Goal: Task Accomplishment & Management: Complete application form

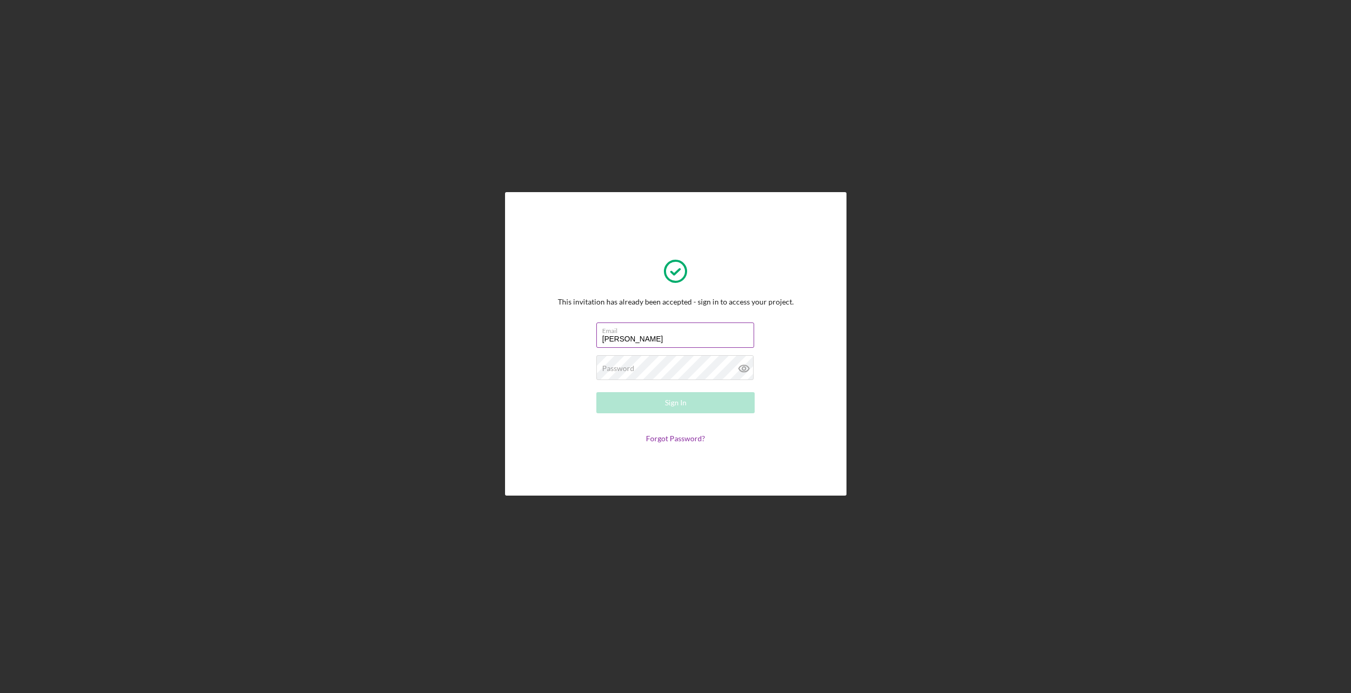
type input "[PERSON_NAME][EMAIL_ADDRESS][DOMAIN_NAME]"
click at [629, 372] on label "Password" at bounding box center [618, 368] width 32 height 8
click at [632, 405] on button "Sign In" at bounding box center [676, 402] width 158 height 21
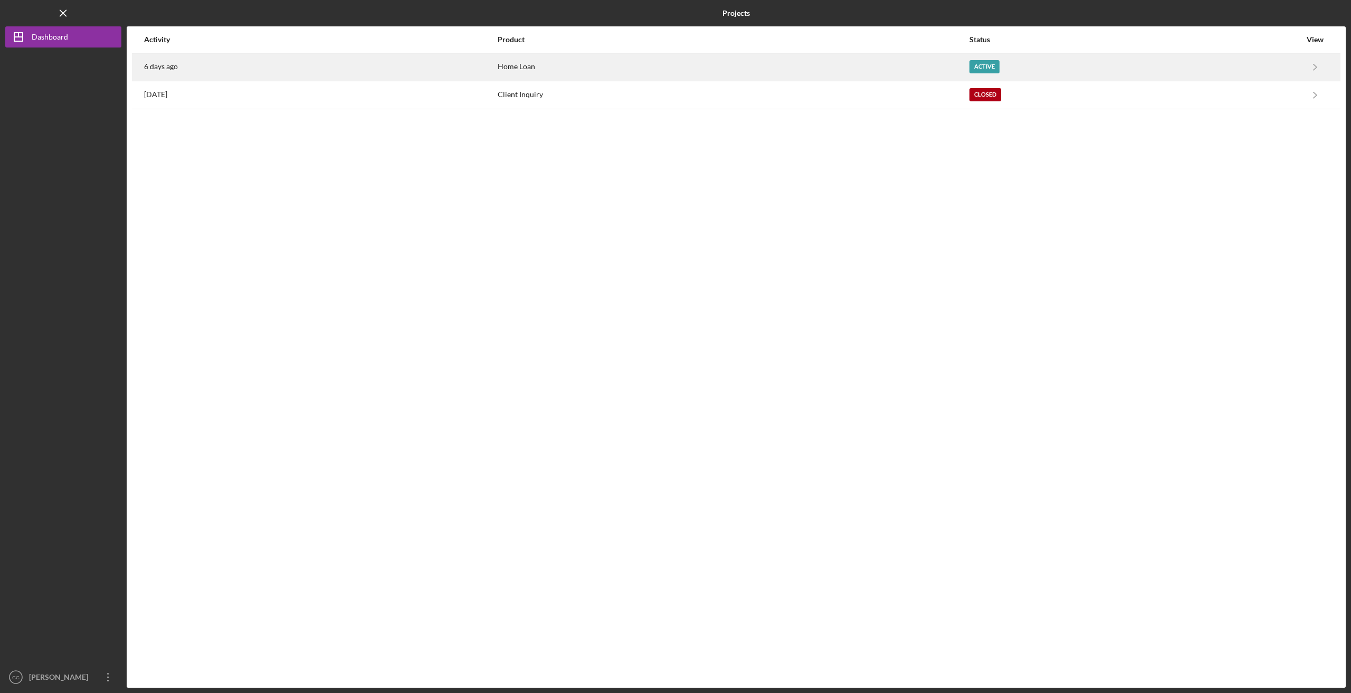
click at [675, 67] on div "Home Loan" at bounding box center [733, 67] width 471 height 26
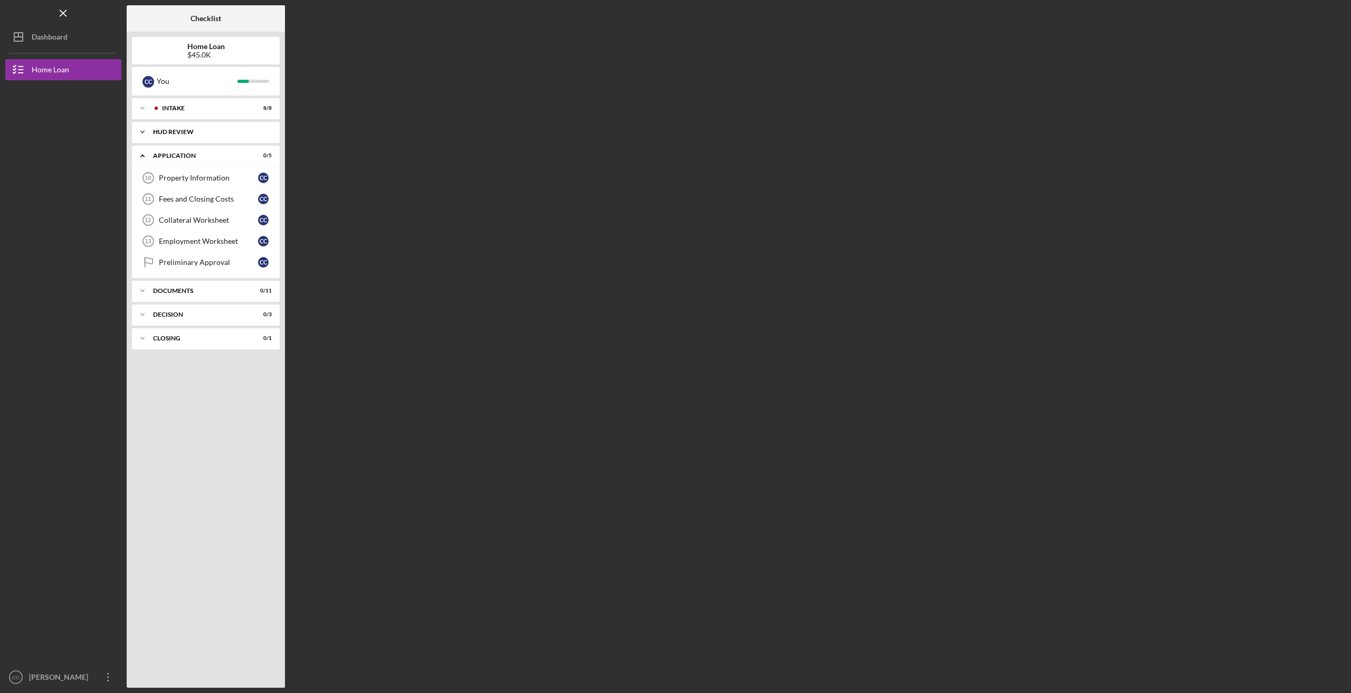
click at [141, 129] on icon "Icon/Expander" at bounding box center [142, 131] width 21 height 21
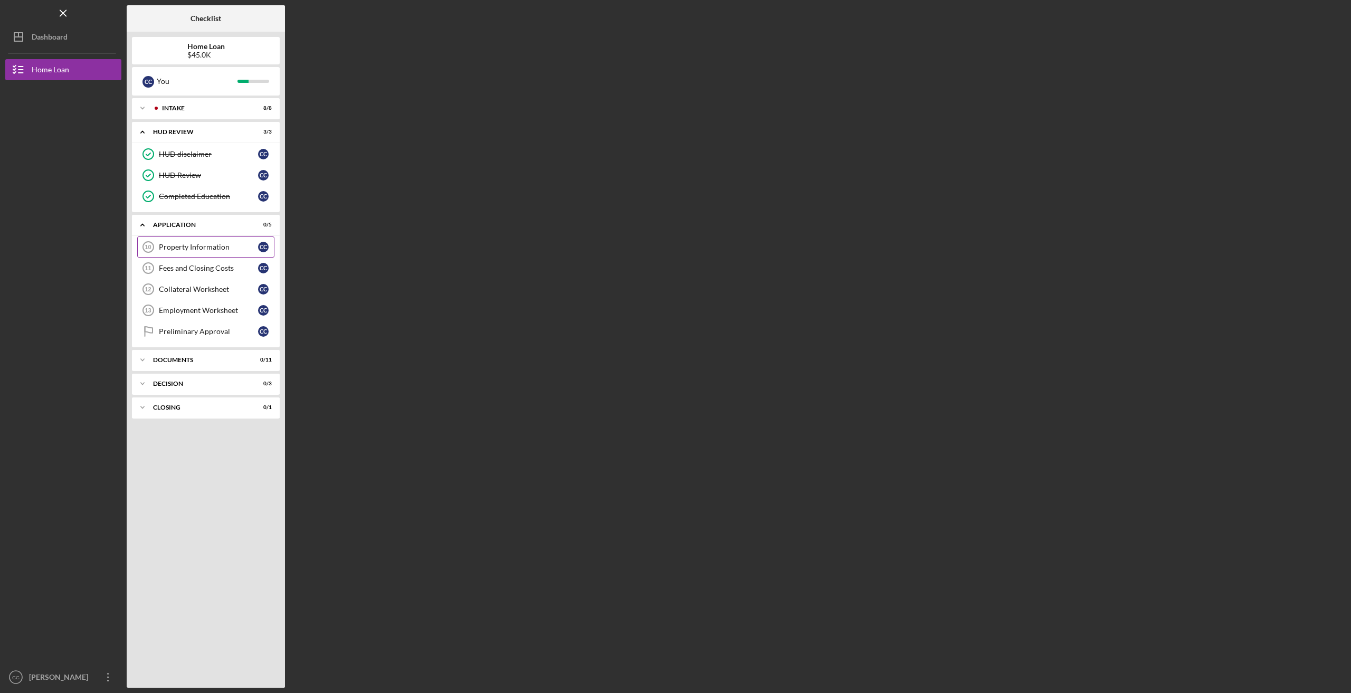
click at [176, 245] on div "Property Information" at bounding box center [208, 247] width 99 height 8
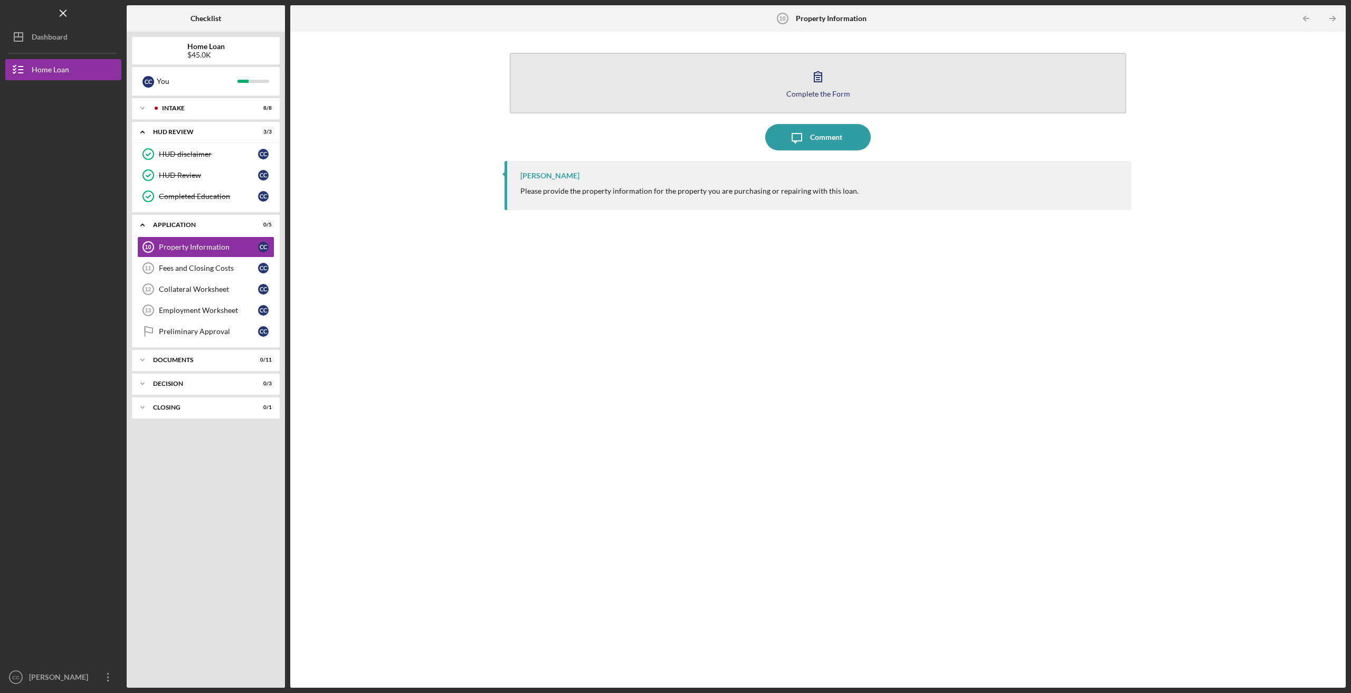
click at [801, 82] on button "Complete the Form Form" at bounding box center [818, 83] width 617 height 61
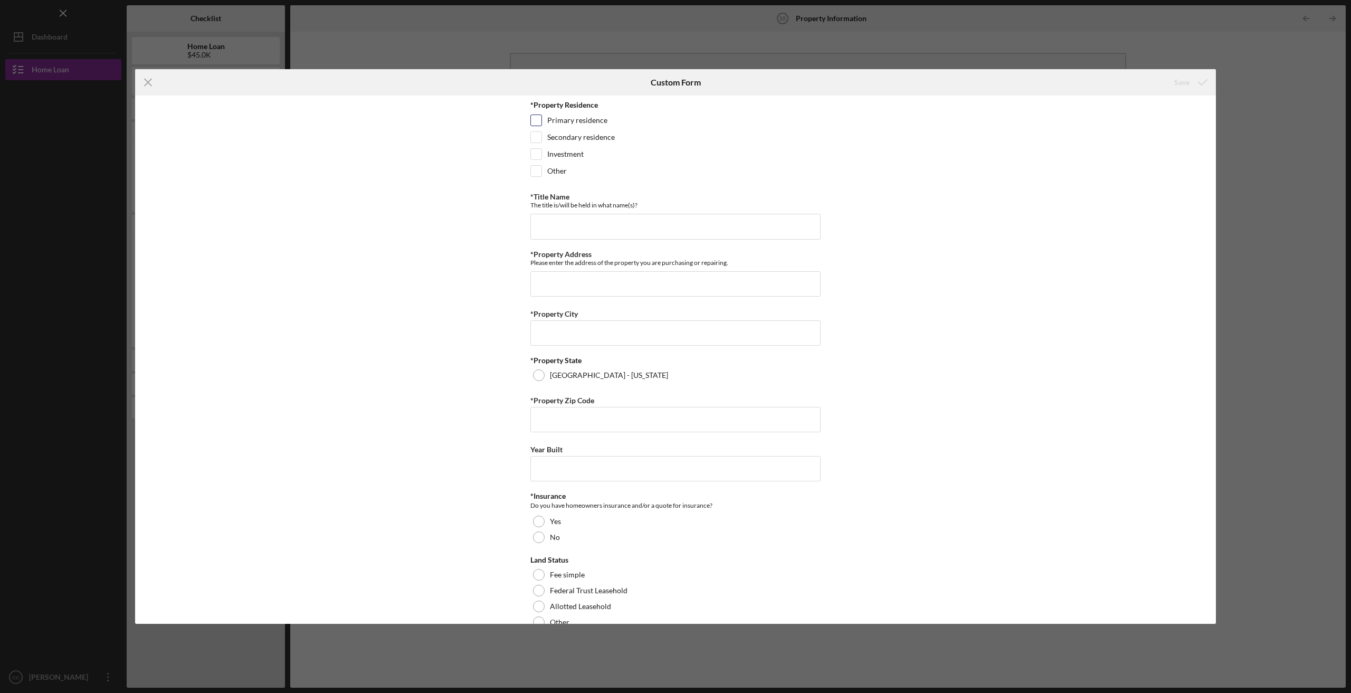
click at [535, 118] on input "Primary residence" at bounding box center [536, 120] width 11 height 11
checkbox input "true"
click at [582, 229] on input "*Title Name" at bounding box center [676, 226] width 290 height 25
type input "[PERSON_NAME]"
click at [551, 274] on input "*Property Address" at bounding box center [676, 283] width 290 height 25
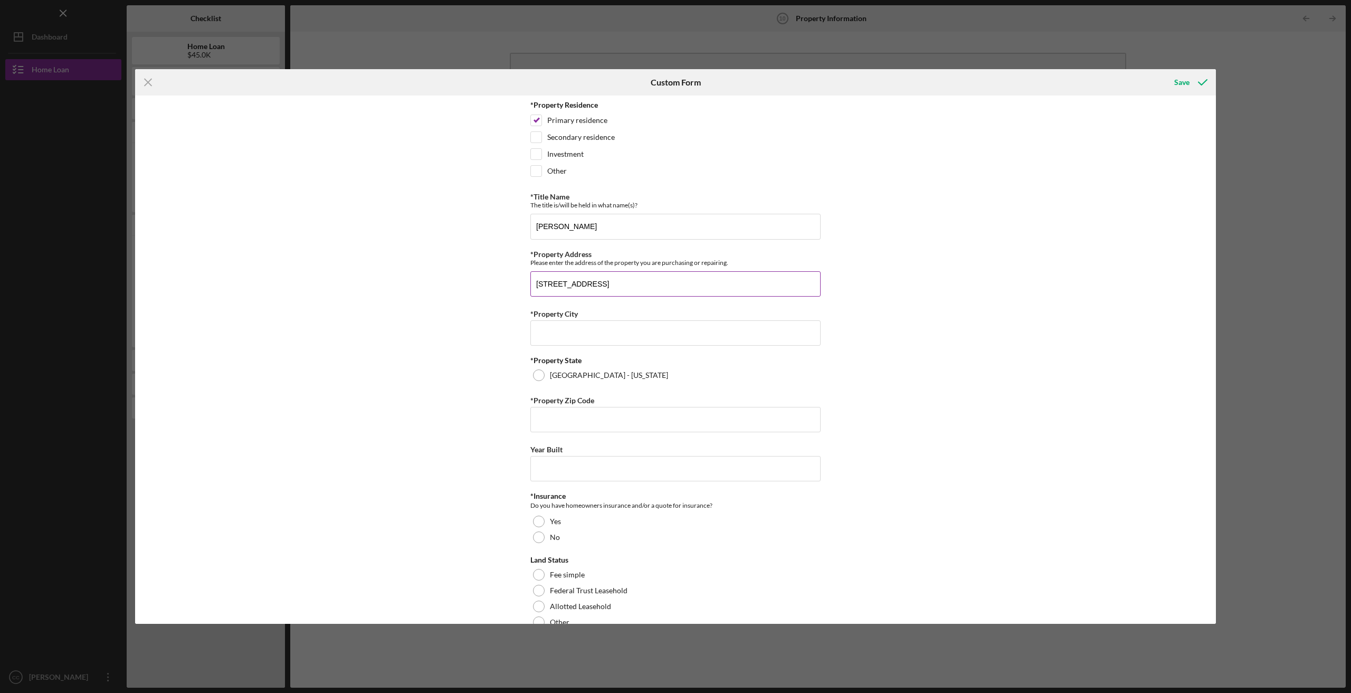
type input "[STREET_ADDRESS]"
type input "Lac du Flambeau"
click at [485, 368] on div "*Property Residence Primary residence Secondary residence Investment Other *Tit…" at bounding box center [675, 360] width 1081 height 528
click at [540, 373] on div at bounding box center [539, 376] width 12 height 12
click at [551, 422] on input "*Property Zip Code" at bounding box center [676, 419] width 290 height 25
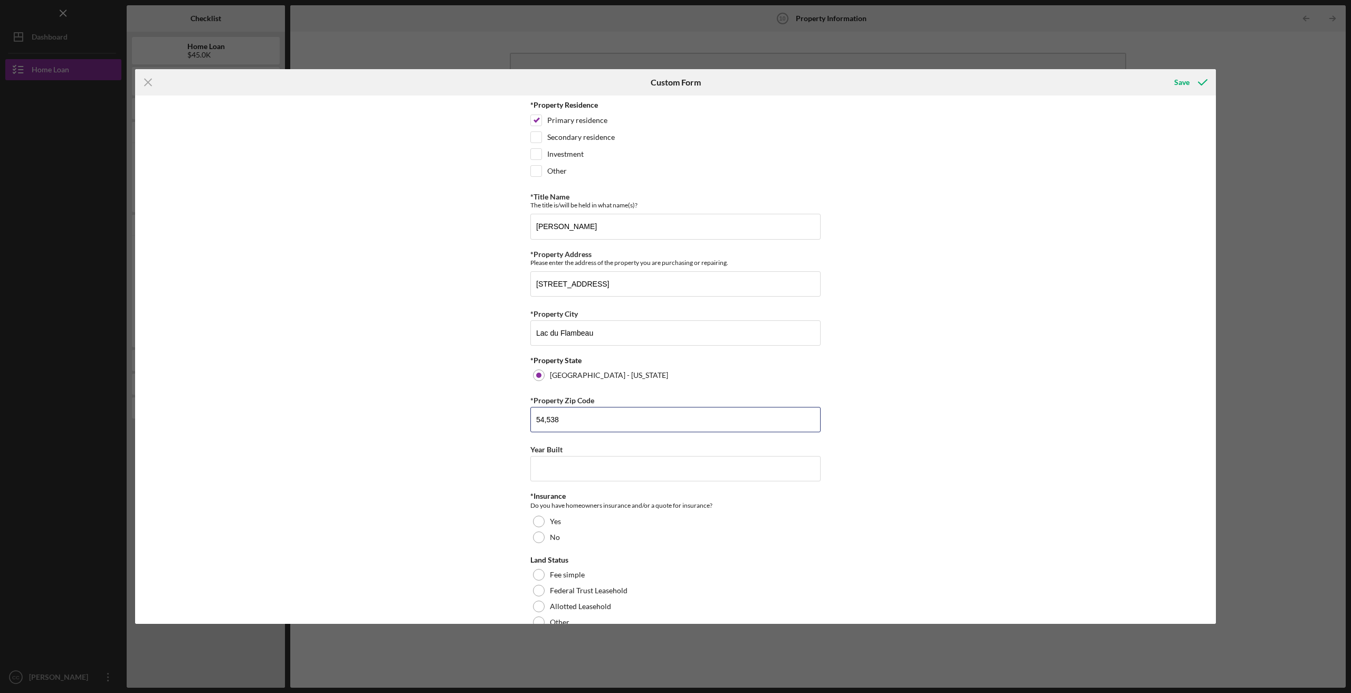
type input "54,538"
click at [506, 437] on div "*Property Residence Primary residence Secondary residence Investment Other *Tit…" at bounding box center [675, 360] width 1081 height 528
click at [557, 471] on input "Year Built" at bounding box center [676, 468] width 290 height 25
type input "1,998"
click at [890, 467] on div "*Property Residence Primary residence Secondary residence Investment Other *Tit…" at bounding box center [675, 360] width 1081 height 528
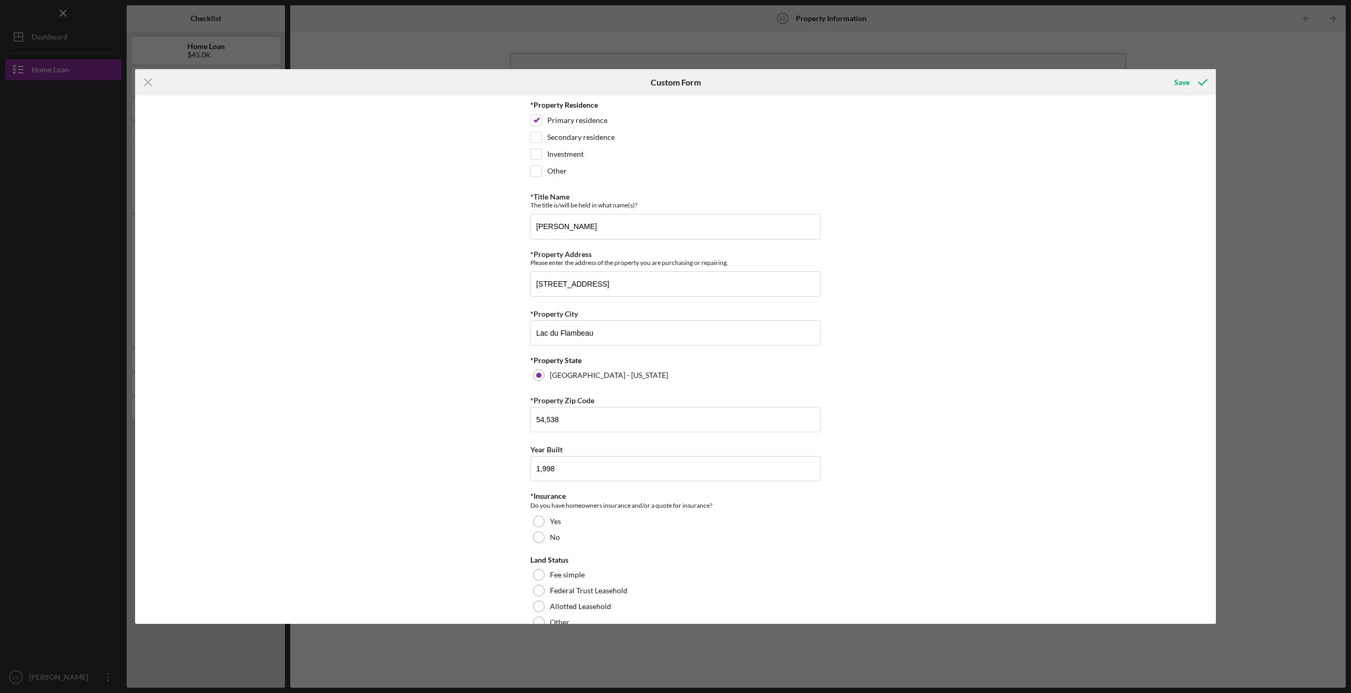
click at [417, 495] on div "*Property Residence Primary residence Secondary residence Investment Other *Tit…" at bounding box center [675, 360] width 1081 height 528
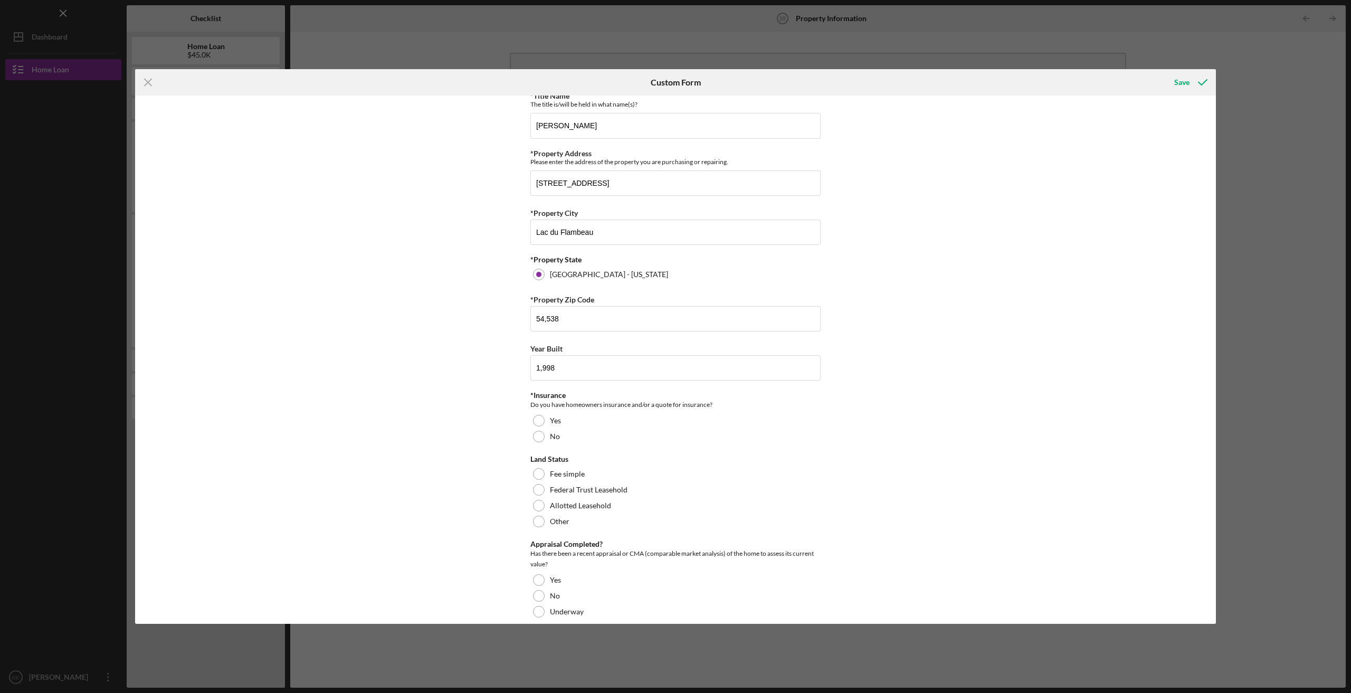
scroll to position [106, 0]
click at [537, 413] on div at bounding box center [539, 416] width 12 height 12
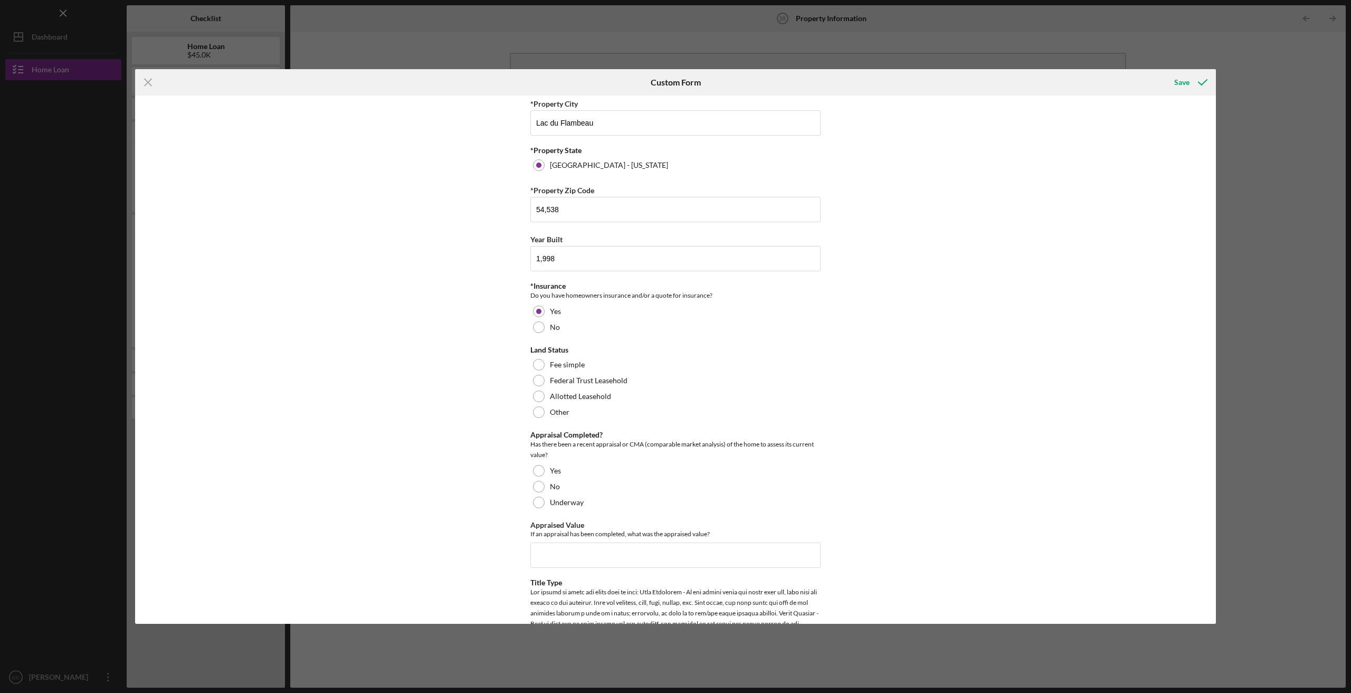
scroll to position [211, 0]
click at [538, 394] on div at bounding box center [539, 396] width 12 height 12
click at [426, 432] on div "*Property Residence Primary residence Secondary residence Investment Other *Tit…" at bounding box center [675, 360] width 1081 height 528
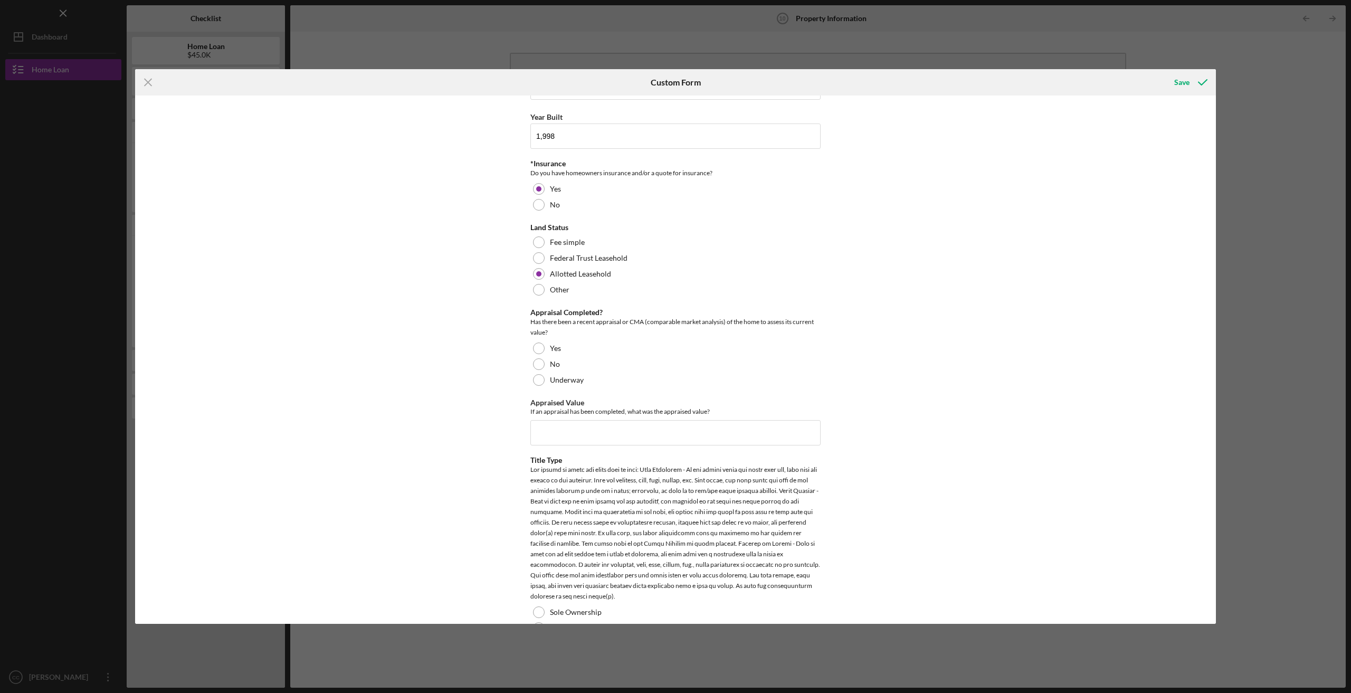
scroll to position [317, 0]
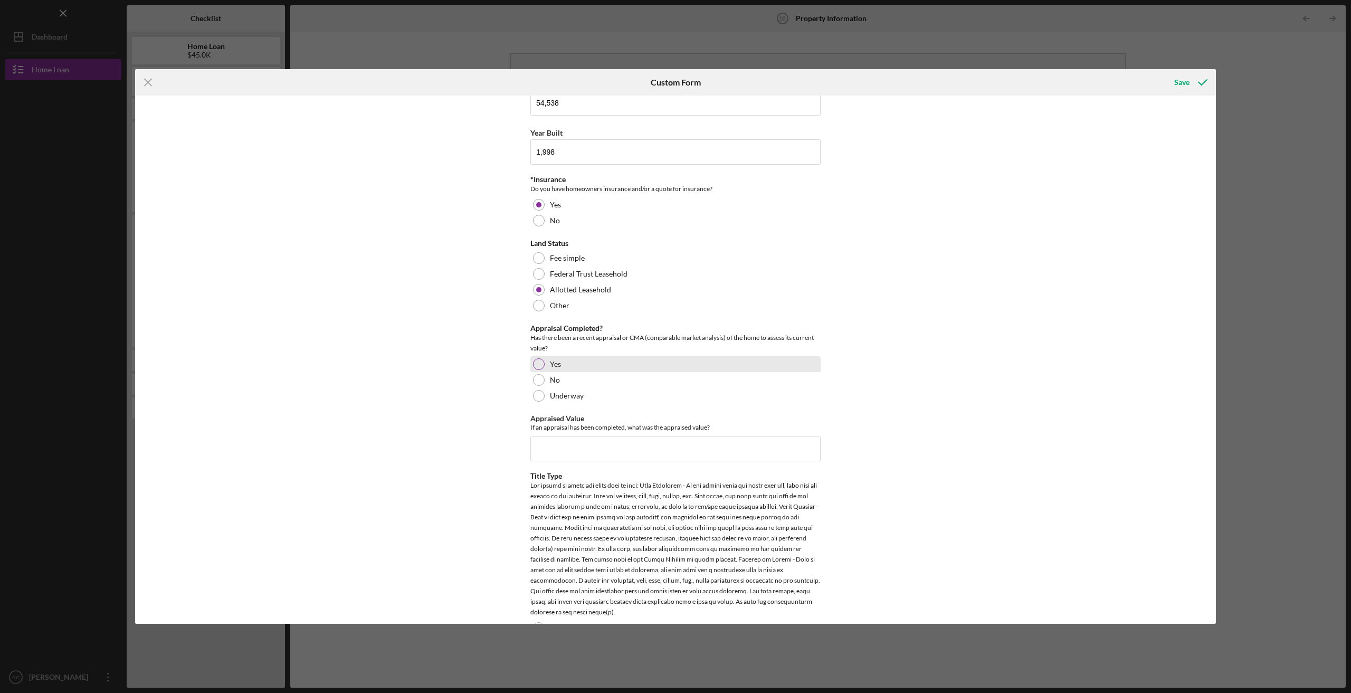
click at [538, 358] on div at bounding box center [539, 364] width 12 height 12
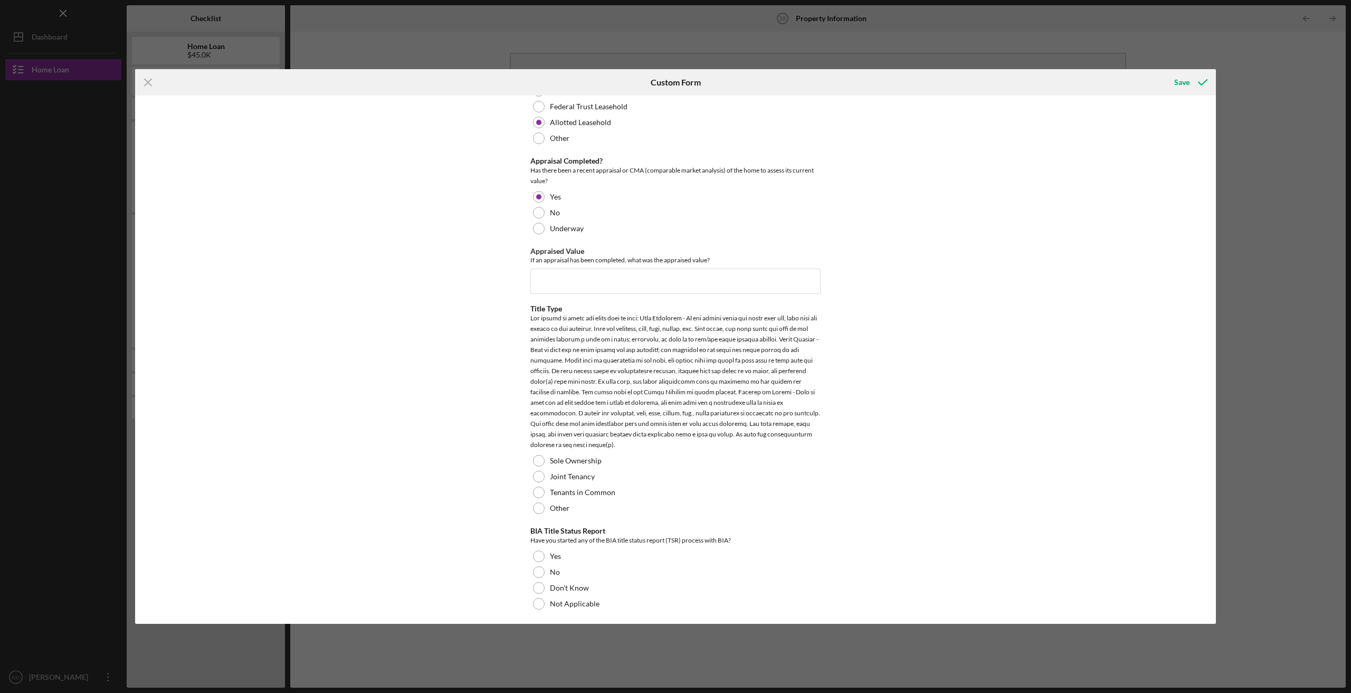
scroll to position [431, 0]
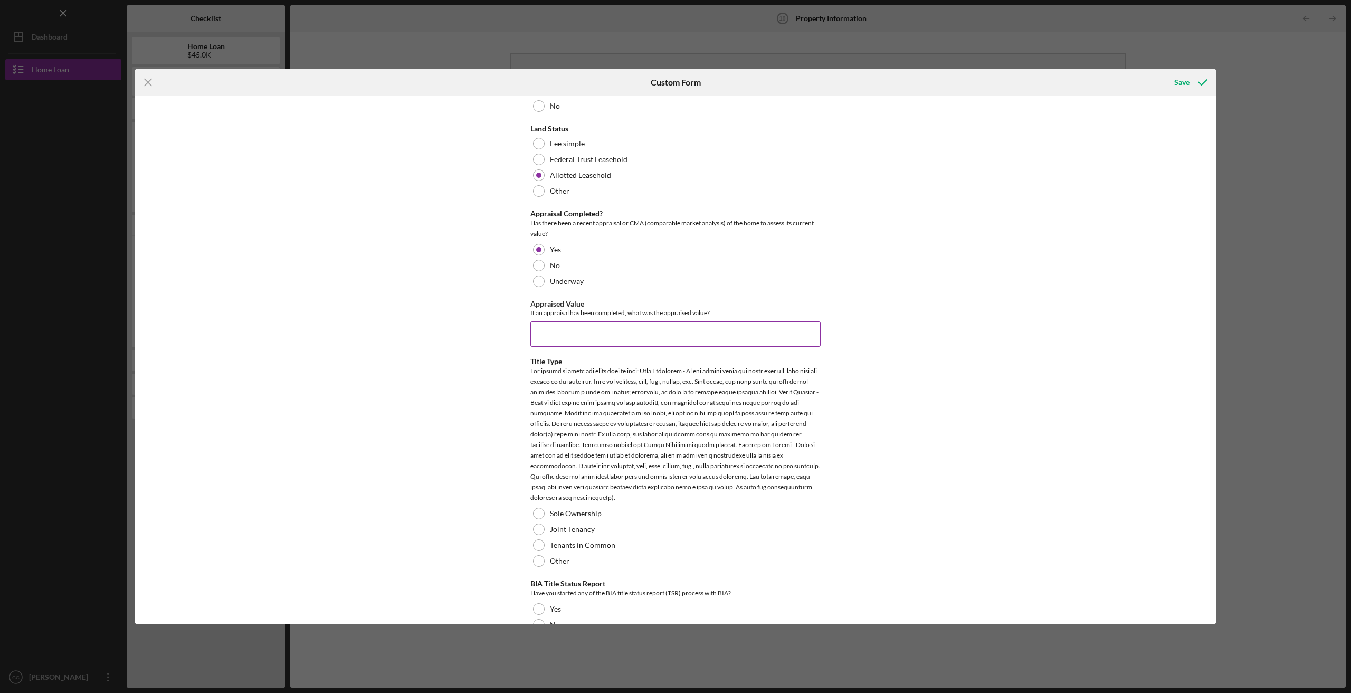
click at [538, 327] on input "Appraised Value" at bounding box center [676, 333] width 290 height 25
type input "$185,000"
click at [914, 326] on div "*Property Residence Primary residence Secondary residence Investment Other *Tit…" at bounding box center [675, 360] width 1081 height 528
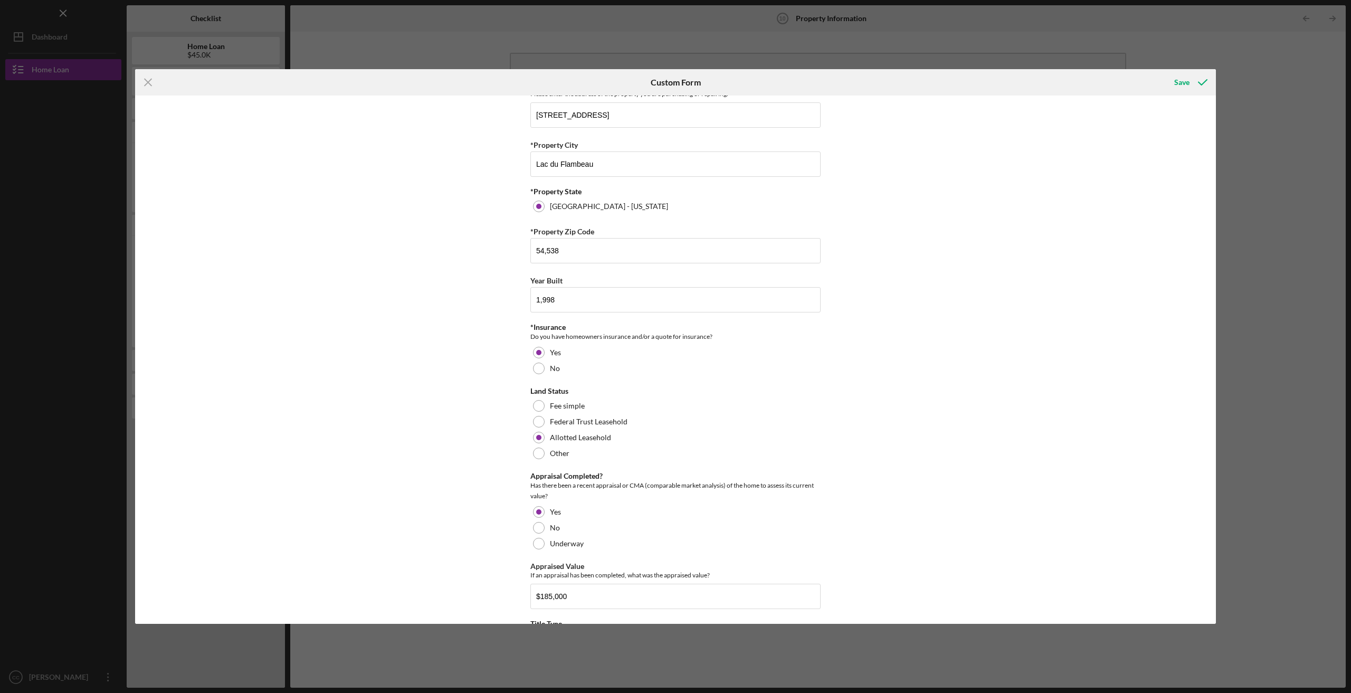
scroll to position [167, 0]
click at [541, 300] on input "1,998" at bounding box center [676, 301] width 290 height 25
type input "1,998"
click at [873, 320] on div "*Property Residence Primary residence Secondary residence Investment Other *Tit…" at bounding box center [675, 360] width 1081 height 528
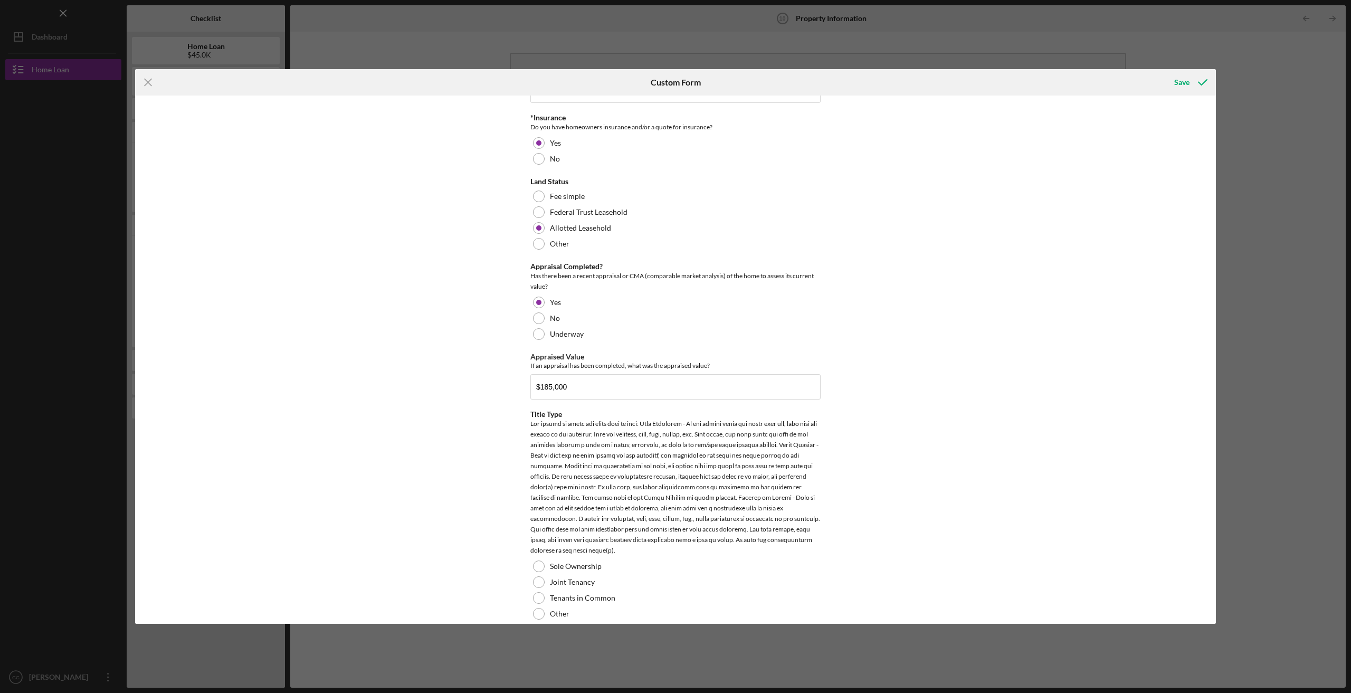
scroll to position [484, 0]
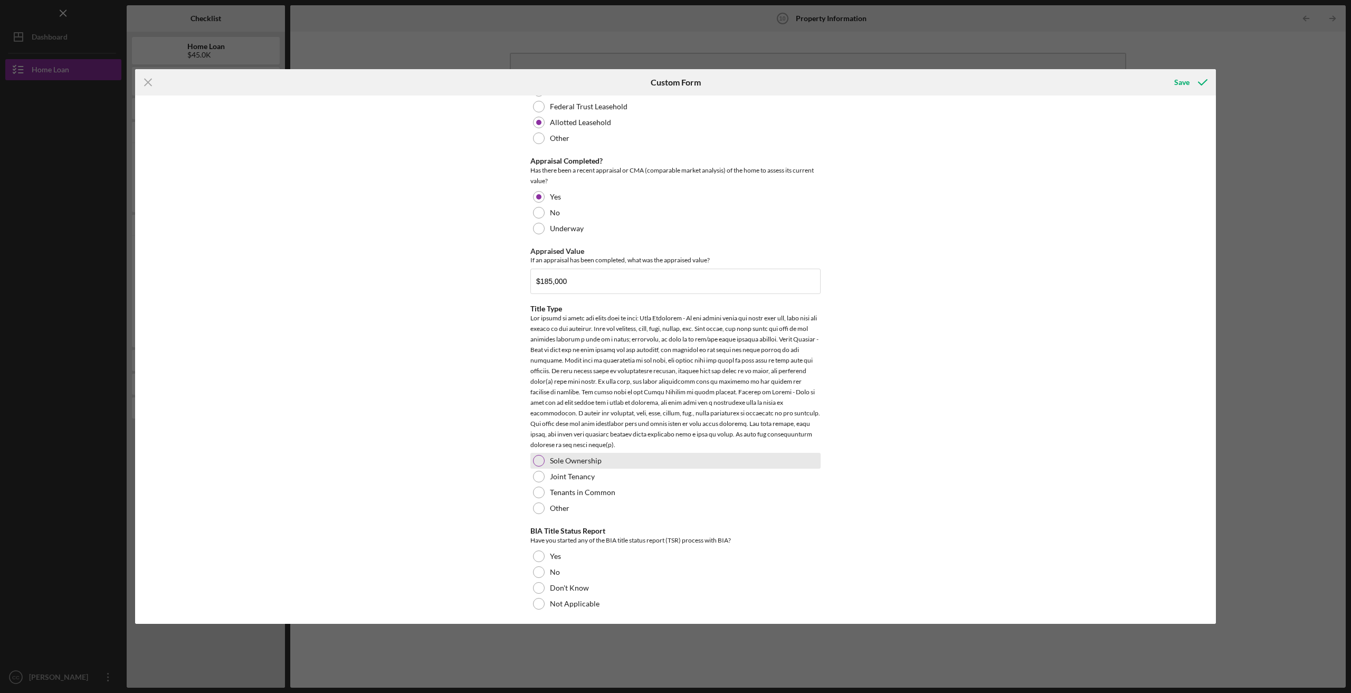
click at [537, 457] on div at bounding box center [539, 461] width 12 height 12
click at [436, 434] on div "*Property Residence Primary residence Secondary residence Investment Other *Tit…" at bounding box center [675, 360] width 1081 height 528
drag, startPoint x: 553, startPoint y: 279, endPoint x: 565, endPoint y: 282, distance: 13.1
click at [565, 282] on input "$185,000" at bounding box center [676, 281] width 290 height 25
type input "$185,172"
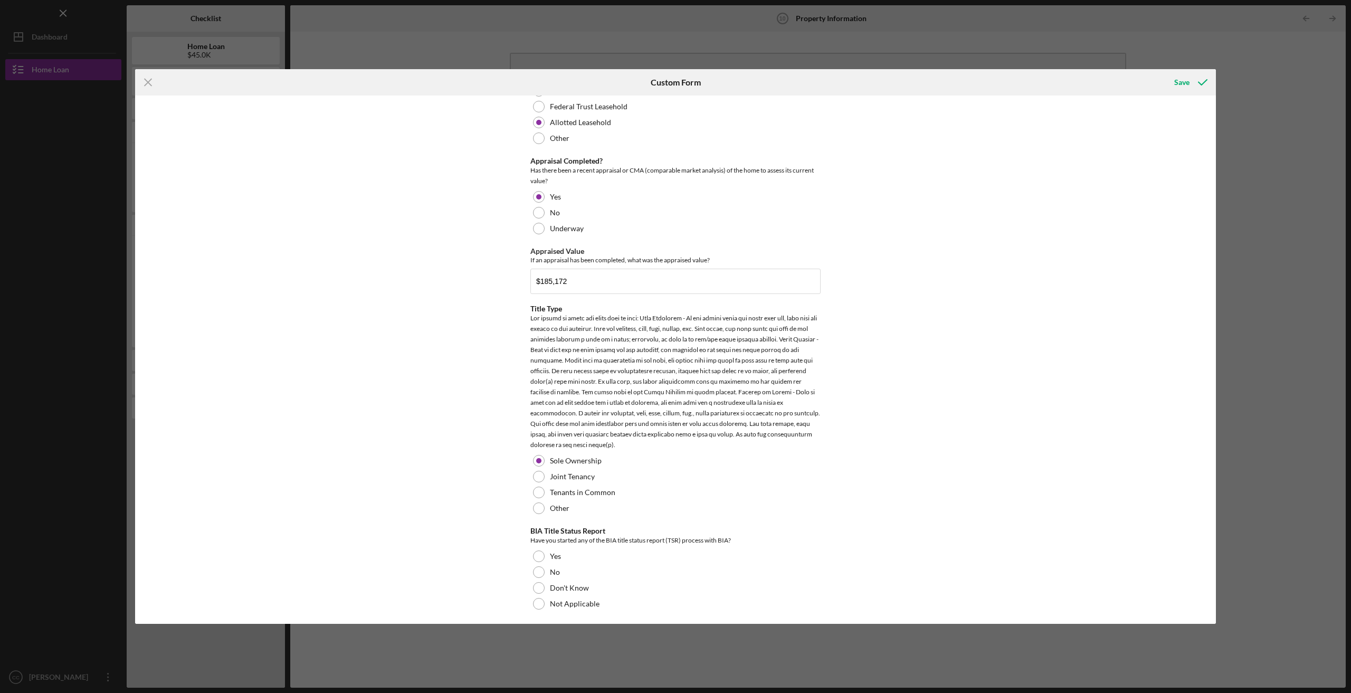
click at [972, 283] on div "*Property Residence Primary residence Secondary residence Investment Other *Tit…" at bounding box center [675, 360] width 1081 height 528
click at [536, 552] on div at bounding box center [539, 557] width 12 height 12
click at [1193, 87] on icon "submit" at bounding box center [1203, 82] width 26 height 26
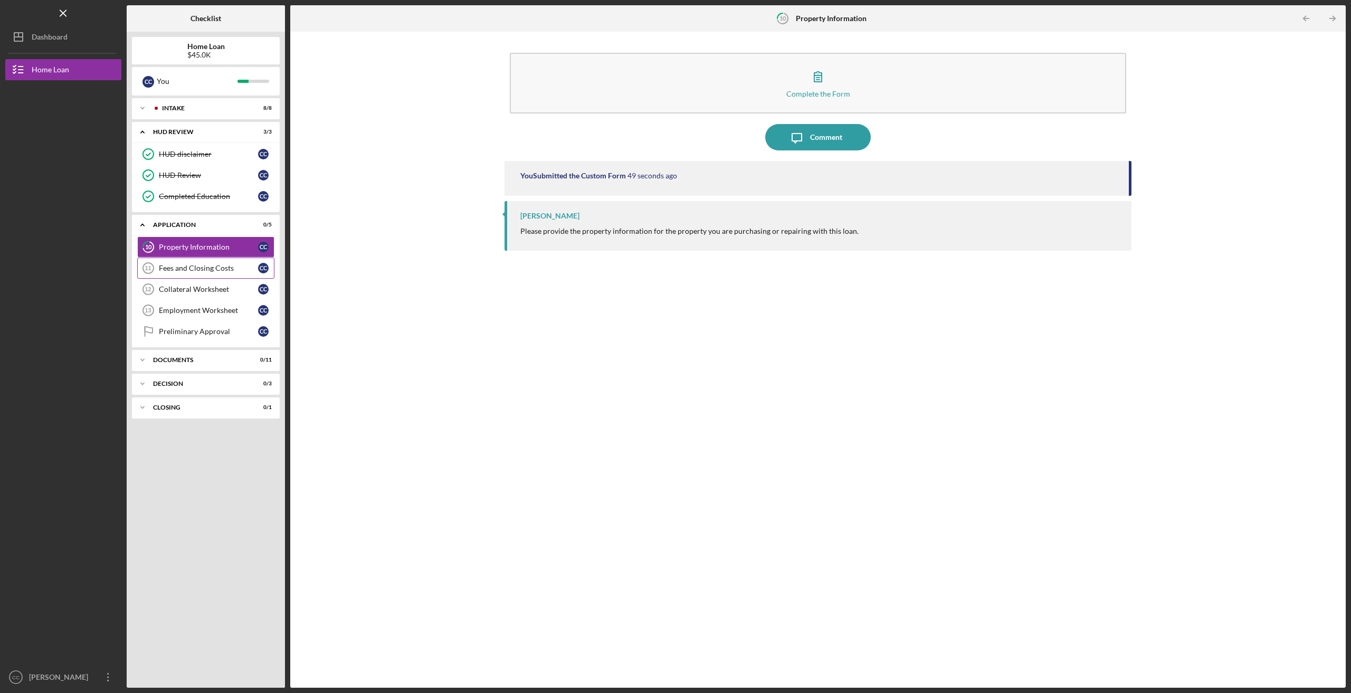
click at [207, 265] on div "Fees and Closing Costs" at bounding box center [208, 268] width 99 height 8
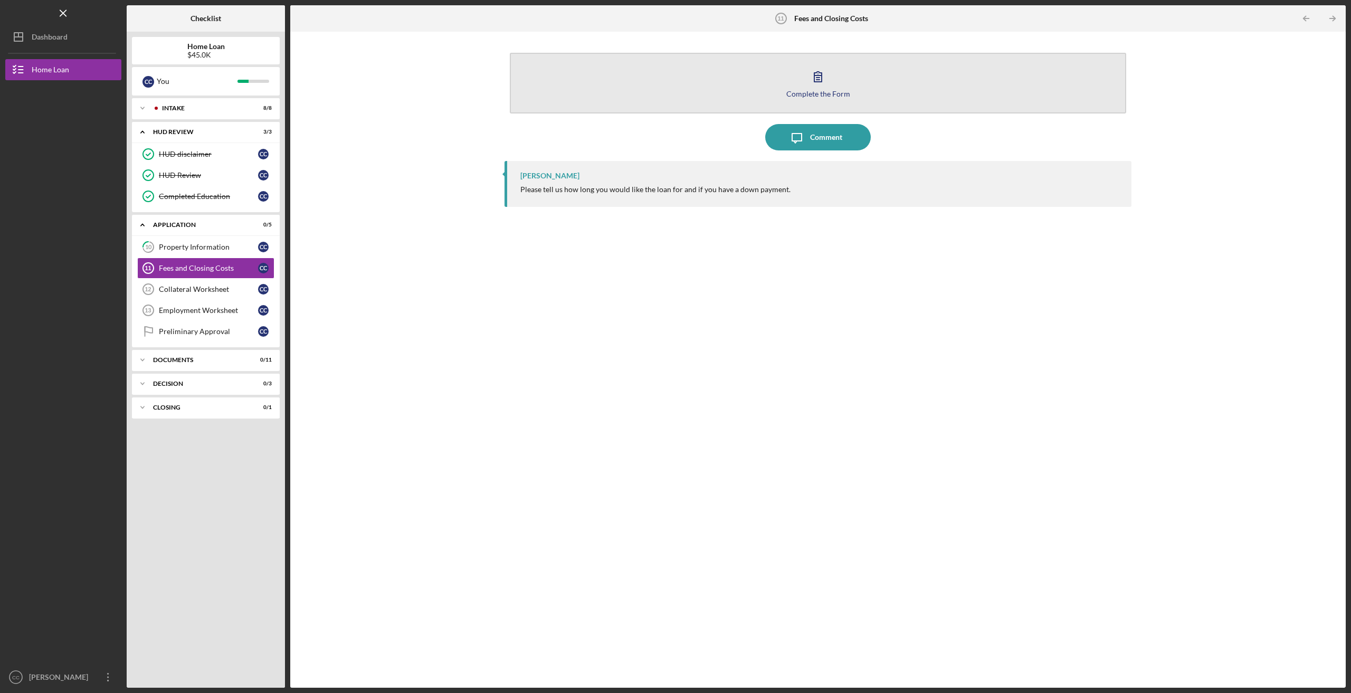
click at [816, 85] on icon "button" at bounding box center [818, 76] width 26 height 26
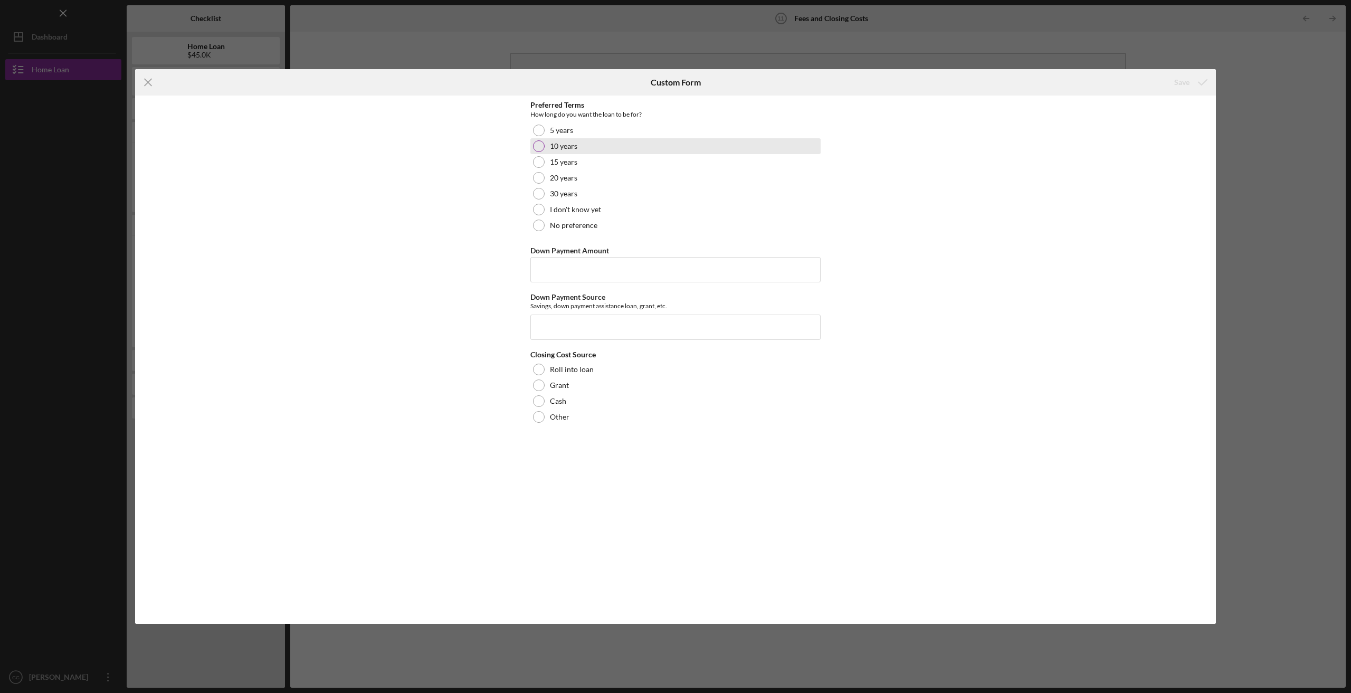
click at [538, 144] on div at bounding box center [539, 146] width 12 height 12
click at [538, 365] on div at bounding box center [539, 370] width 12 height 12
click at [569, 258] on input "Down Payment Amount" at bounding box center [676, 269] width 290 height 25
type input "$0"
click at [445, 299] on div "Preferred Terms How long do you want the loan to be for? 5 years 10 years 15 ye…" at bounding box center [675, 360] width 1081 height 528
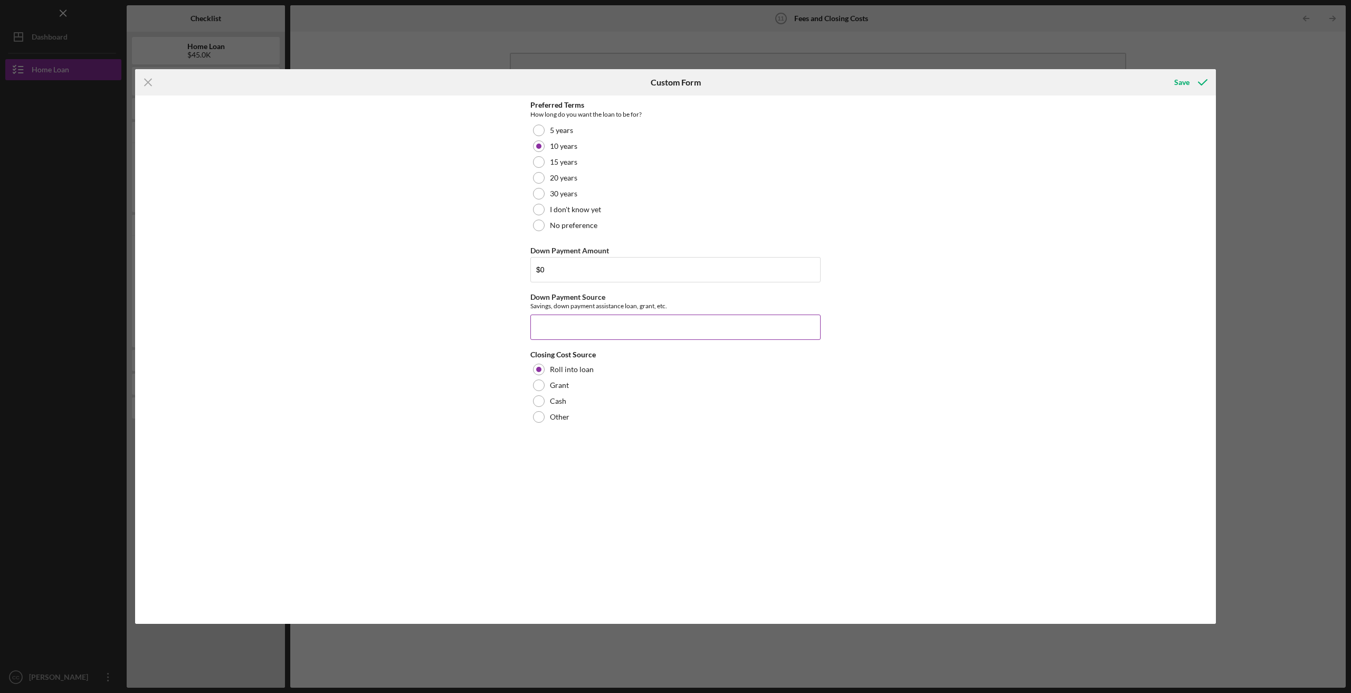
click at [540, 326] on input "Down Payment Source" at bounding box center [676, 327] width 290 height 25
click at [474, 372] on div "Preferred Terms How long do you want the loan to be for? 5 years 10 years 15 ye…" at bounding box center [675, 360] width 1081 height 528
click at [1188, 86] on div "Save" at bounding box center [1182, 82] width 15 height 21
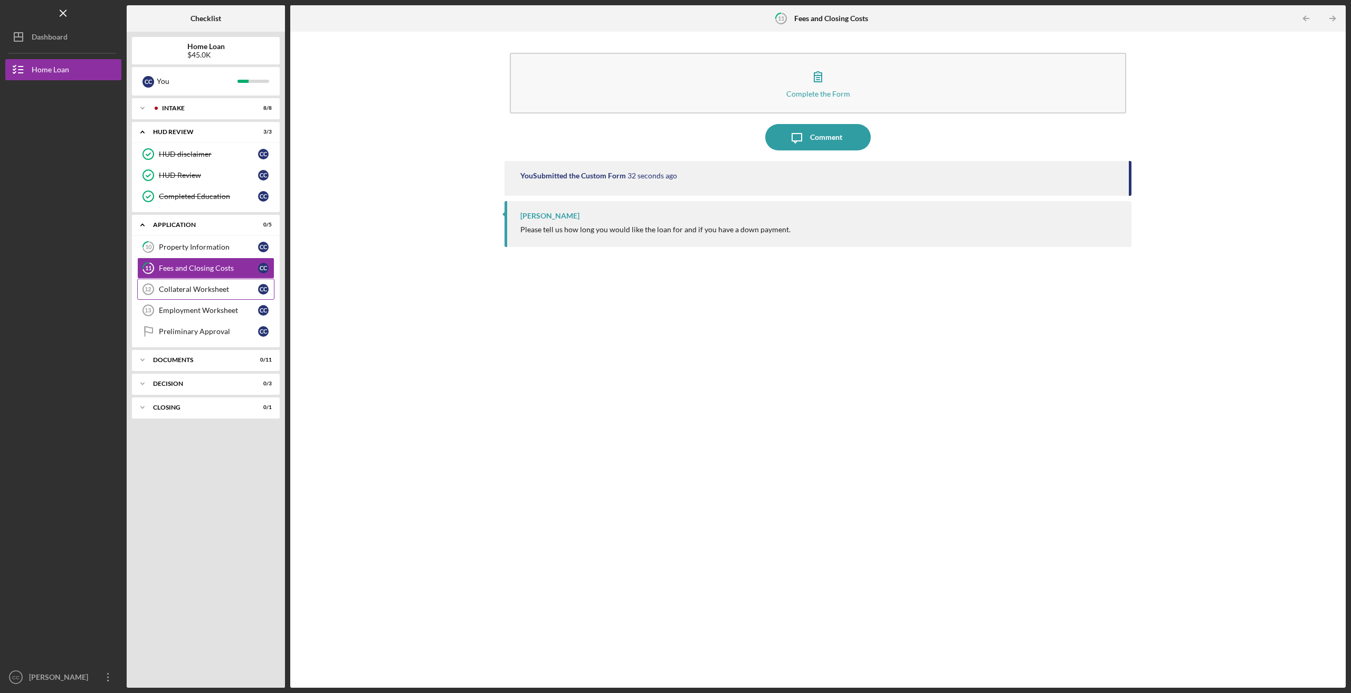
click at [189, 288] on div "Collateral Worksheet" at bounding box center [208, 289] width 99 height 8
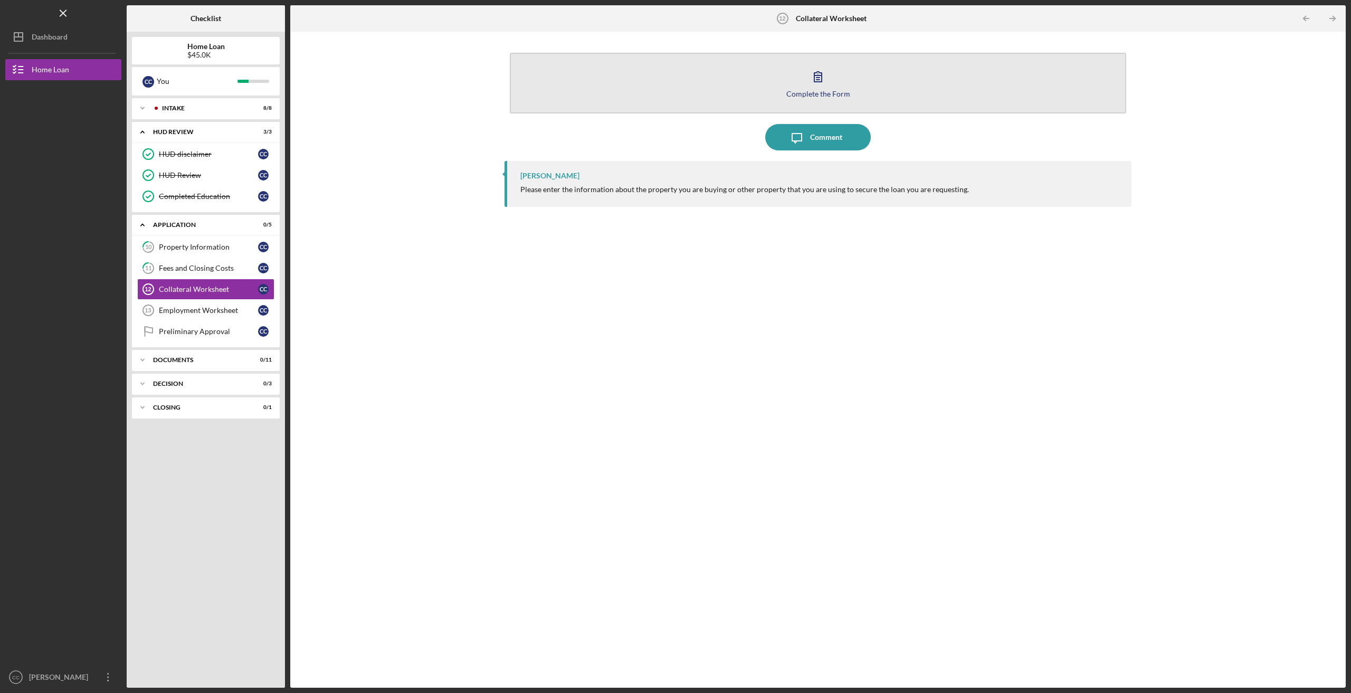
click at [836, 73] on button "Complete the Form Form" at bounding box center [818, 83] width 617 height 61
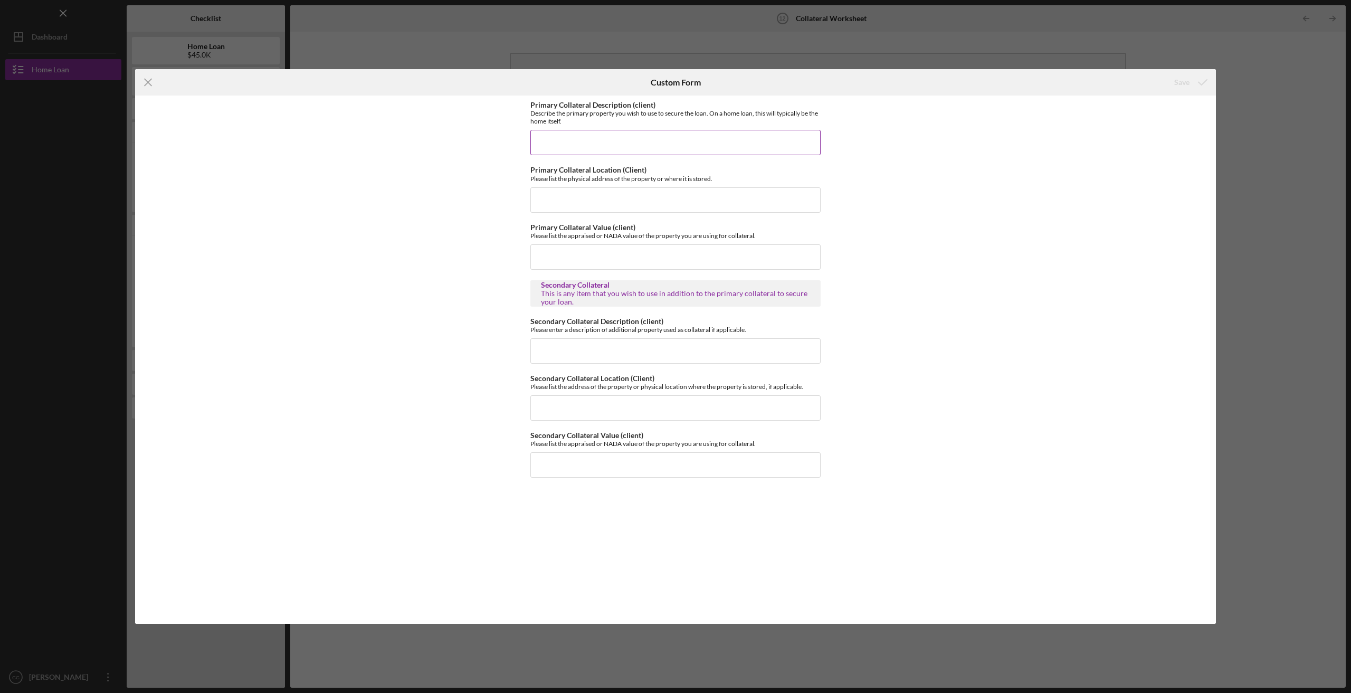
click at [557, 140] on input "Primary Collateral Description (client)" at bounding box center [676, 142] width 290 height 25
type input "My Home"
type input "[STREET_ADDRESS]"
click at [569, 251] on input "Primary Collateral Value (client)" at bounding box center [676, 256] width 290 height 25
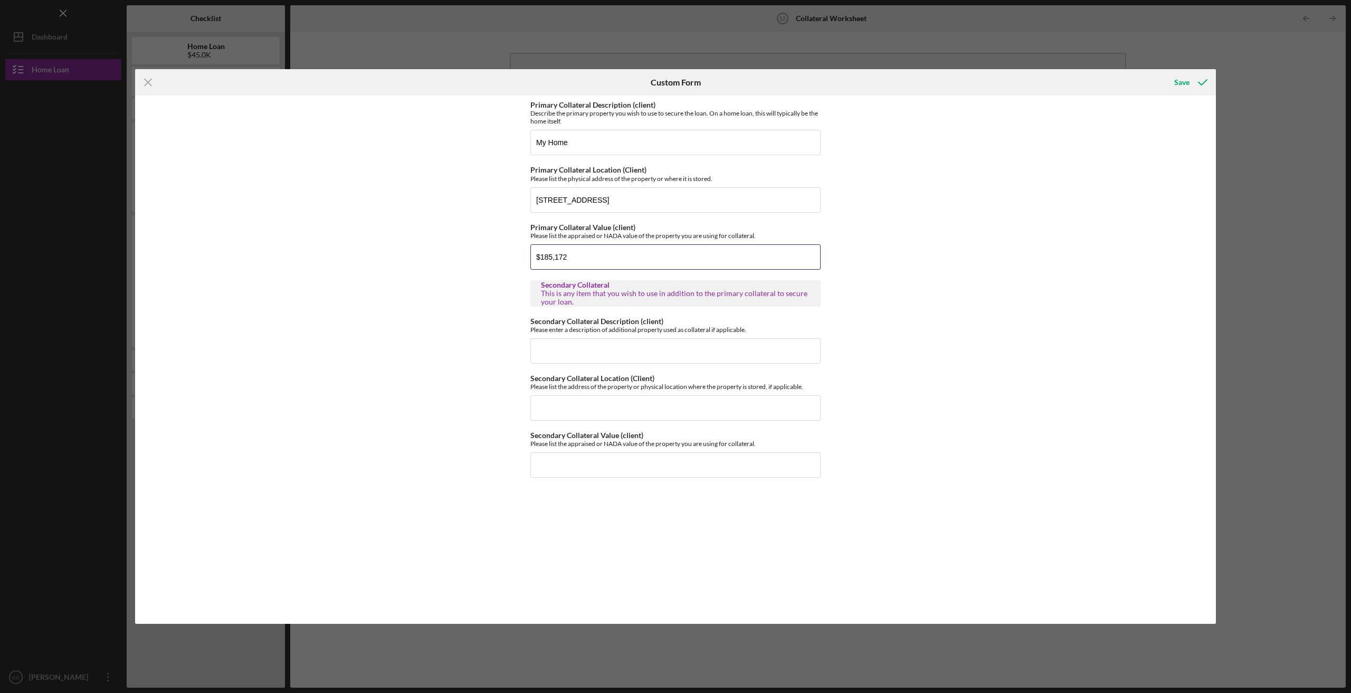
type input "$185,172"
click at [477, 304] on div "Primary Collateral Description (client) Describe the primary property you wish …" at bounding box center [675, 360] width 1081 height 528
click at [1187, 79] on div "Save" at bounding box center [1182, 82] width 15 height 21
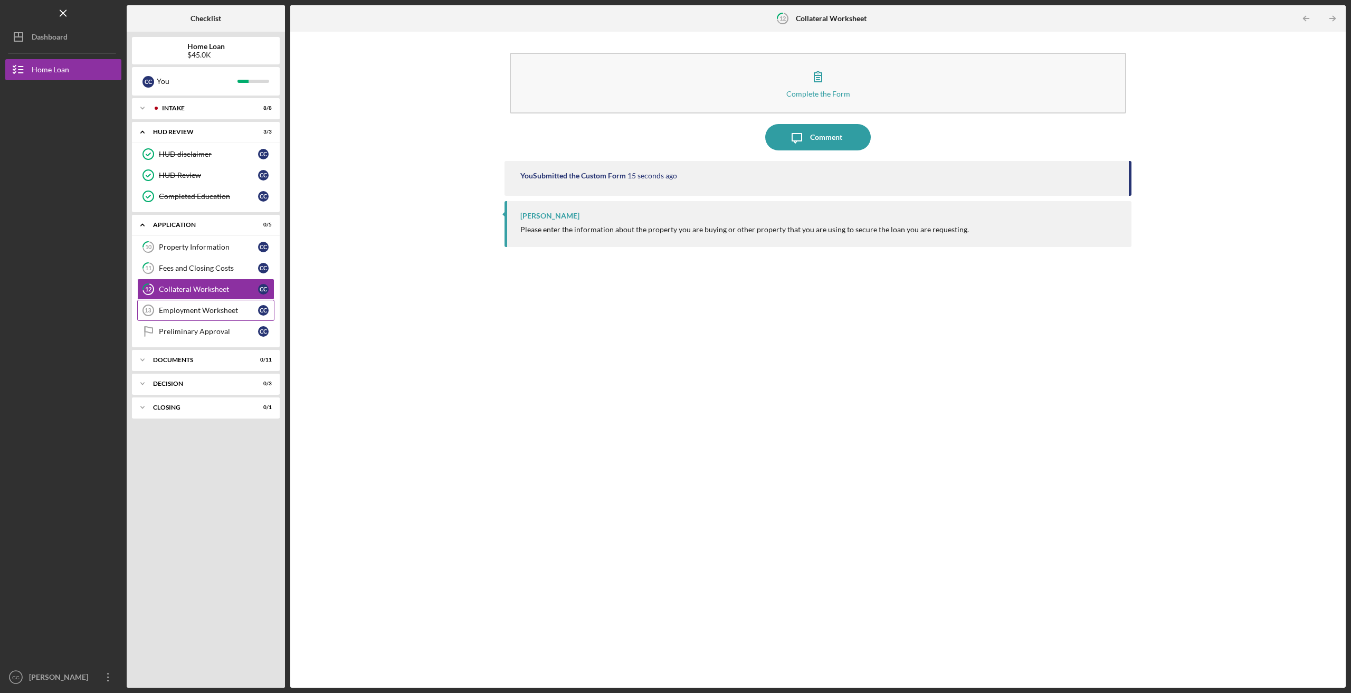
click at [203, 308] on div "Employment Worksheet" at bounding box center [208, 310] width 99 height 8
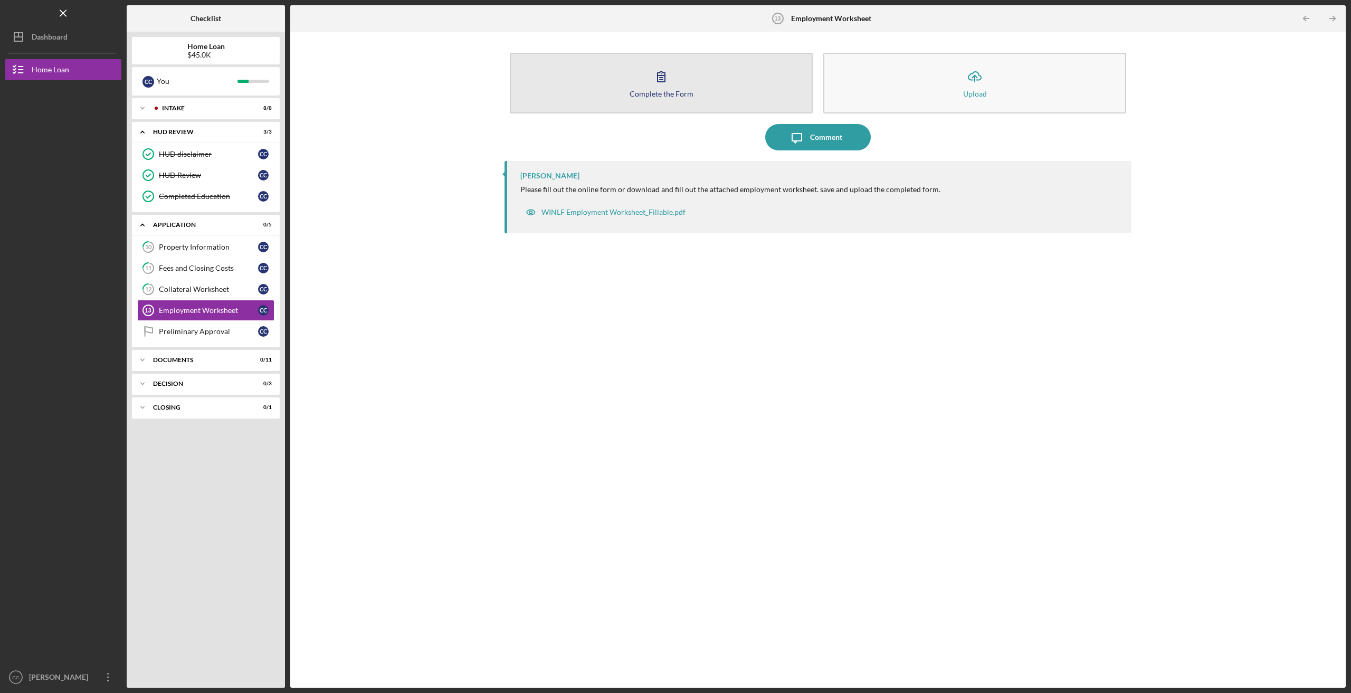
click at [660, 88] on icon "button" at bounding box center [661, 76] width 26 height 26
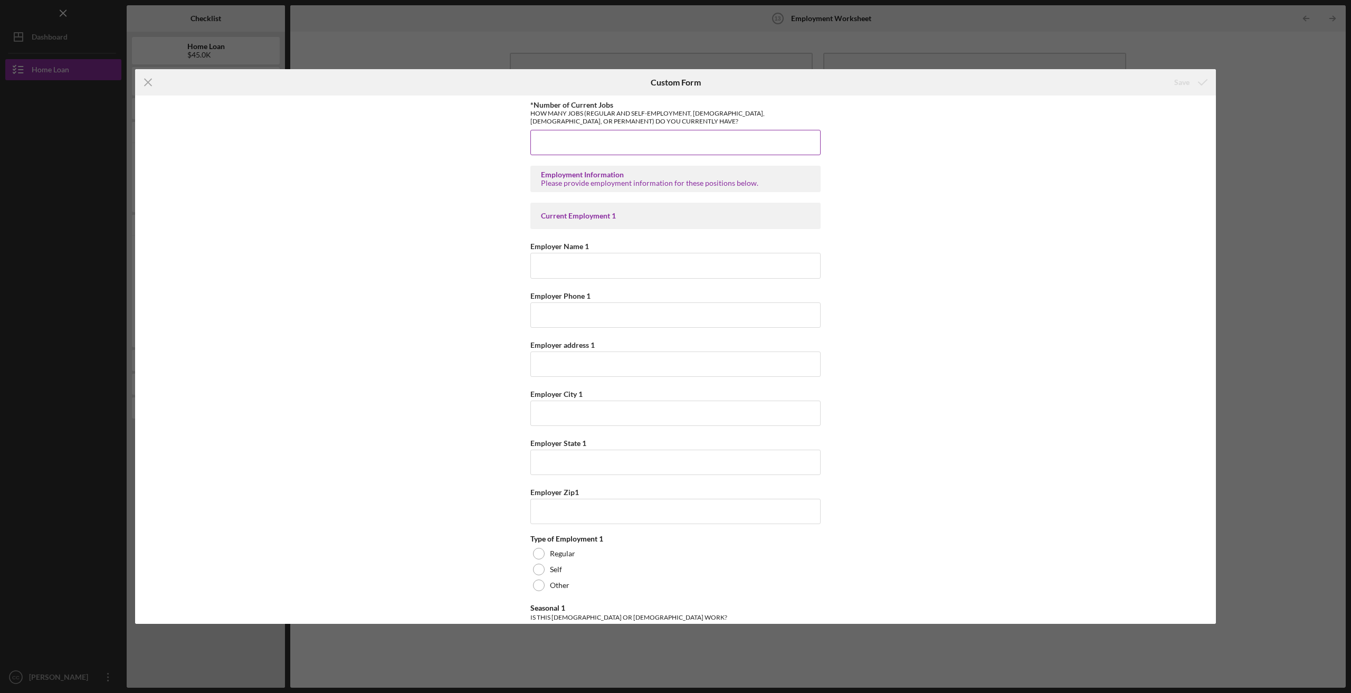
click at [614, 140] on input "*Number of Current Jobs" at bounding box center [676, 142] width 290 height 25
type input "1"
click at [497, 185] on div "*Number of Current Jobs HOW MANY JOBS (REGULAR AND SELF-EMPLOYMENT, [DEMOGRAPHI…" at bounding box center [675, 360] width 1081 height 528
click at [557, 266] on input "Employer Name 1" at bounding box center [676, 265] width 290 height 25
type input "Lac du Flambeau Tribe"
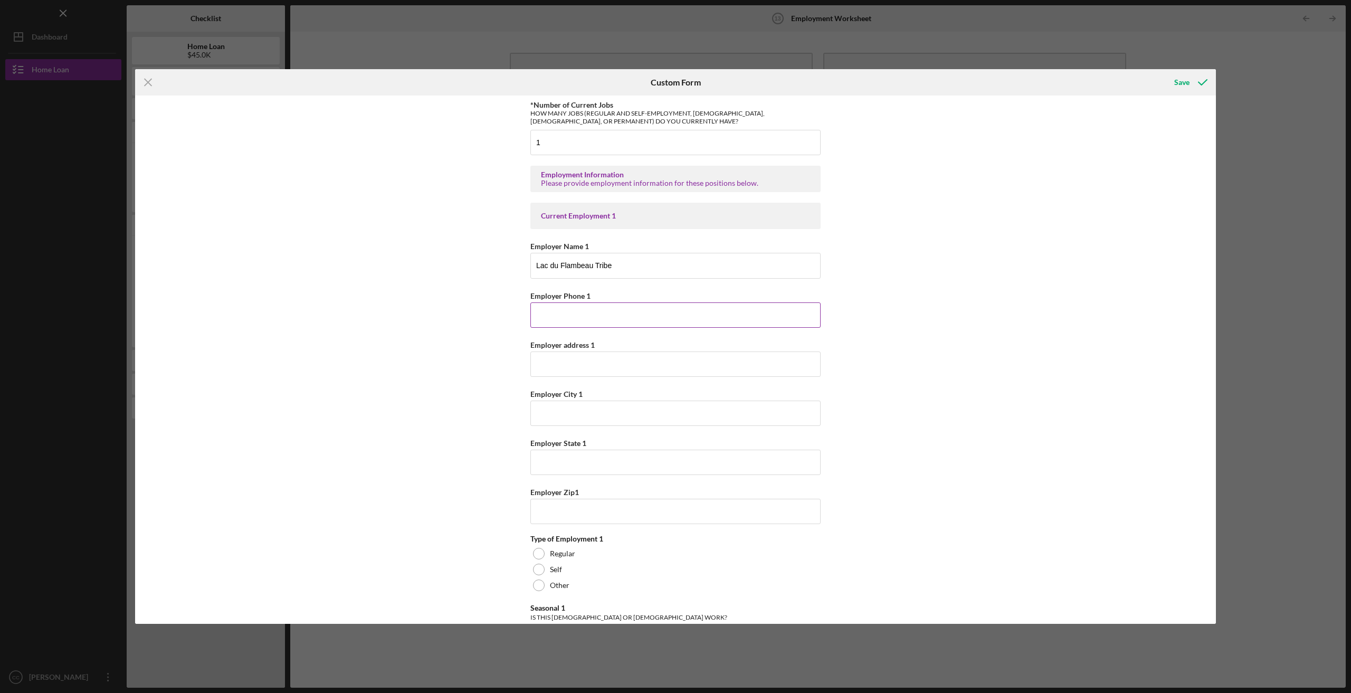
click at [545, 309] on input "Employer Phone 1" at bounding box center [676, 314] width 290 height 25
type input "[PHONE_NUMBER]"
click at [552, 367] on input "Employer address 1" at bounding box center [676, 364] width 290 height 25
type input "[STREET_ADDRESS]"
click at [547, 409] on input "Employer City 1" at bounding box center [676, 413] width 290 height 25
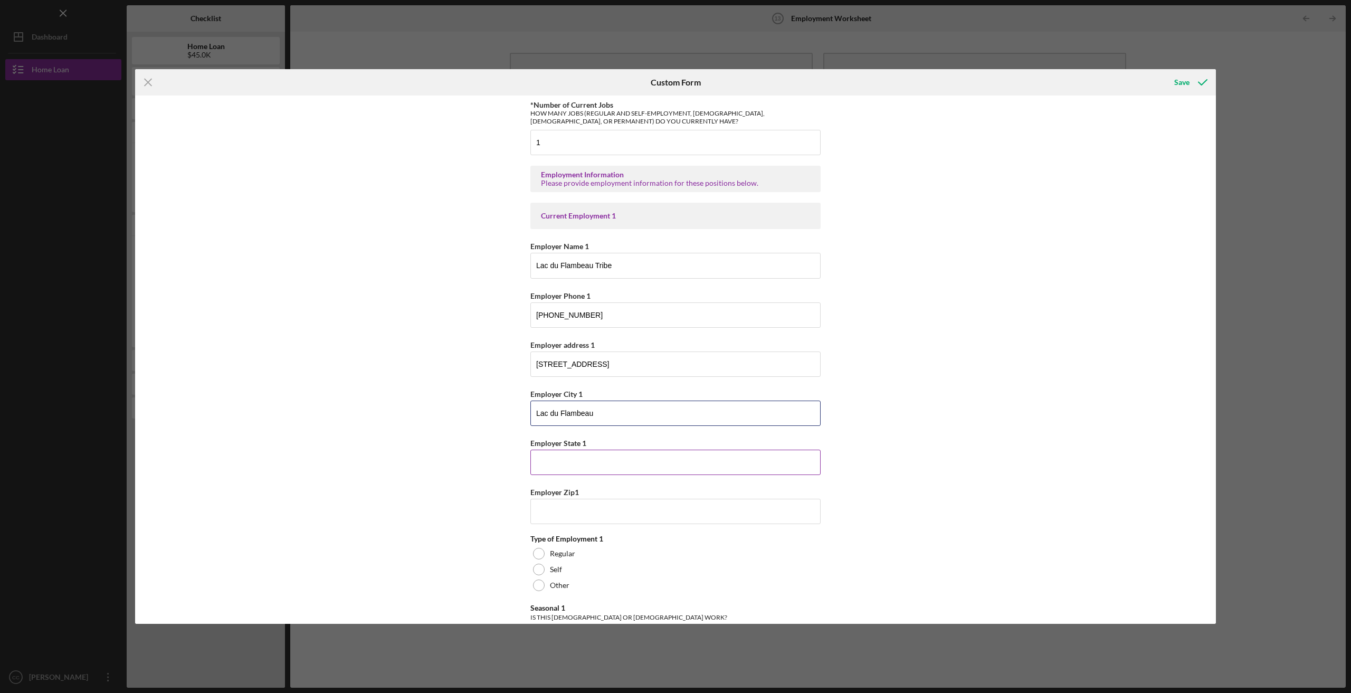
type input "Lac du Flambeau"
click at [554, 463] on input "Employer State 1" at bounding box center [676, 462] width 290 height 25
type input "[US_STATE]"
type input "54538"
click at [460, 447] on div "*Number of Current Jobs HOW MANY JOBS (REGULAR AND SELF-EMPLOYMENT, [DEMOGRAPHI…" at bounding box center [675, 360] width 1081 height 528
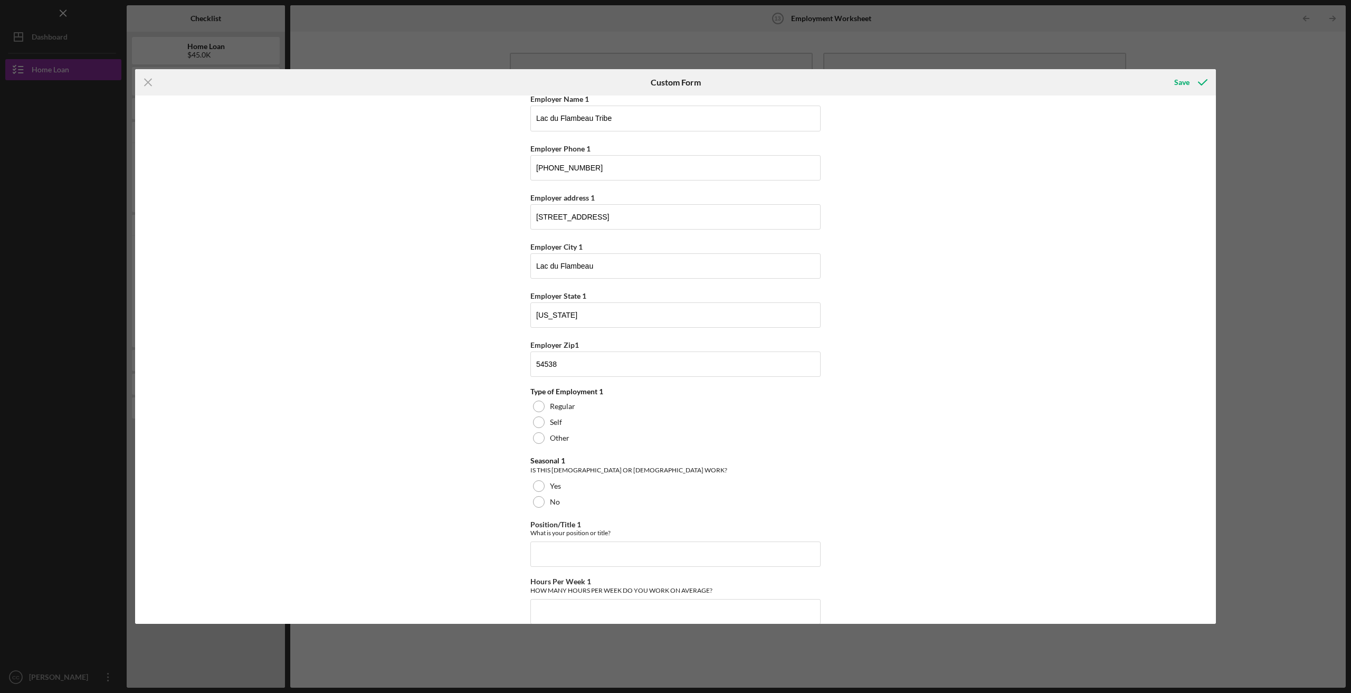
scroll to position [158, 0]
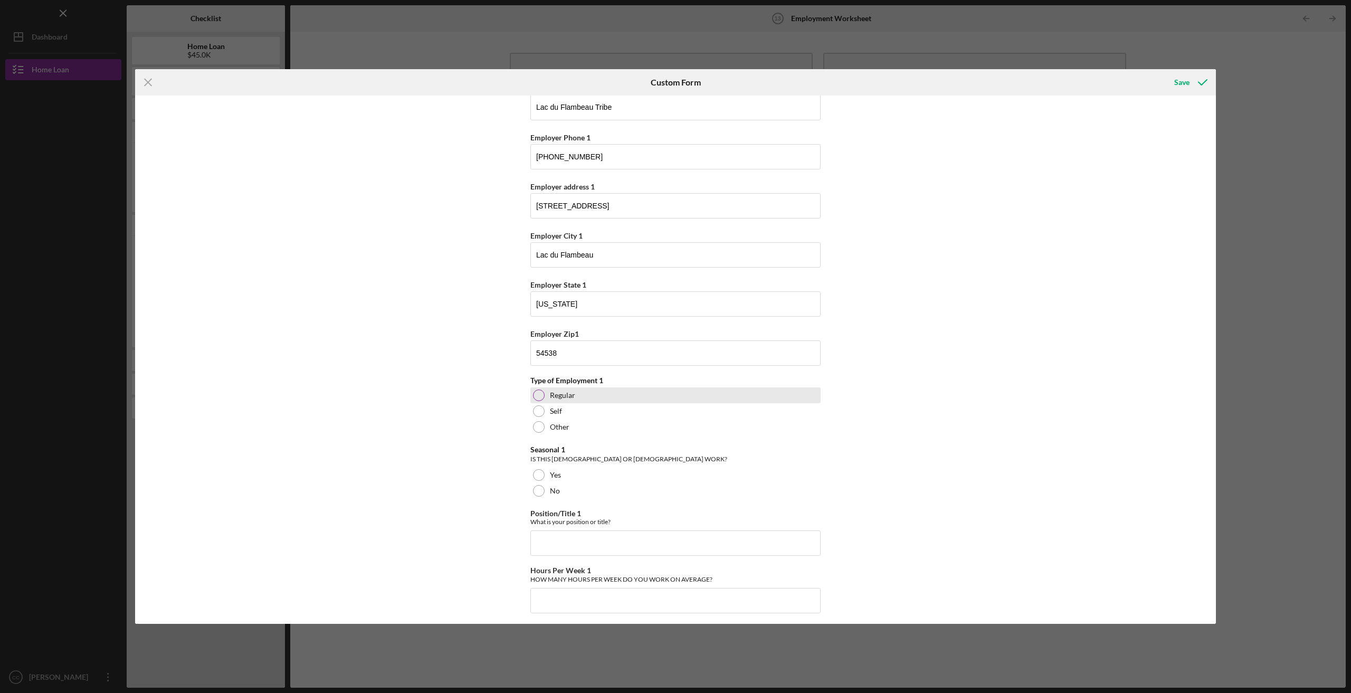
click at [533, 395] on div at bounding box center [539, 396] width 12 height 12
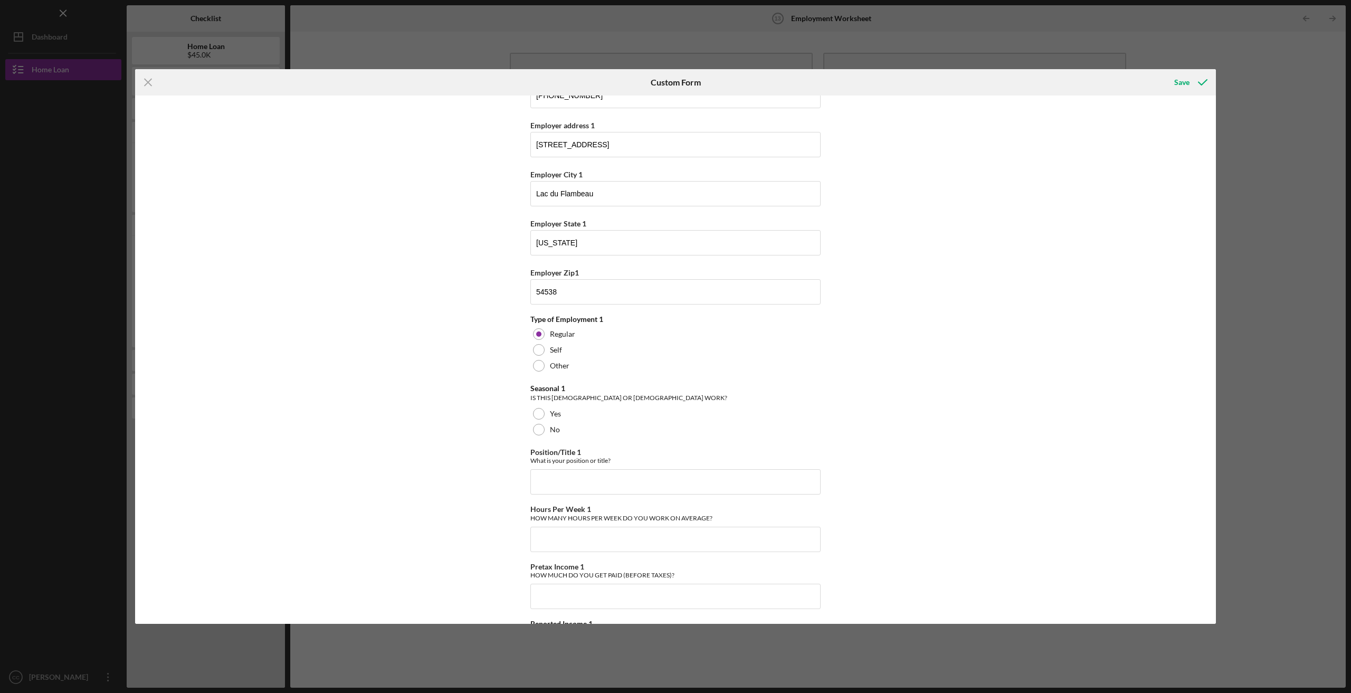
scroll to position [264, 0]
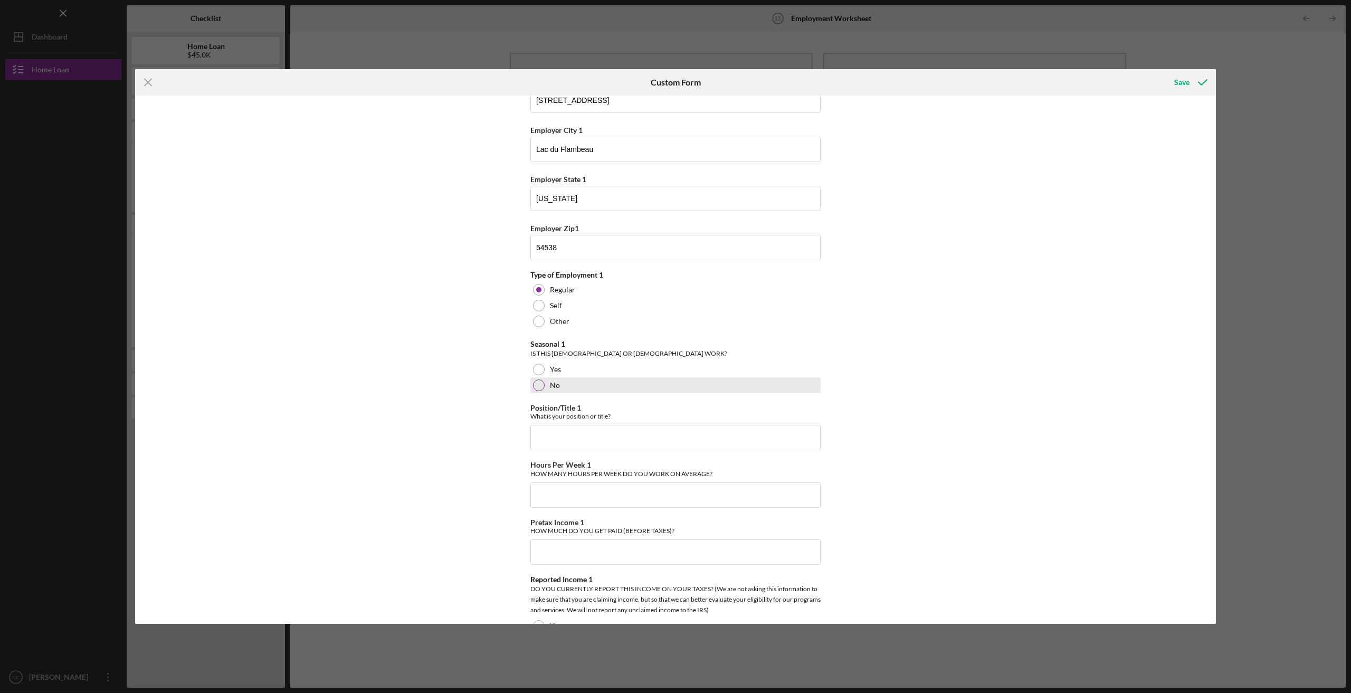
click at [533, 383] on div at bounding box center [539, 386] width 12 height 12
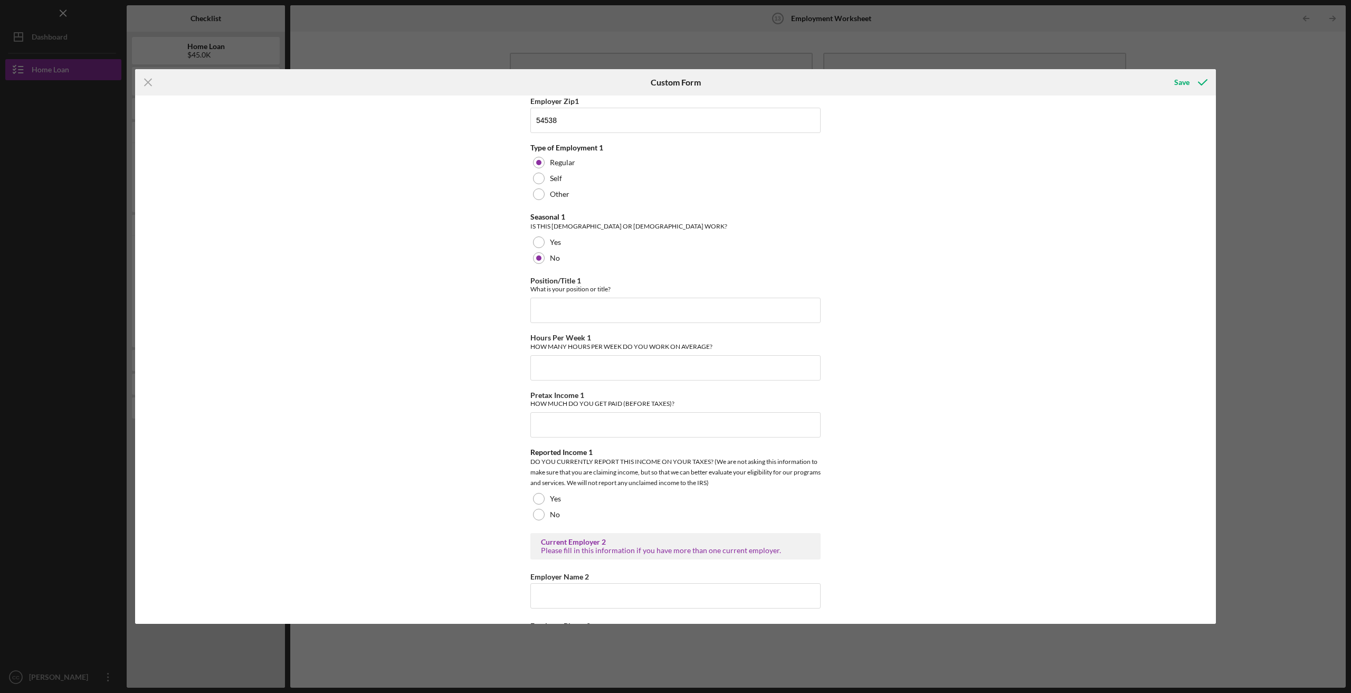
scroll to position [422, 0]
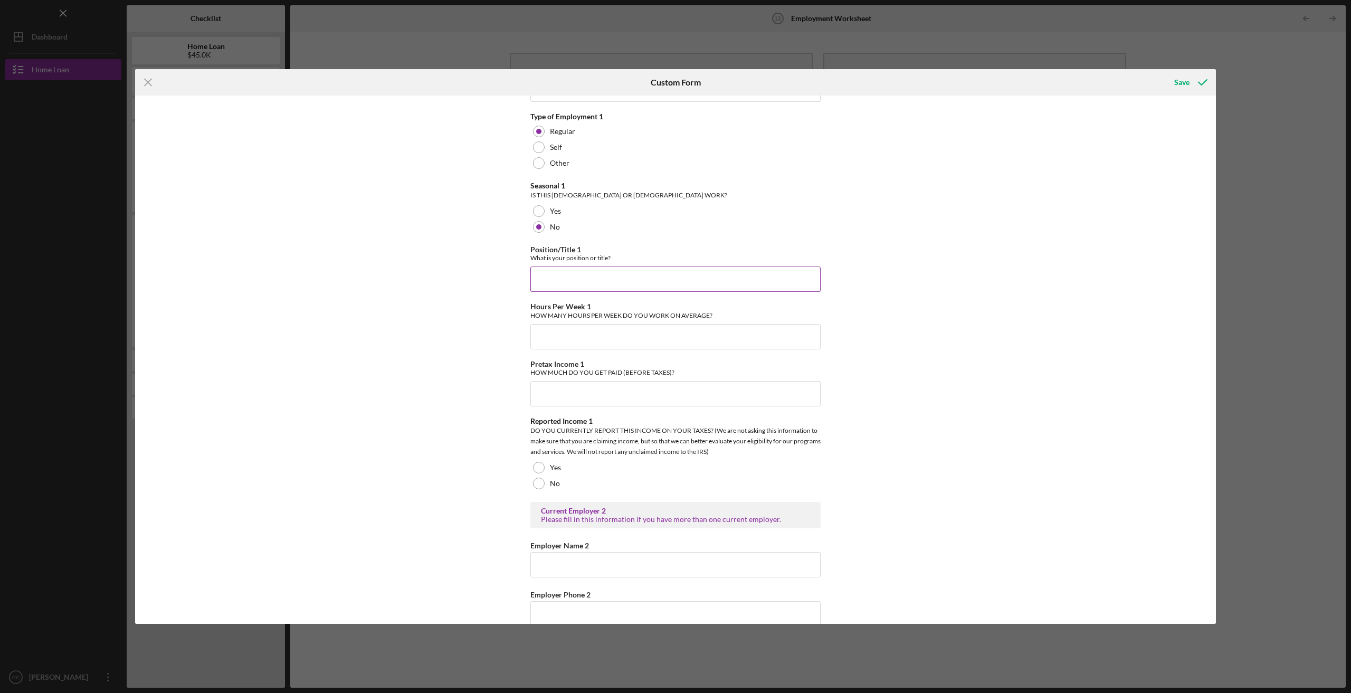
click at [545, 270] on input "Position/Title 1" at bounding box center [676, 279] width 290 height 25
type input "Surveillance Tech"
click at [541, 338] on input "Hours Per Week 1" at bounding box center [676, 336] width 290 height 25
type input "40"
click at [483, 342] on div "*Number of Current Jobs HOW MANY JOBS (REGULAR AND SELF-EMPLOYMENT, [DEMOGRAPHI…" at bounding box center [675, 360] width 1081 height 528
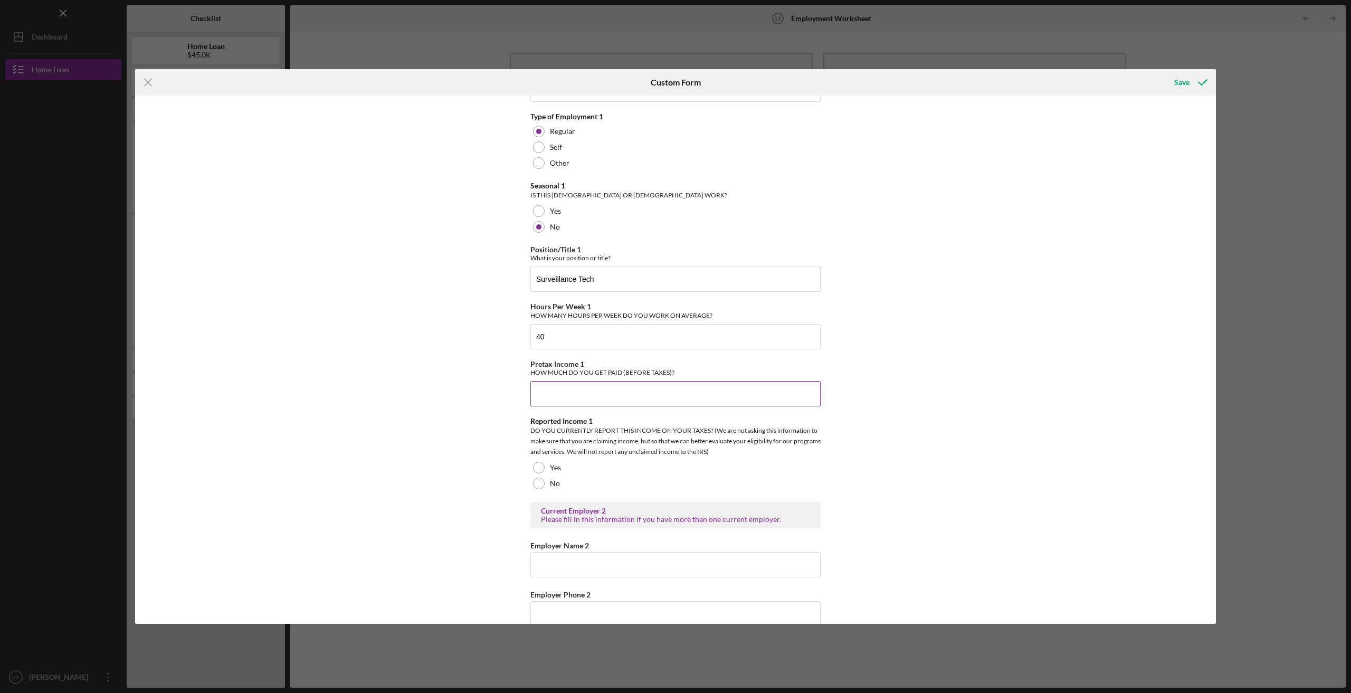
click at [553, 394] on input "Pretax Income 1" at bounding box center [676, 393] width 290 height 25
type input "$50,000"
click at [539, 464] on div at bounding box center [539, 468] width 12 height 12
click at [477, 491] on div "*Number of Current Jobs HOW MANY JOBS (REGULAR AND SELF-EMPLOYMENT, [DEMOGRAPHI…" at bounding box center [675, 360] width 1081 height 528
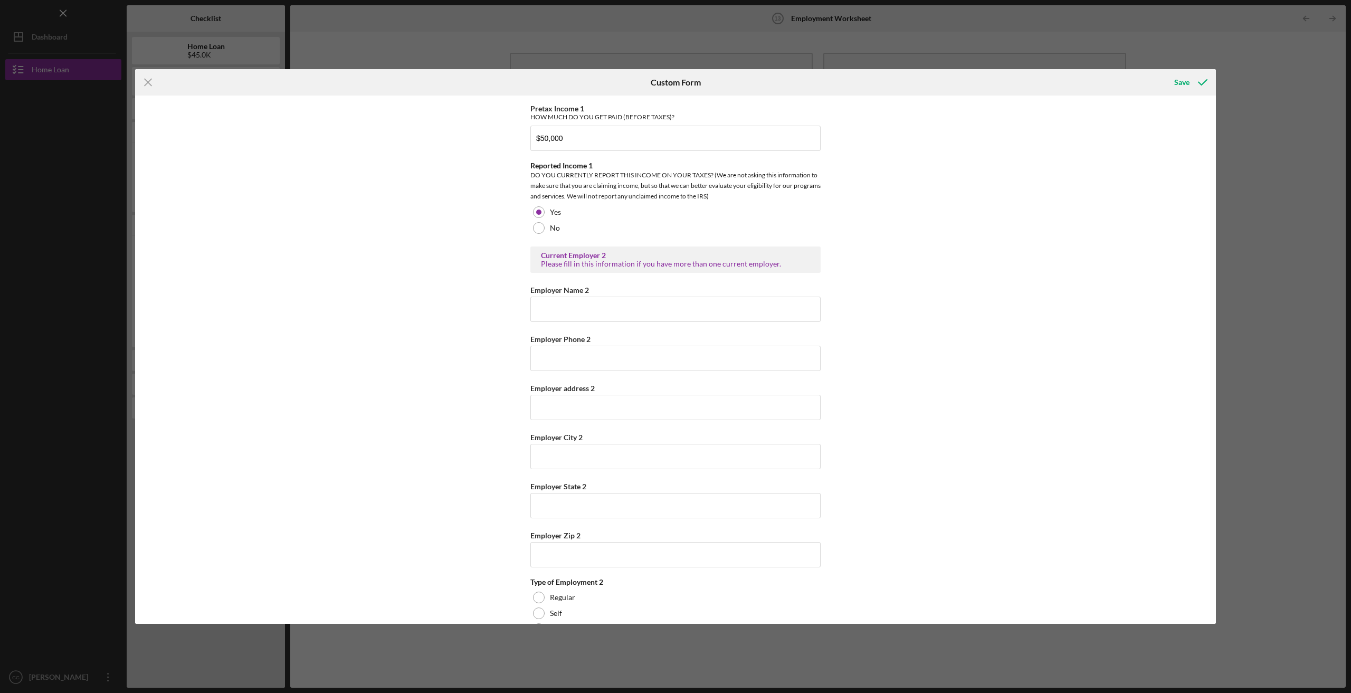
scroll to position [633, 0]
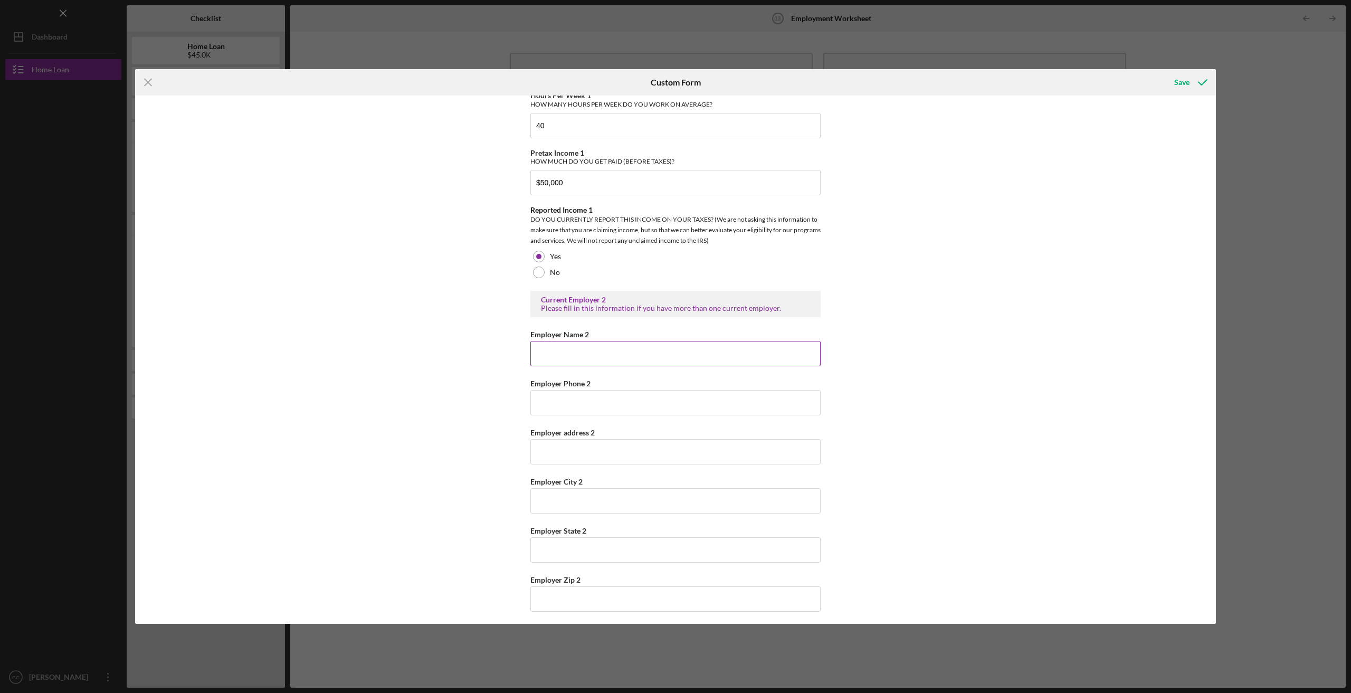
click at [536, 342] on input "Employer Name 2" at bounding box center [676, 353] width 290 height 25
type input "n/a"
click at [400, 313] on div "*Number of Current Jobs HOW MANY JOBS (REGULAR AND SELF-EMPLOYMENT, [DEMOGRAPHI…" at bounding box center [675, 360] width 1081 height 528
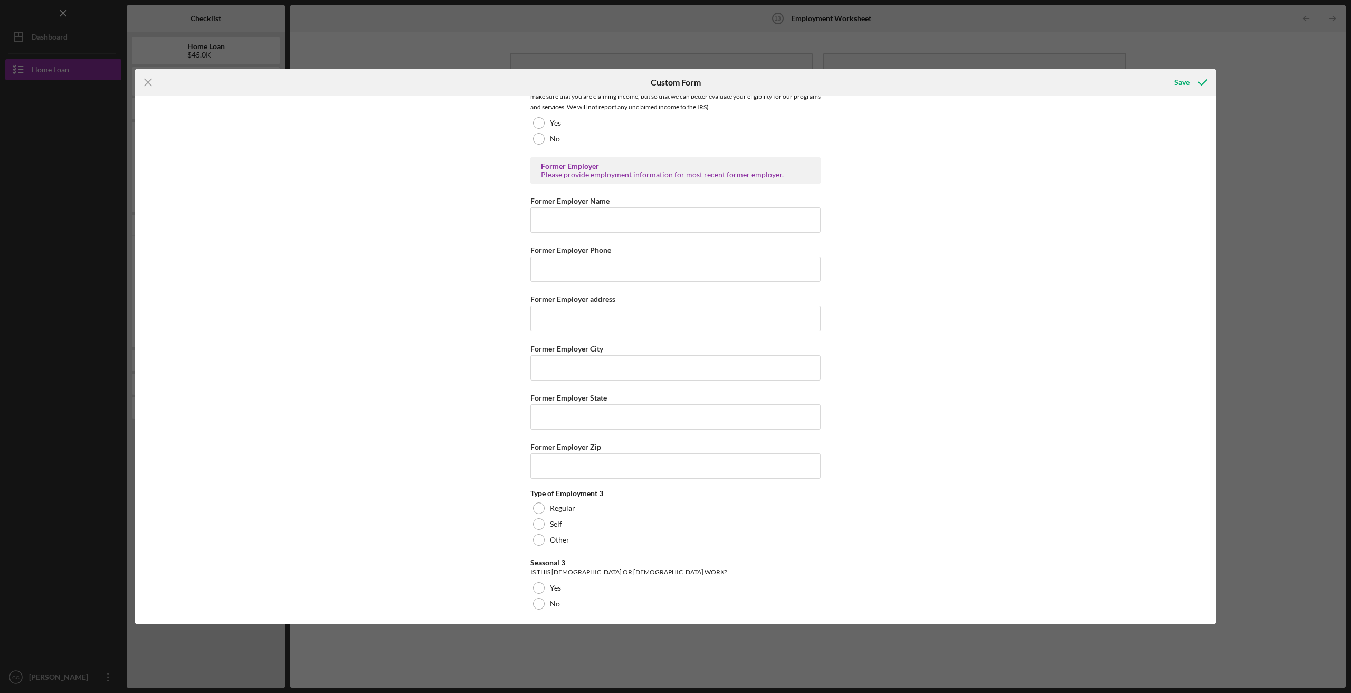
scroll to position [1474, 0]
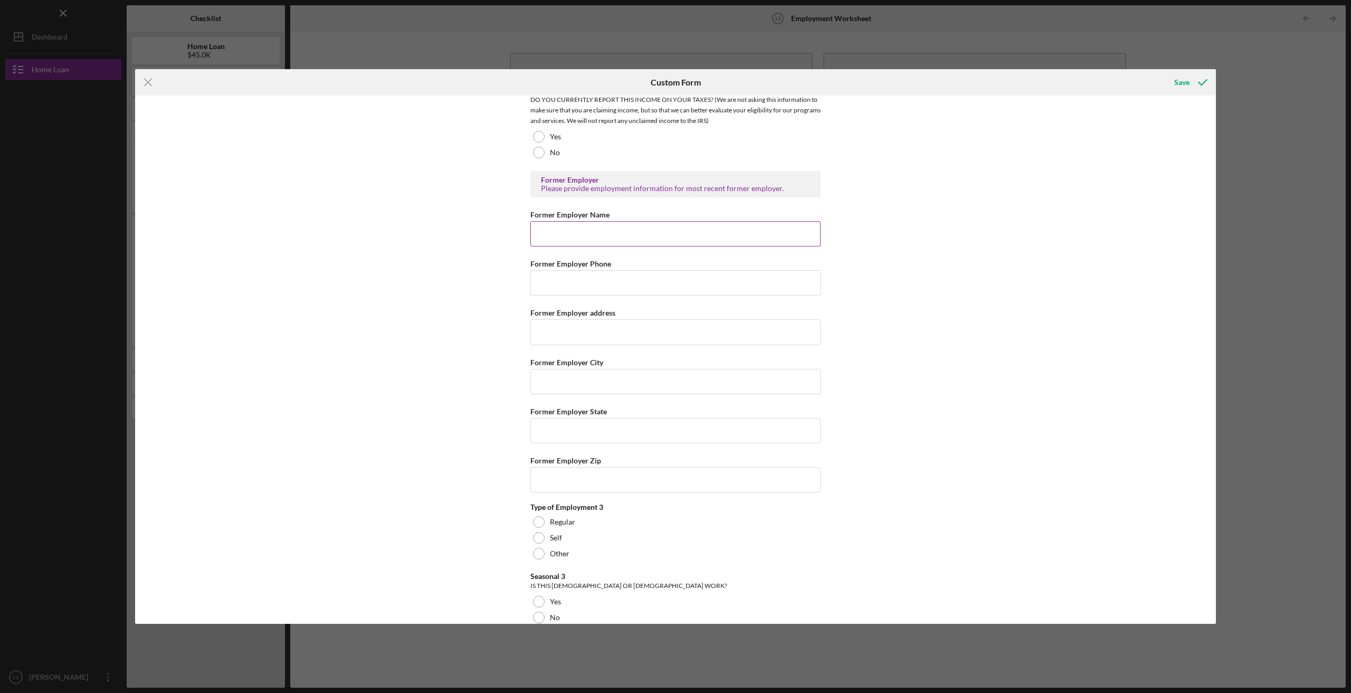
click at [617, 225] on input "Former Employer Name" at bounding box center [676, 233] width 290 height 25
type input "Lake of the [GEOGRAPHIC_DATA]"
click at [587, 277] on input "Former Employer Phone" at bounding box center [676, 282] width 290 height 25
type input "[PHONE_NUMBER]"
click at [563, 321] on input "Former Employer address" at bounding box center [676, 331] width 290 height 25
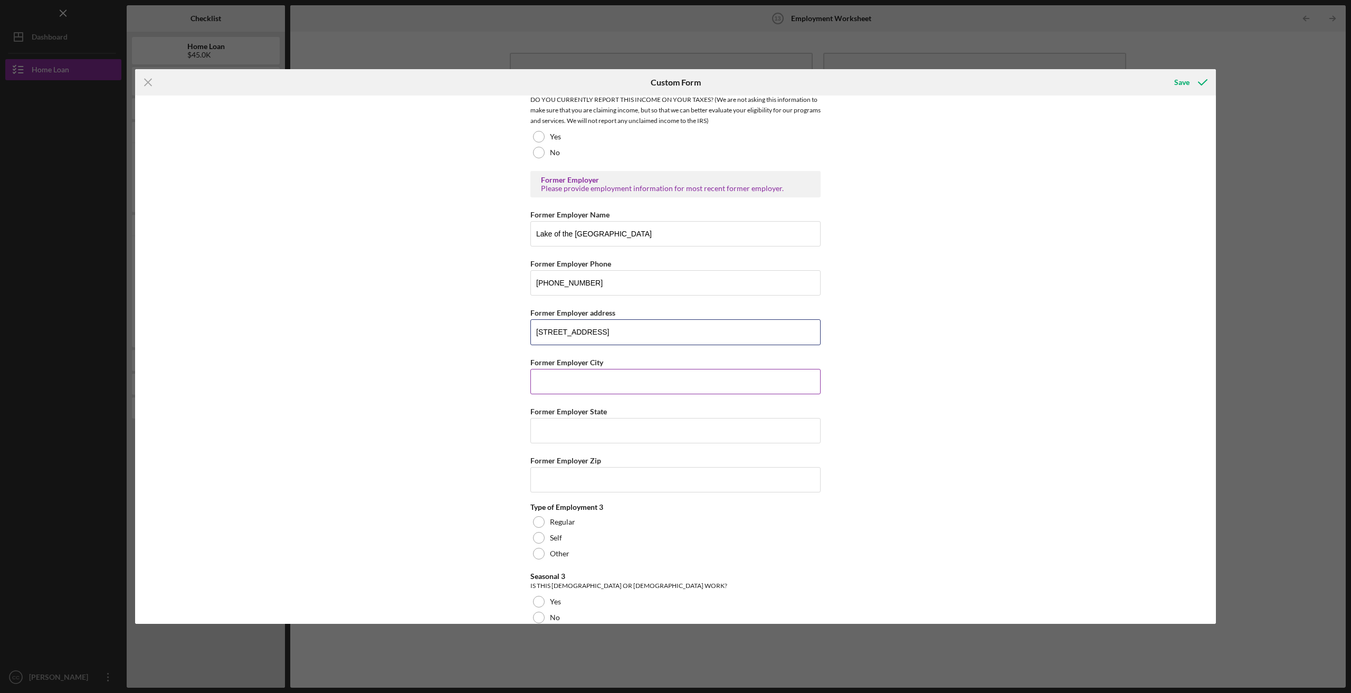
type input "[STREET_ADDRESS]"
click at [581, 369] on input "Former Employer City" at bounding box center [676, 381] width 290 height 25
type input "Lac du Flambeau"
type input "[US_STATE]"
type input "54538"
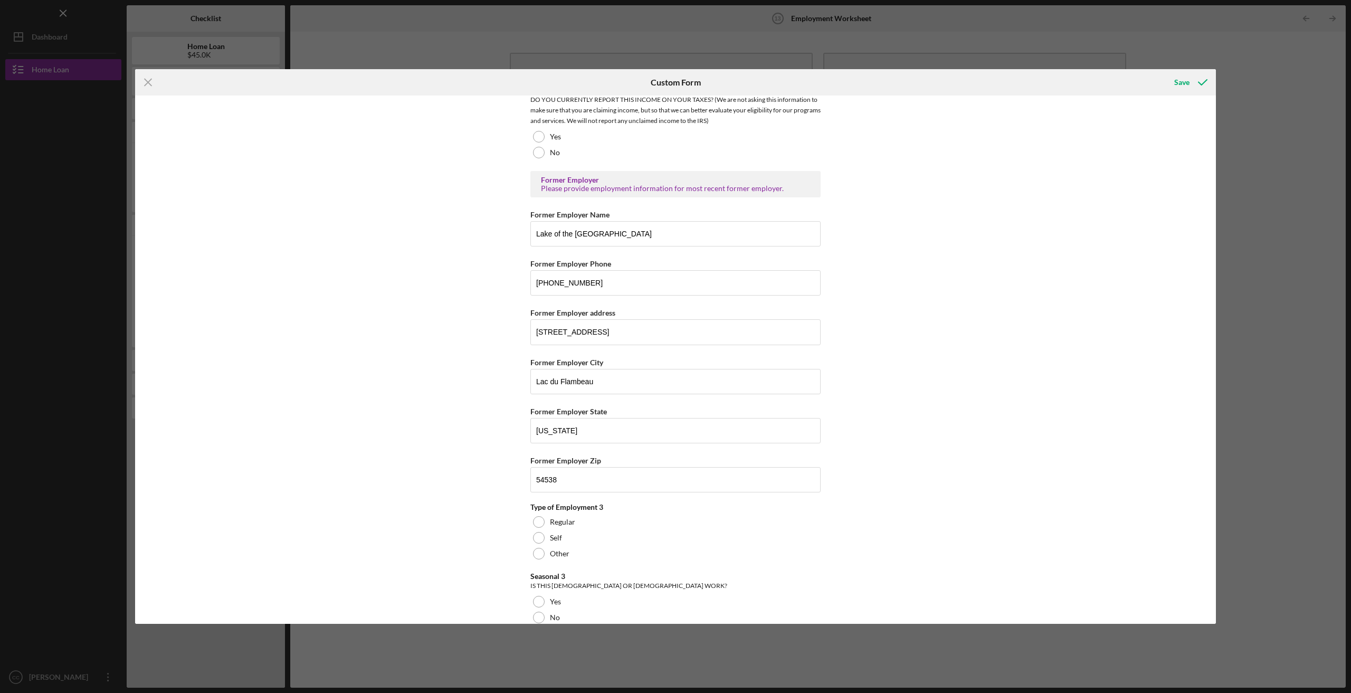
click at [458, 487] on div "*Number of Current Jobs HOW MANY JOBS (REGULAR AND SELF-EMPLOYMENT, [DEMOGRAPHI…" at bounding box center [675, 360] width 1081 height 528
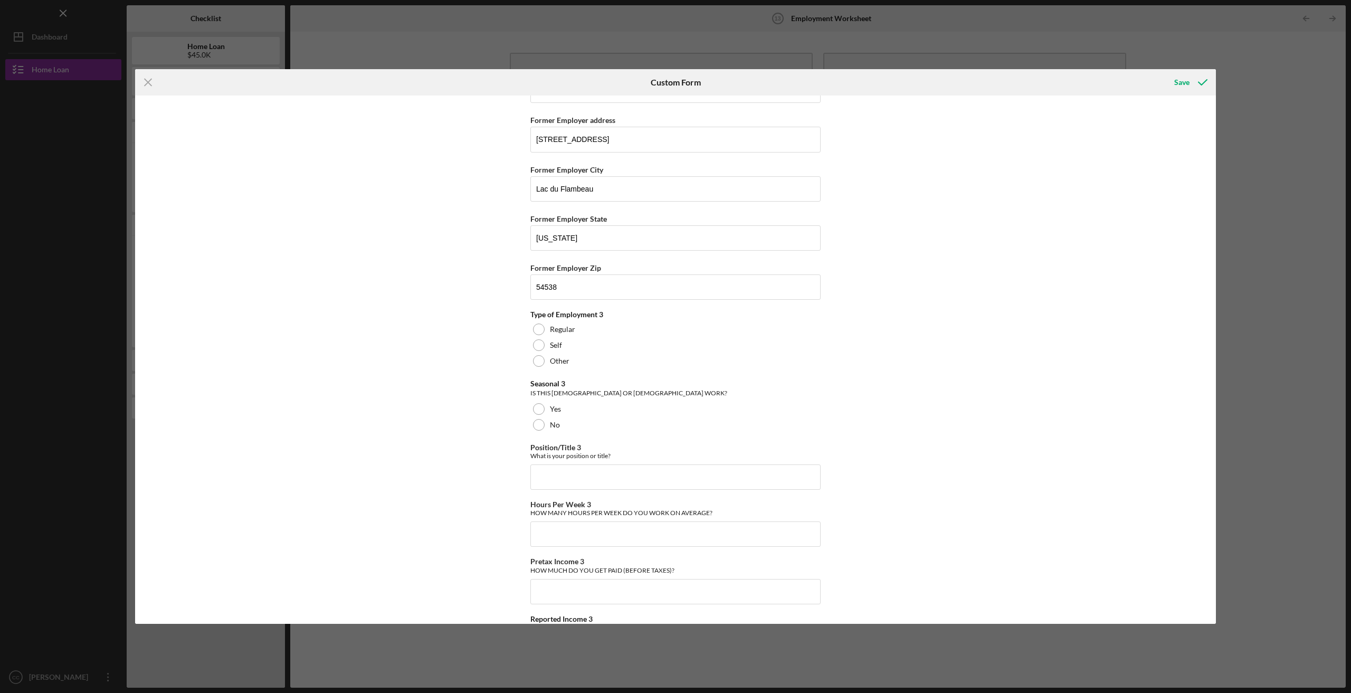
scroll to position [1738, 0]
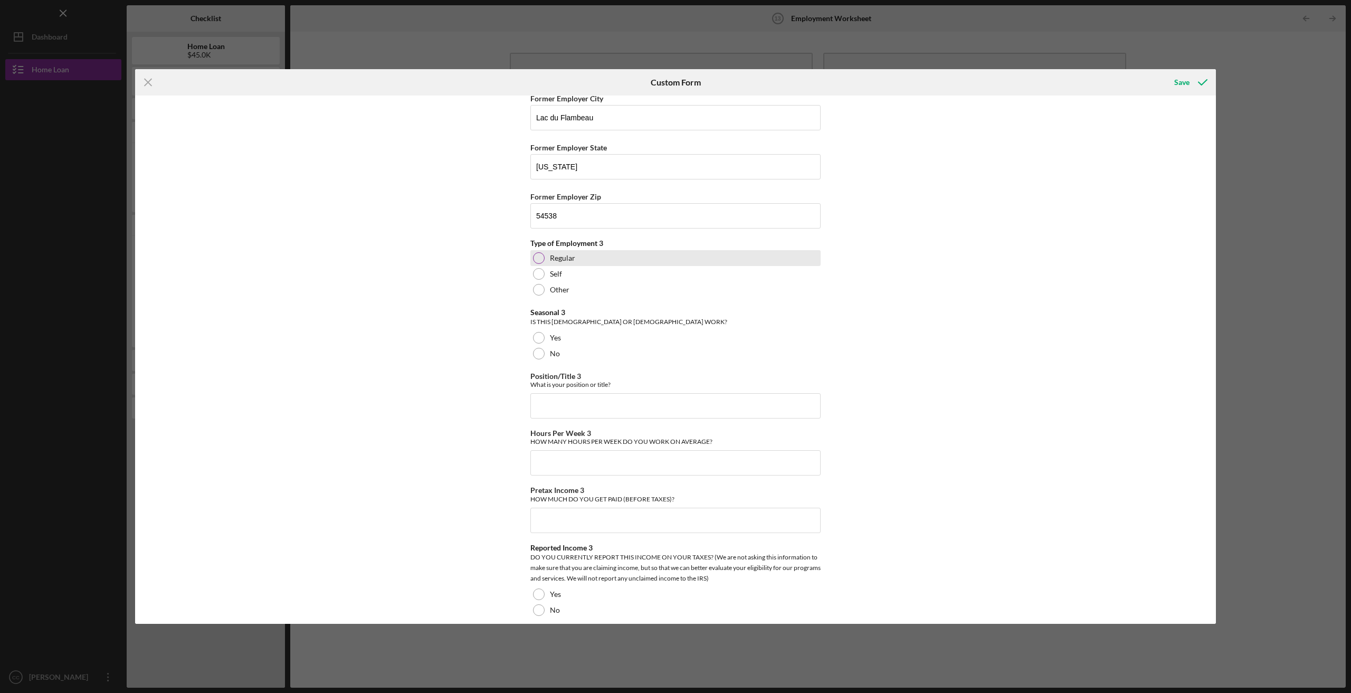
click at [536, 252] on div at bounding box center [539, 258] width 12 height 12
click at [537, 348] on div at bounding box center [539, 354] width 12 height 12
click at [563, 398] on input "Position/Title 3" at bounding box center [676, 405] width 290 height 25
click at [536, 348] on div at bounding box center [539, 354] width 12 height 12
click at [540, 351] on div at bounding box center [538, 353] width 5 height 5
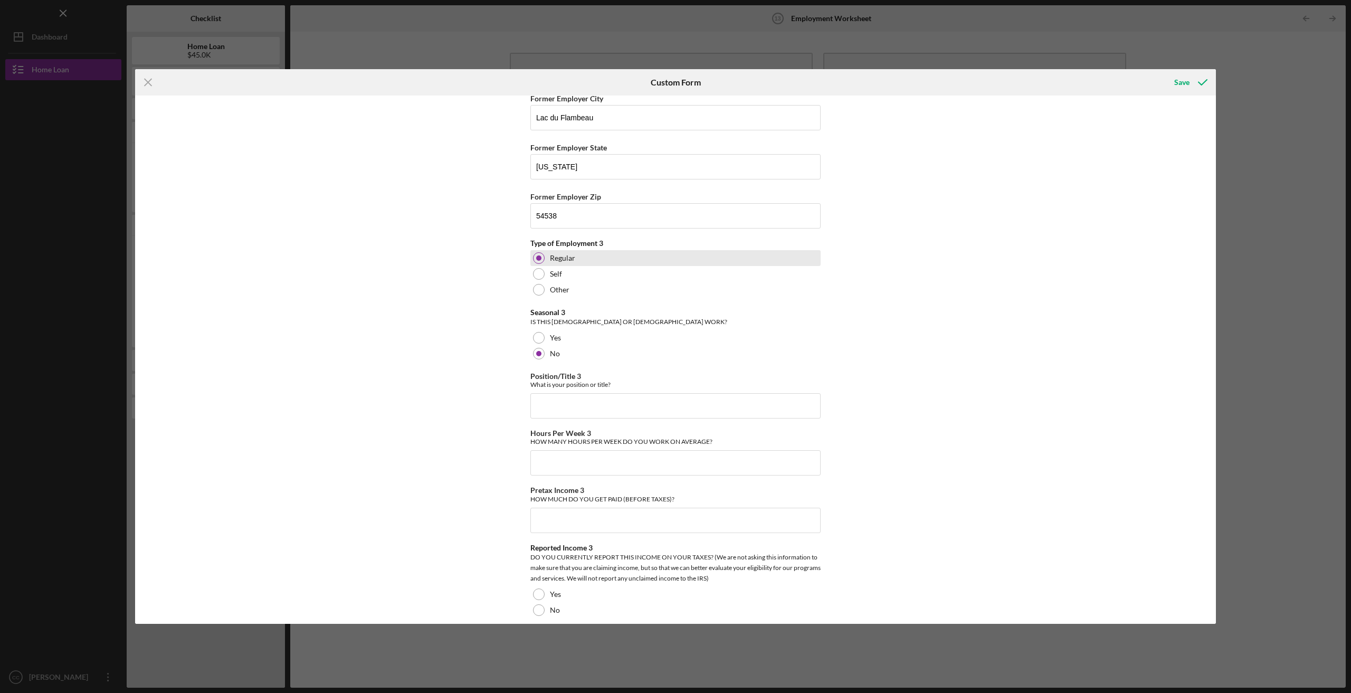
click at [538, 256] on div at bounding box center [538, 258] width 5 height 5
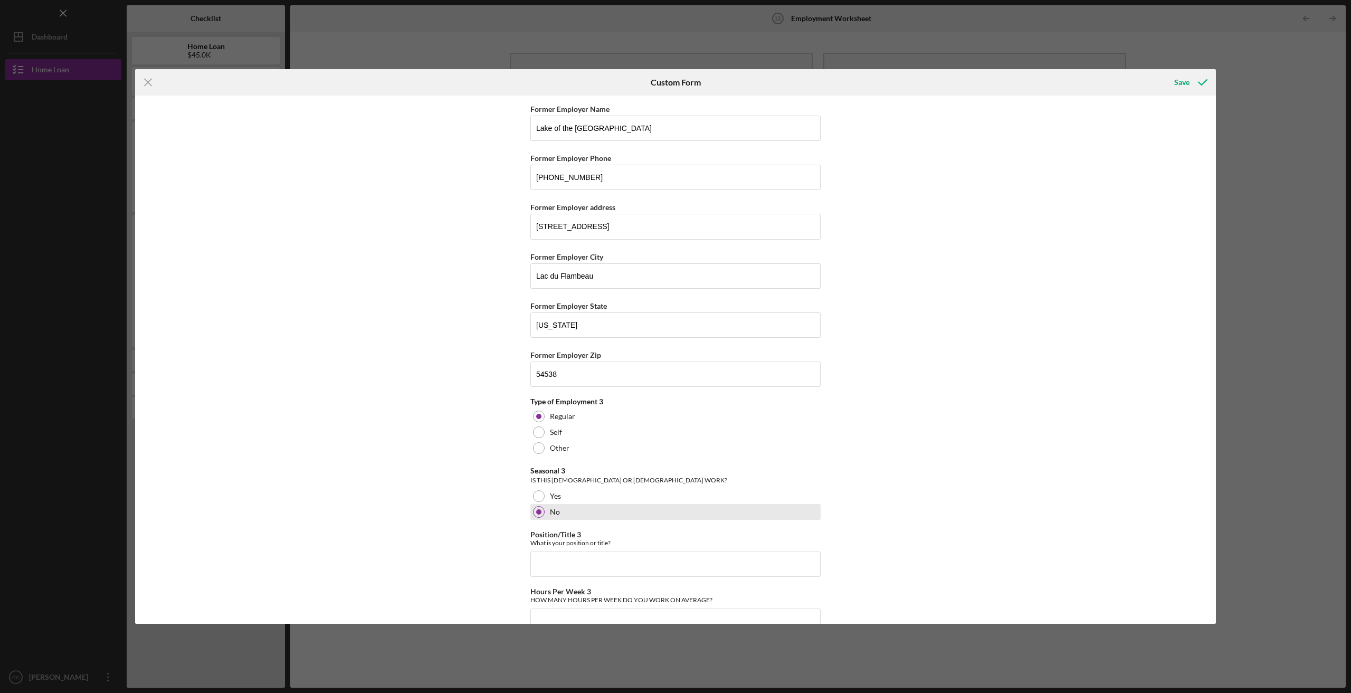
click at [539, 506] on div at bounding box center [539, 512] width 12 height 12
click at [538, 490] on div at bounding box center [539, 496] width 12 height 12
click at [535, 507] on div at bounding box center [539, 512] width 12 height 12
click at [536, 509] on div at bounding box center [538, 511] width 5 height 5
click at [508, 503] on div "*Number of Current Jobs HOW MANY JOBS (REGULAR AND SELF-EMPLOYMENT, [DEMOGRAPHI…" at bounding box center [675, 360] width 1081 height 528
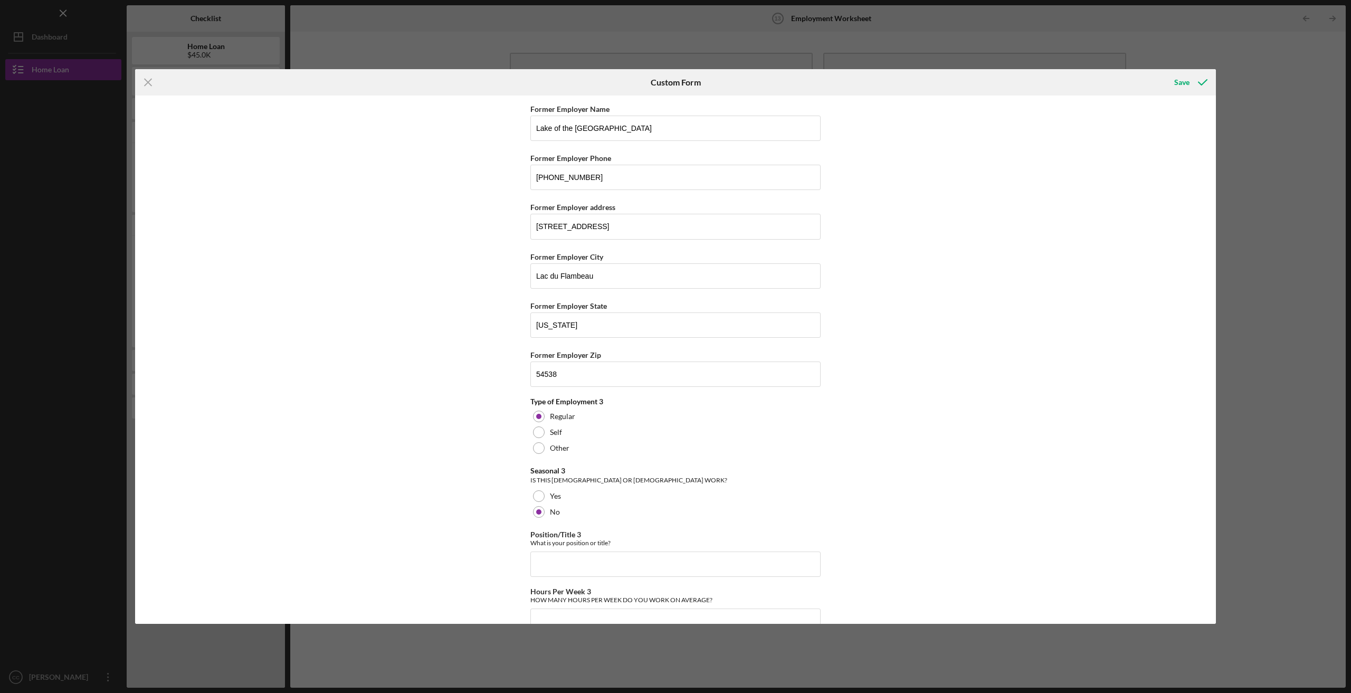
click at [508, 503] on div "*Number of Current Jobs HOW MANY JOBS (REGULAR AND SELF-EMPLOYMENT, [DEMOGRAPHI…" at bounding box center [675, 360] width 1081 height 528
click at [536, 411] on div at bounding box center [539, 417] width 12 height 12
click at [536, 414] on div at bounding box center [538, 416] width 5 height 5
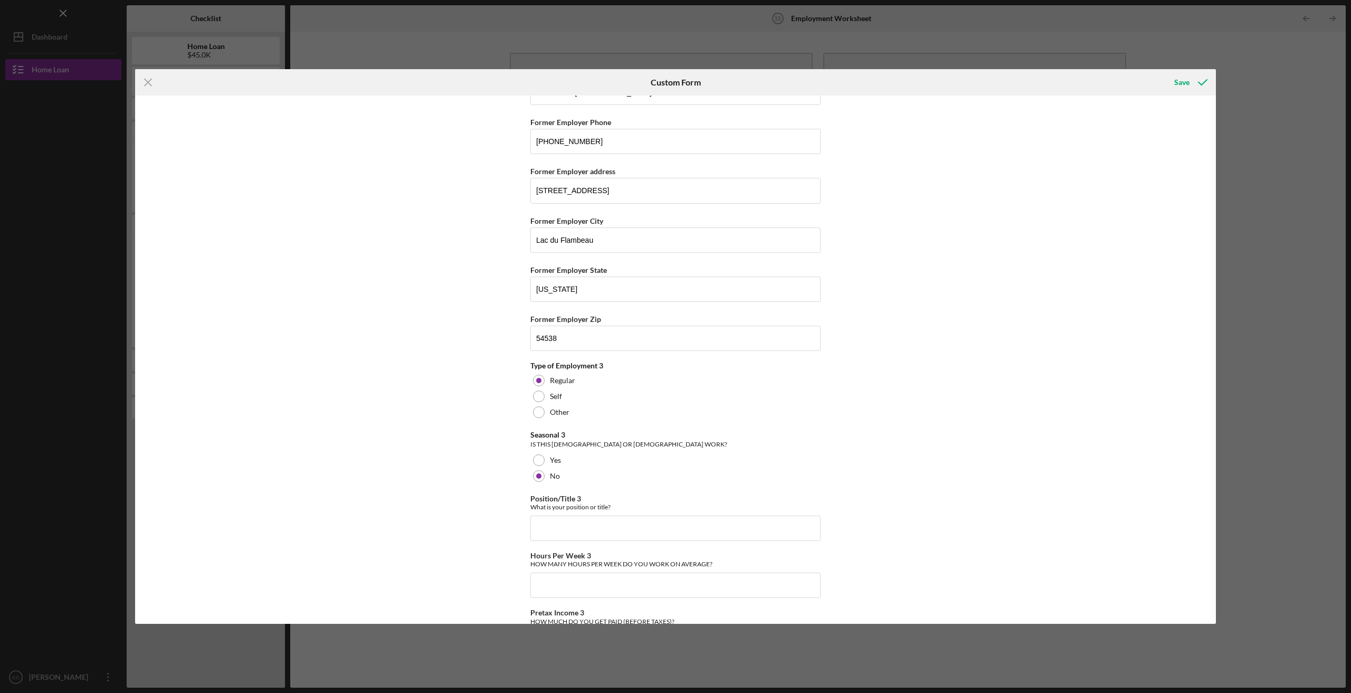
scroll to position [1633, 0]
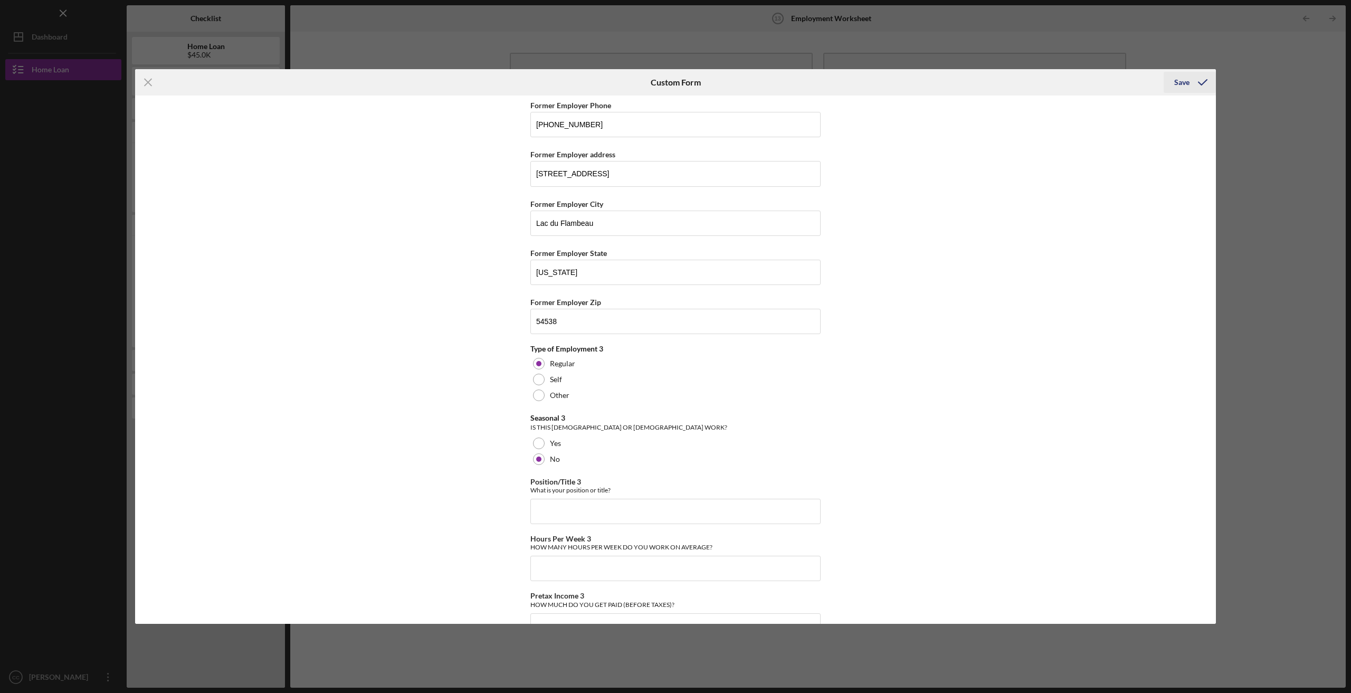
click at [1183, 85] on div "Save" at bounding box center [1182, 82] width 15 height 21
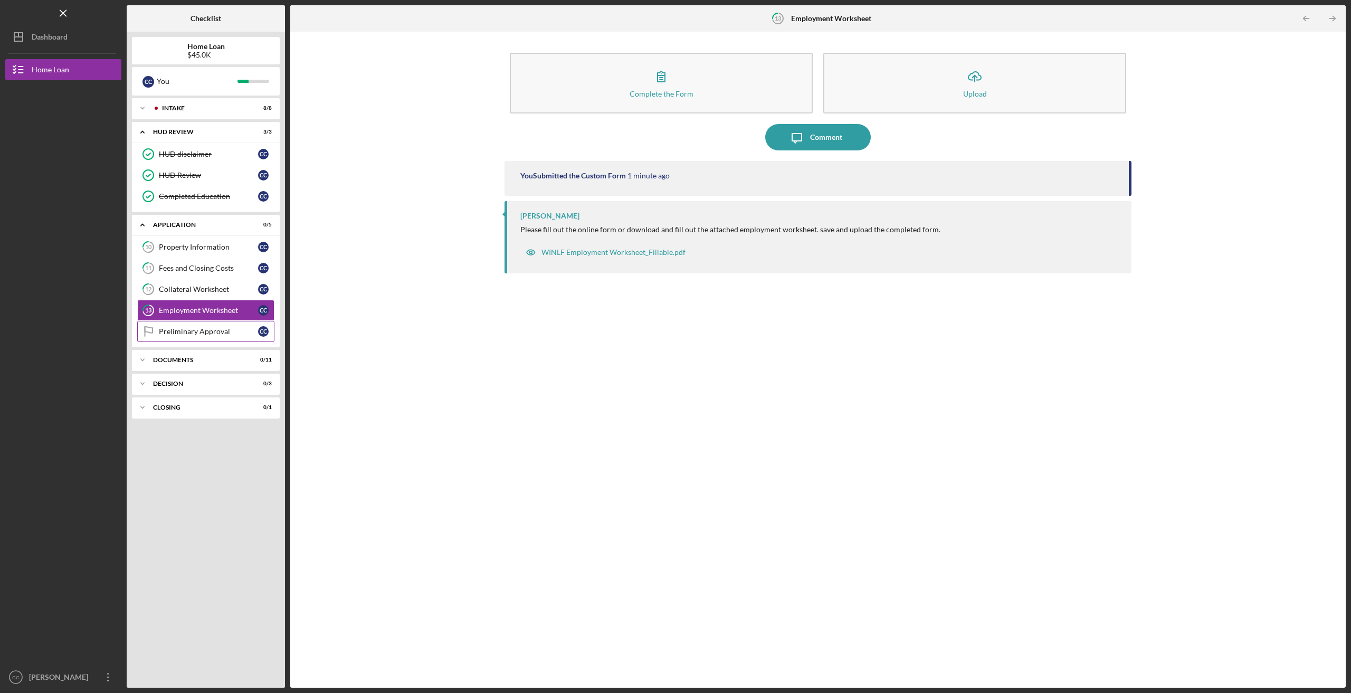
click at [199, 329] on div "Preliminary Approval" at bounding box center [208, 331] width 99 height 8
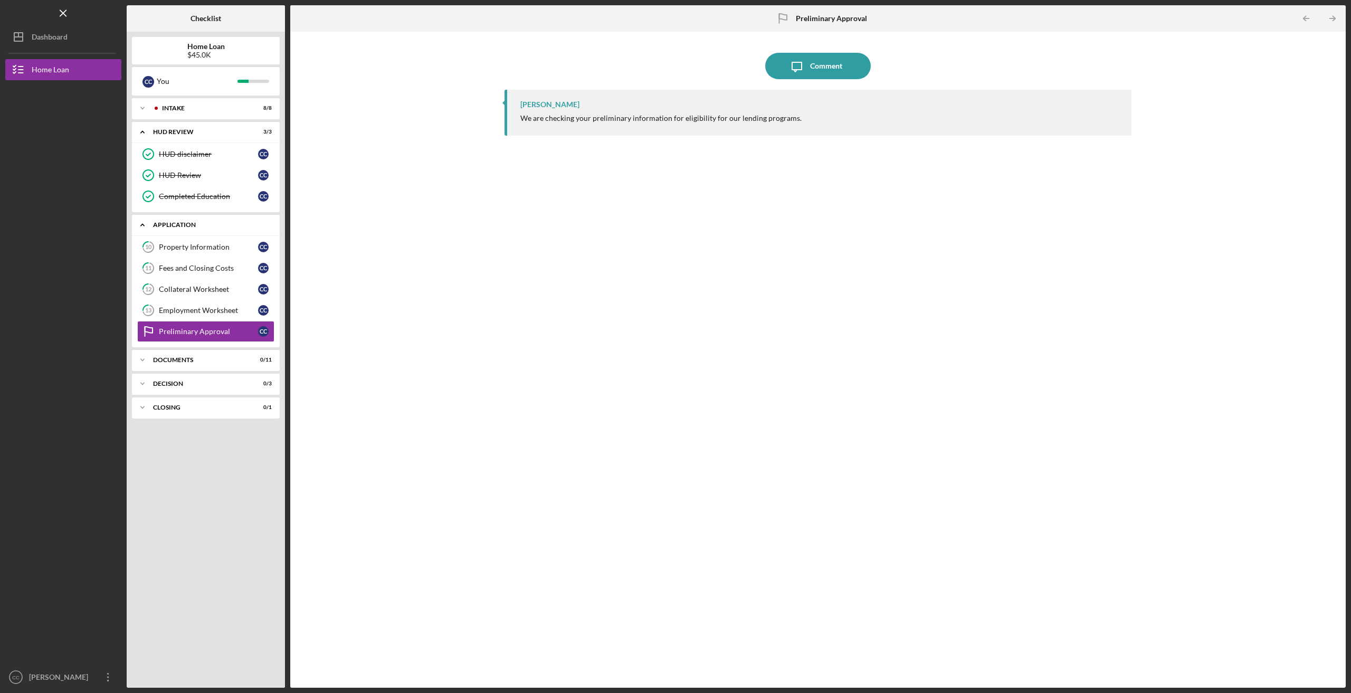
click at [140, 220] on icon "Icon/Expander" at bounding box center [142, 224] width 21 height 21
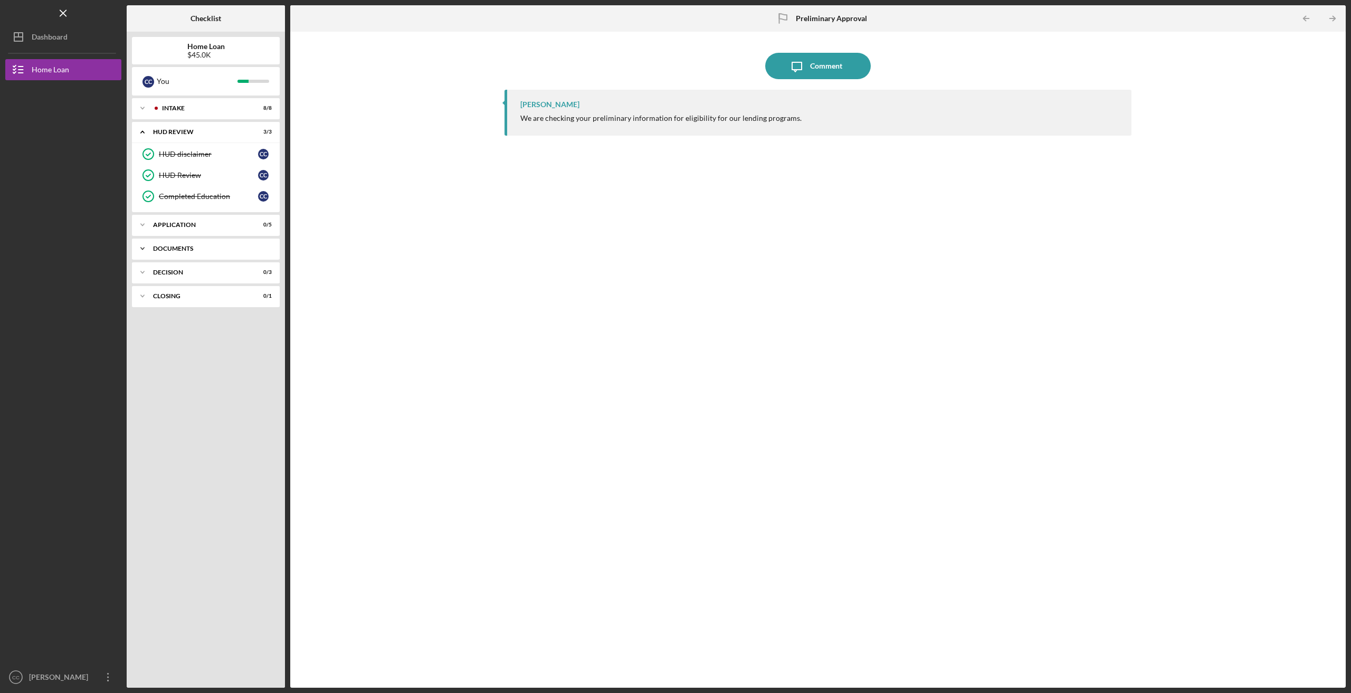
click at [145, 242] on icon "Icon/Expander" at bounding box center [142, 248] width 21 height 21
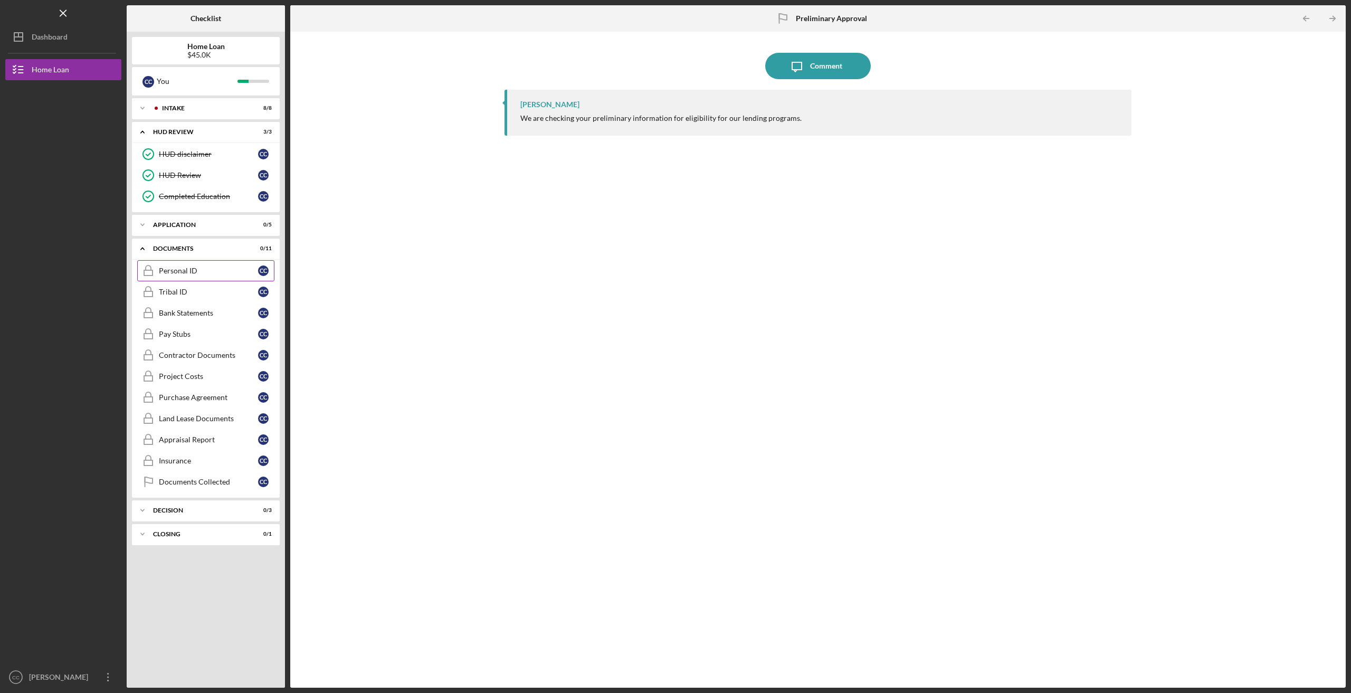
click at [227, 274] on link "Personal ID Personal ID C C" at bounding box center [205, 270] width 137 height 21
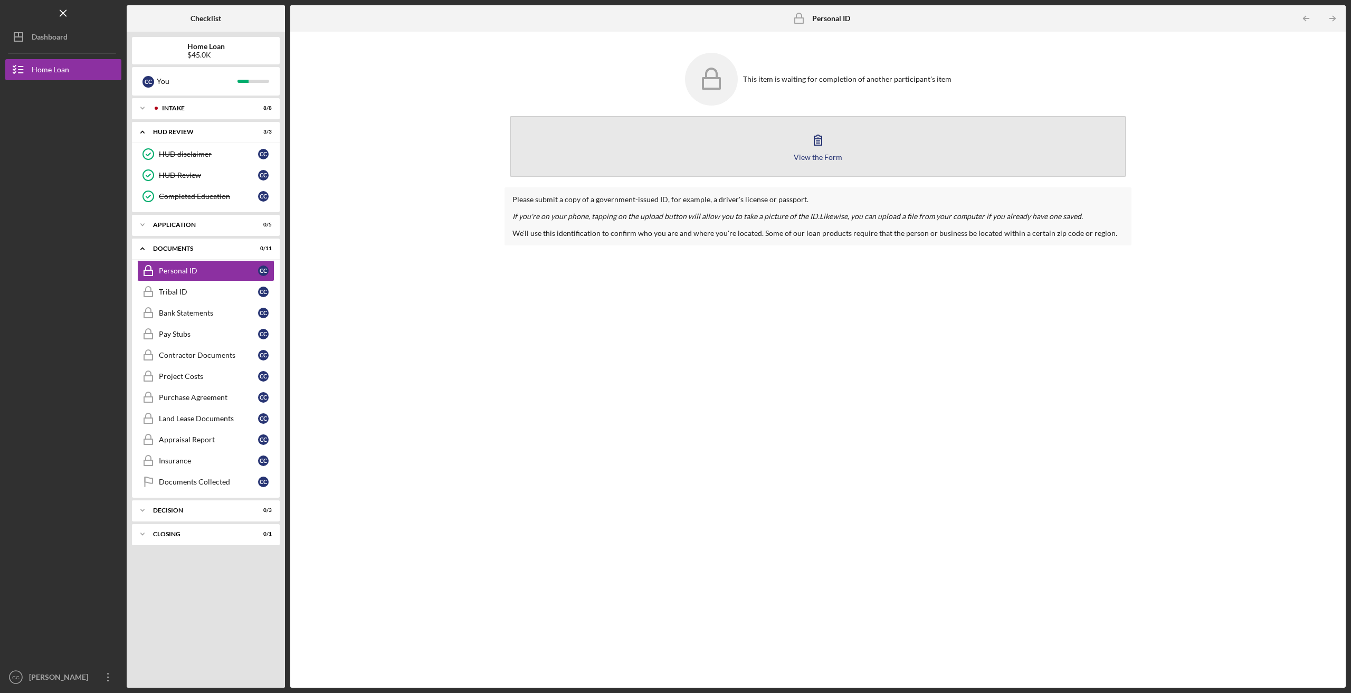
click at [812, 162] on button "View the Form Form" at bounding box center [818, 146] width 617 height 61
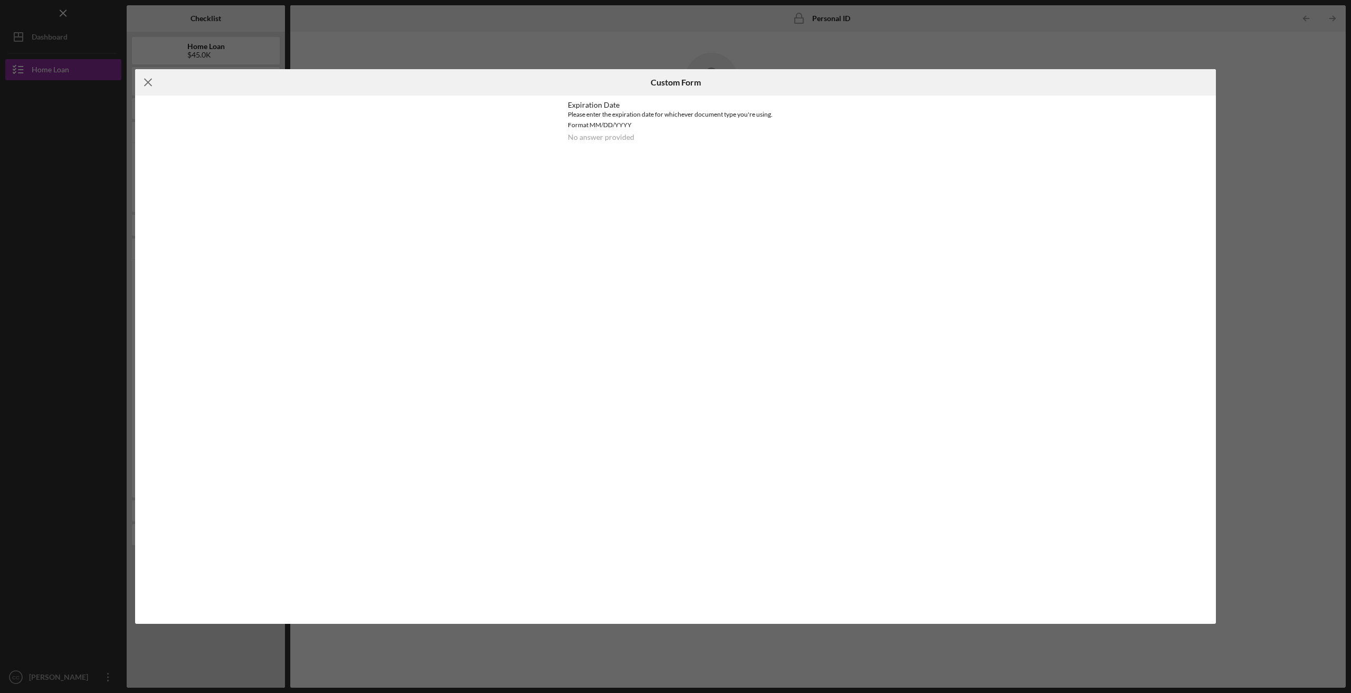
click at [146, 84] on line at bounding box center [148, 82] width 7 height 7
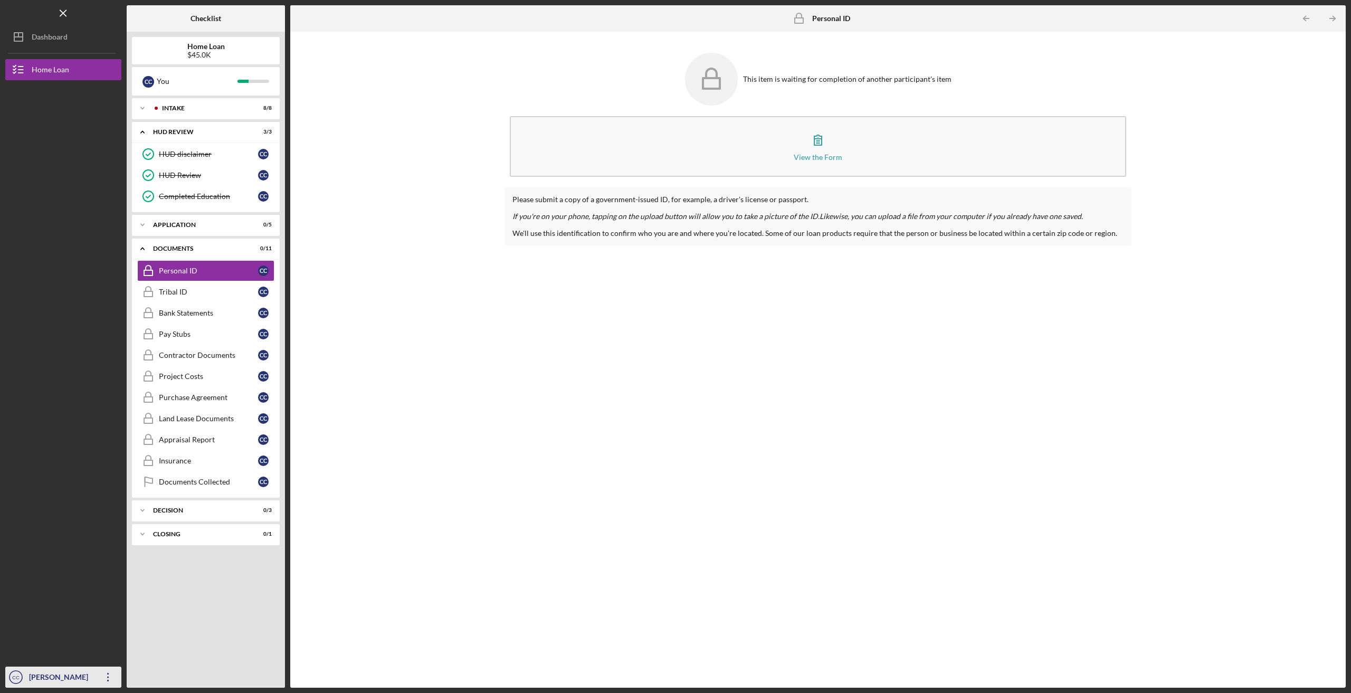
click at [109, 677] on icon "button" at bounding box center [108, 677] width 2 height 8
click at [43, 42] on div "Dashboard" at bounding box center [50, 38] width 36 height 24
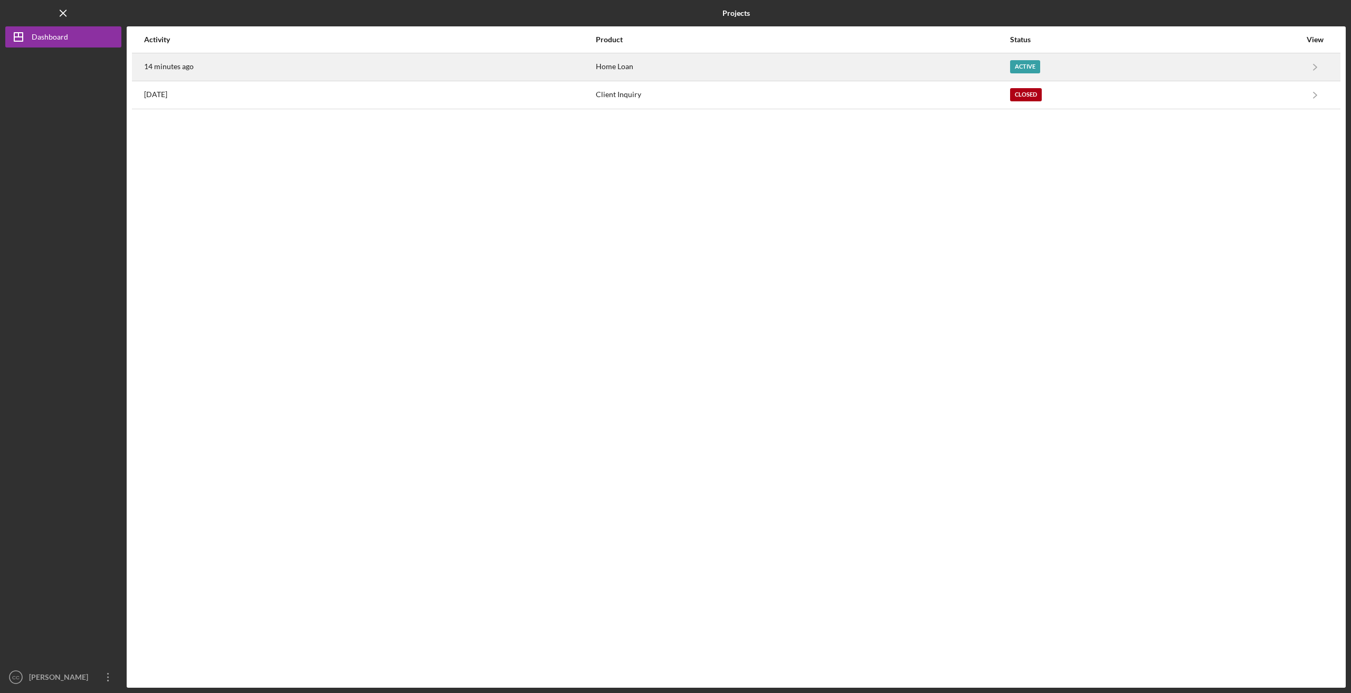
click at [888, 67] on div "Home Loan" at bounding box center [802, 67] width 413 height 26
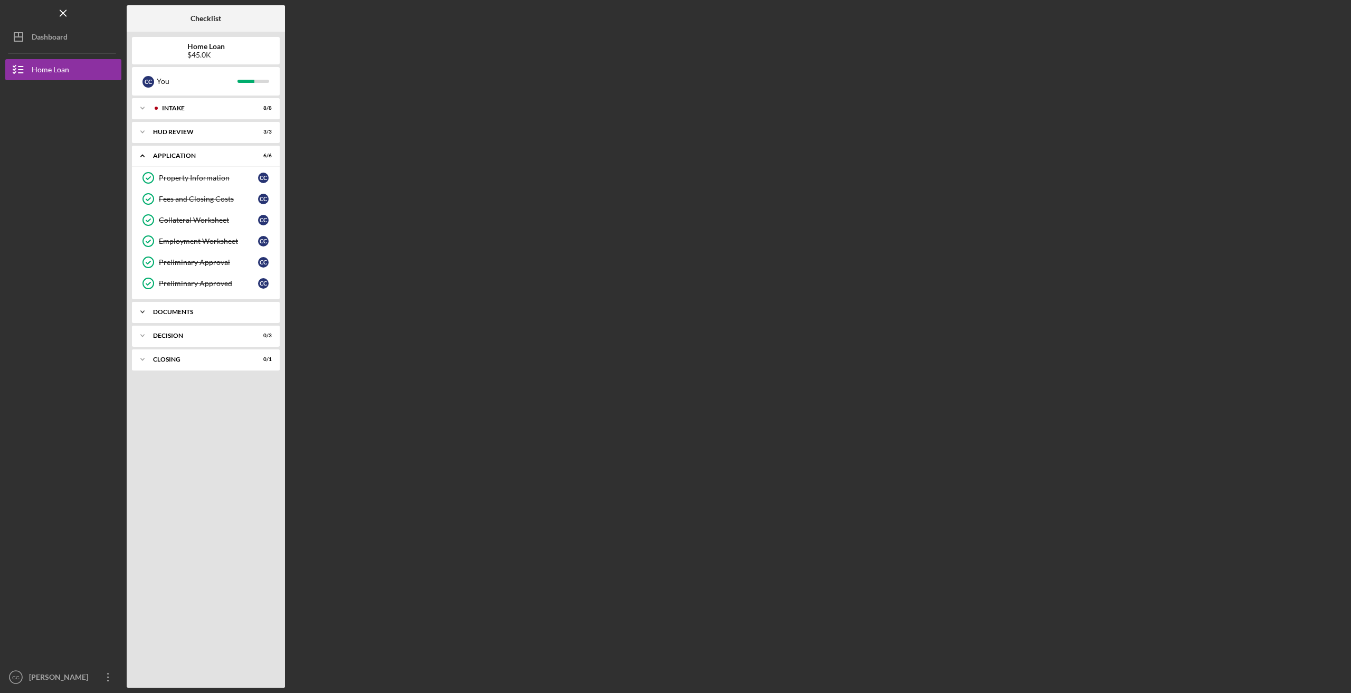
click at [147, 309] on icon "Icon/Expander" at bounding box center [142, 311] width 21 height 21
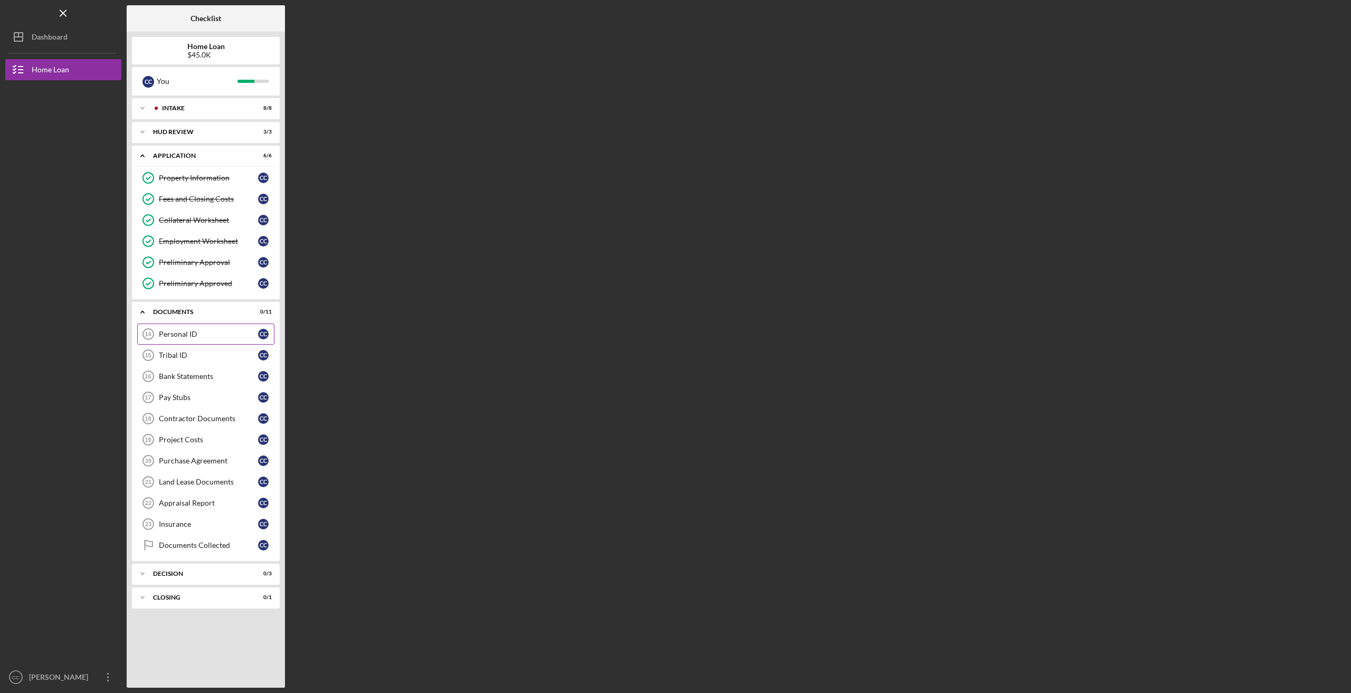
click at [191, 330] on div "Personal ID" at bounding box center [208, 334] width 99 height 8
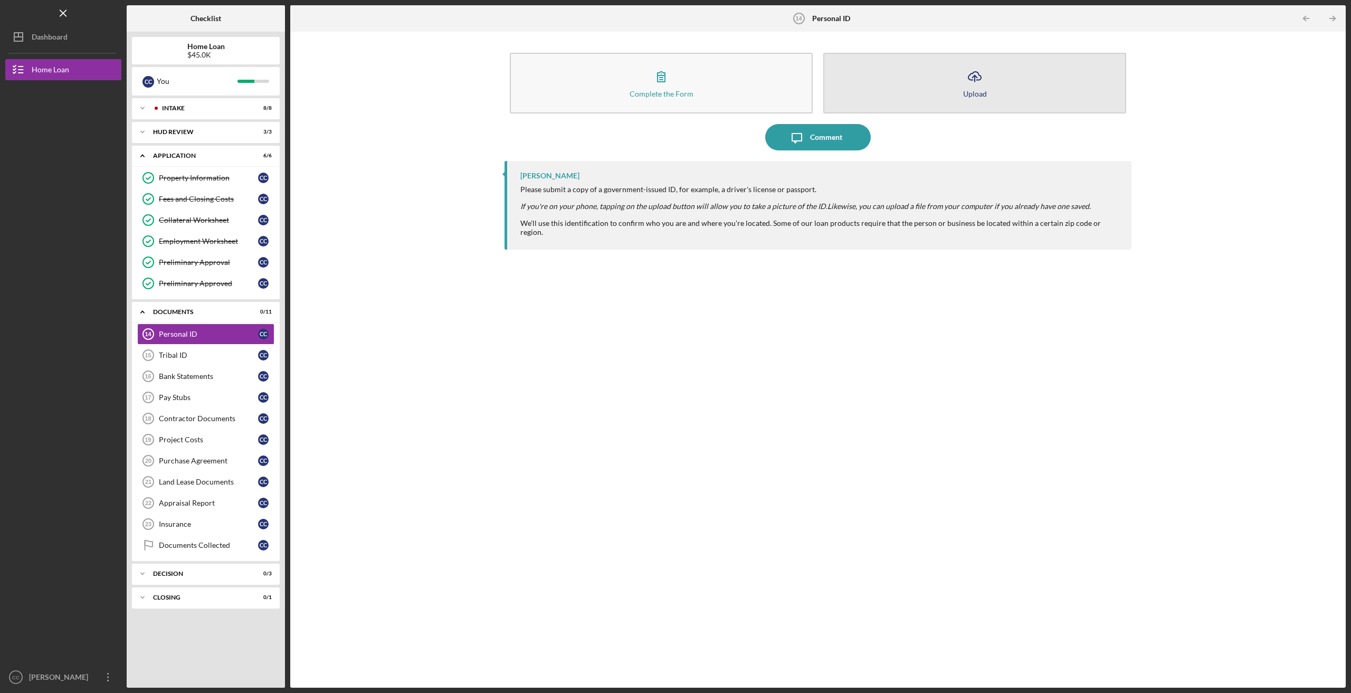
click at [920, 84] on button "Icon/Upload Upload" at bounding box center [975, 83] width 303 height 61
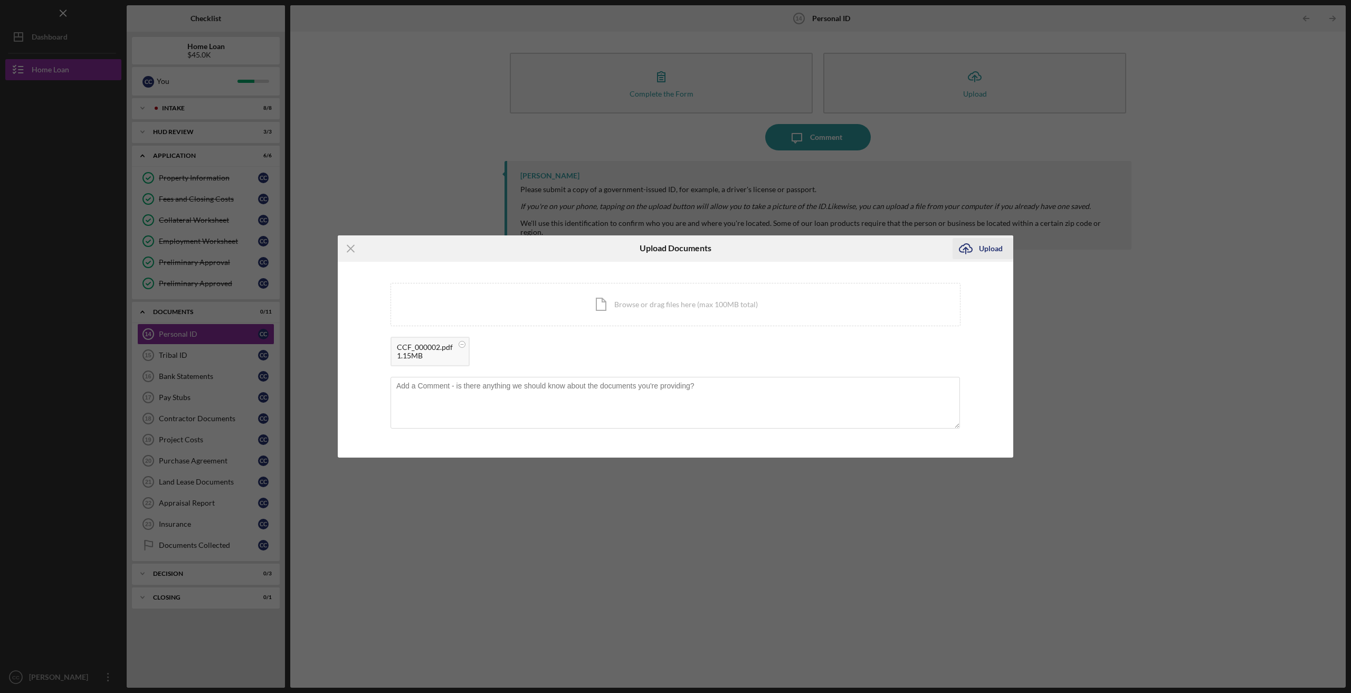
click at [980, 251] on div "Upload" at bounding box center [991, 248] width 24 height 21
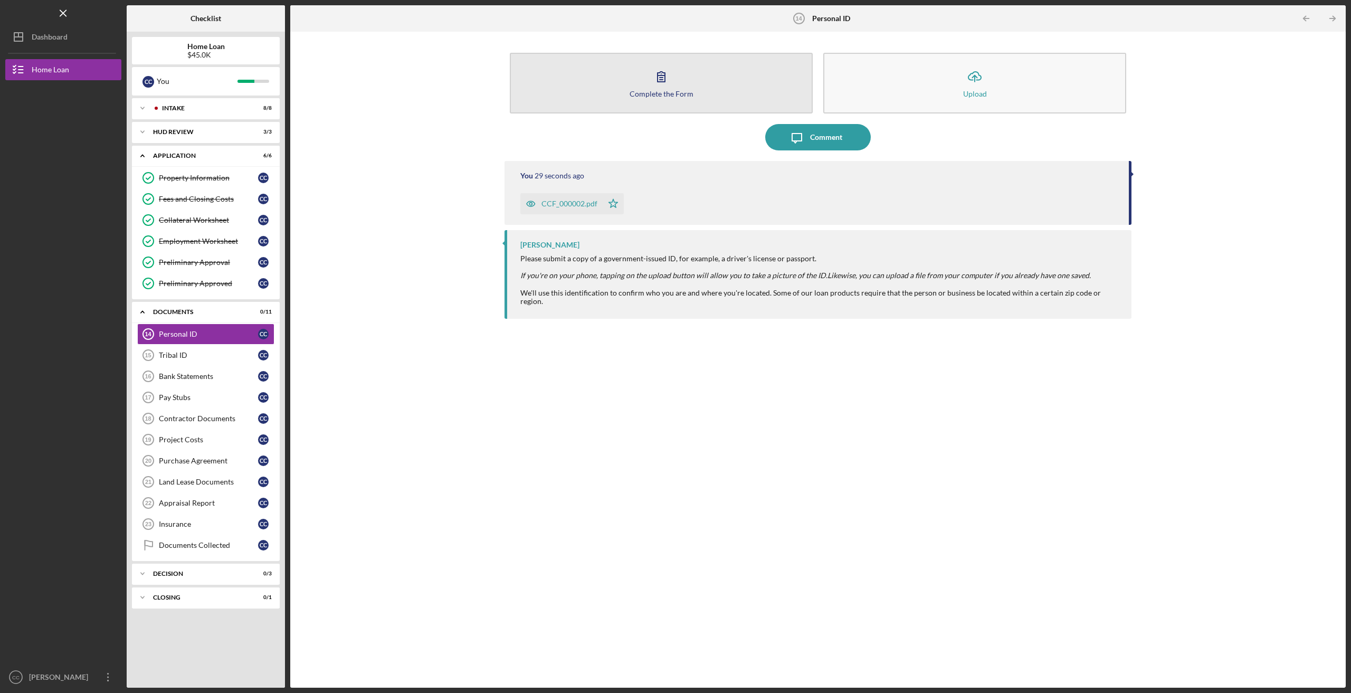
click at [637, 88] on button "Complete the Form Form" at bounding box center [661, 83] width 303 height 61
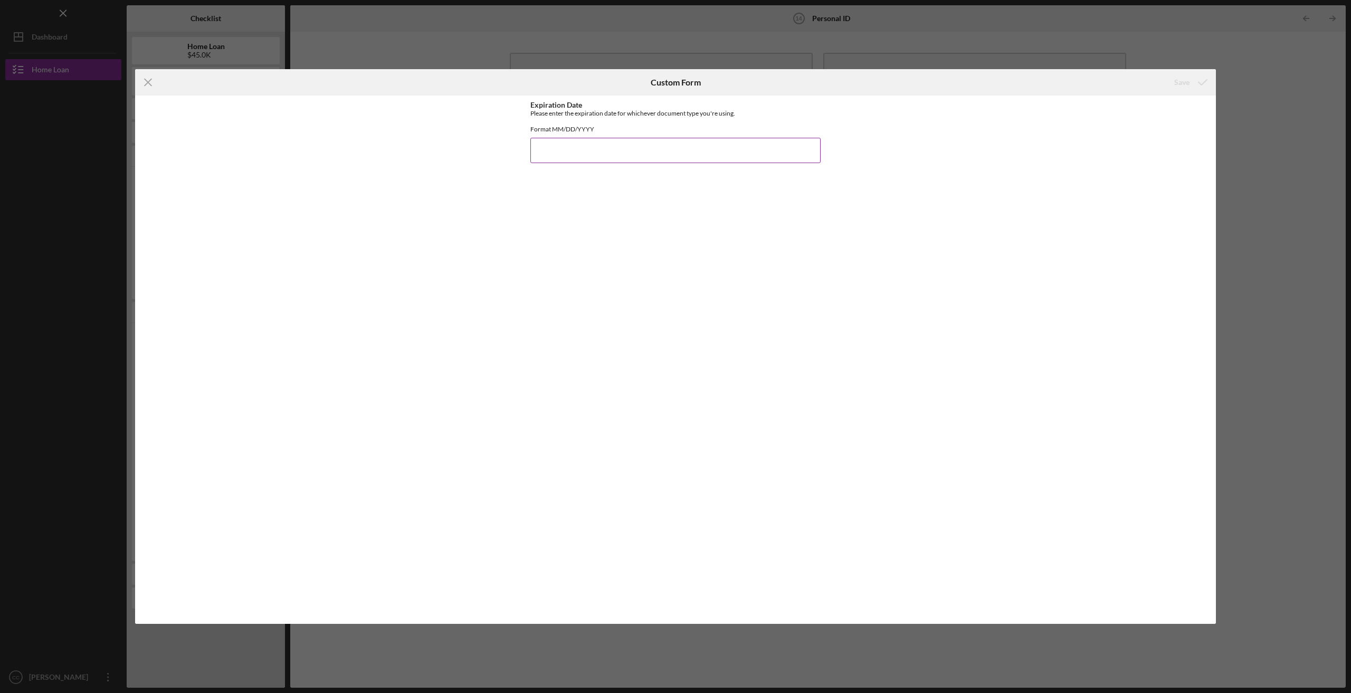
click at [566, 163] on input "Expiration Date" at bounding box center [676, 150] width 290 height 25
type input "[DATE]"
click at [654, 276] on div "Expiration Date Please enter the expiration date for whichever document type yo…" at bounding box center [676, 359] width 290 height 517
click at [1184, 82] on div "Save" at bounding box center [1182, 82] width 15 height 21
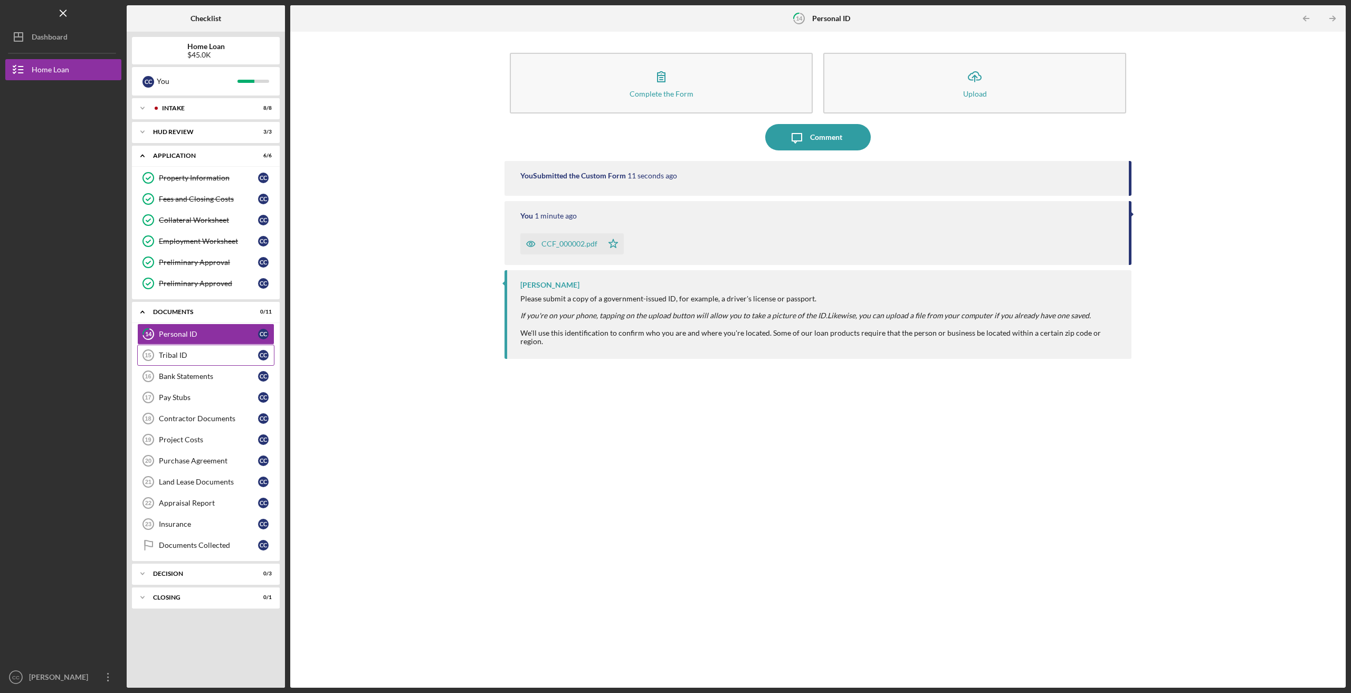
click at [209, 356] on link "Tribal ID 15 Tribal ID C C" at bounding box center [205, 355] width 137 height 21
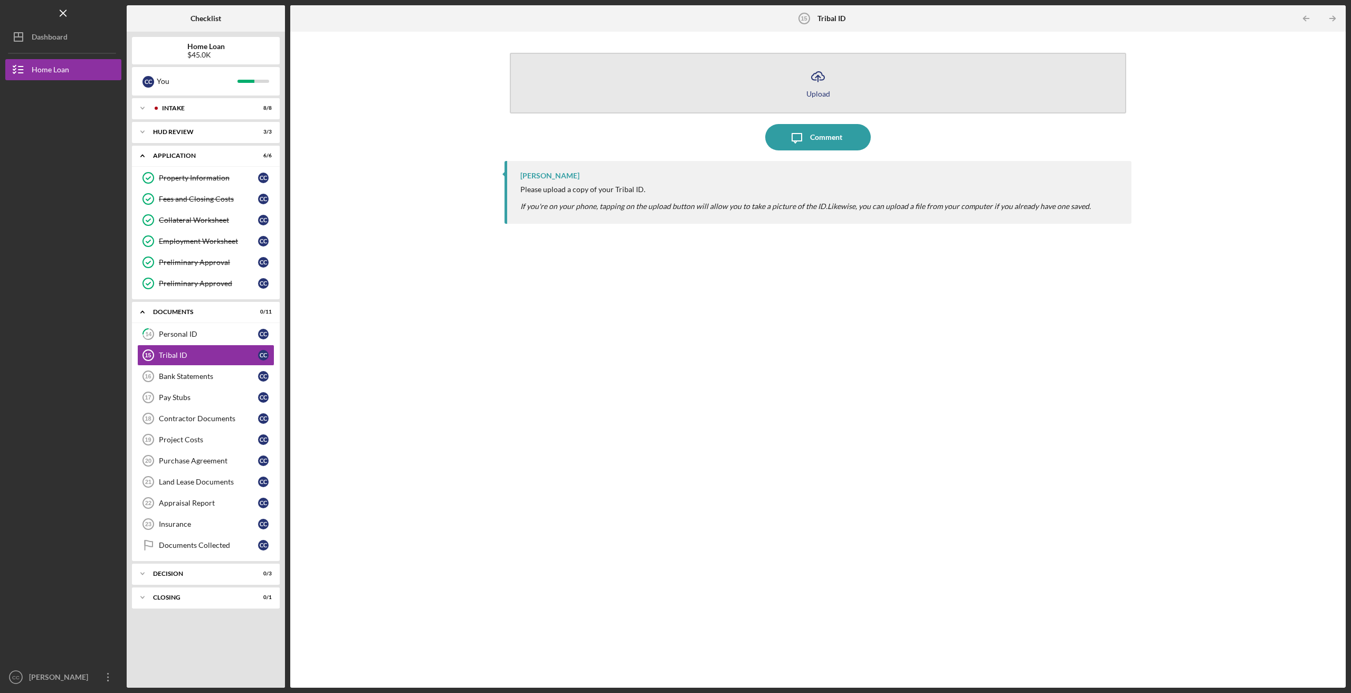
click at [865, 91] on button "Icon/Upload Upload" at bounding box center [818, 83] width 617 height 61
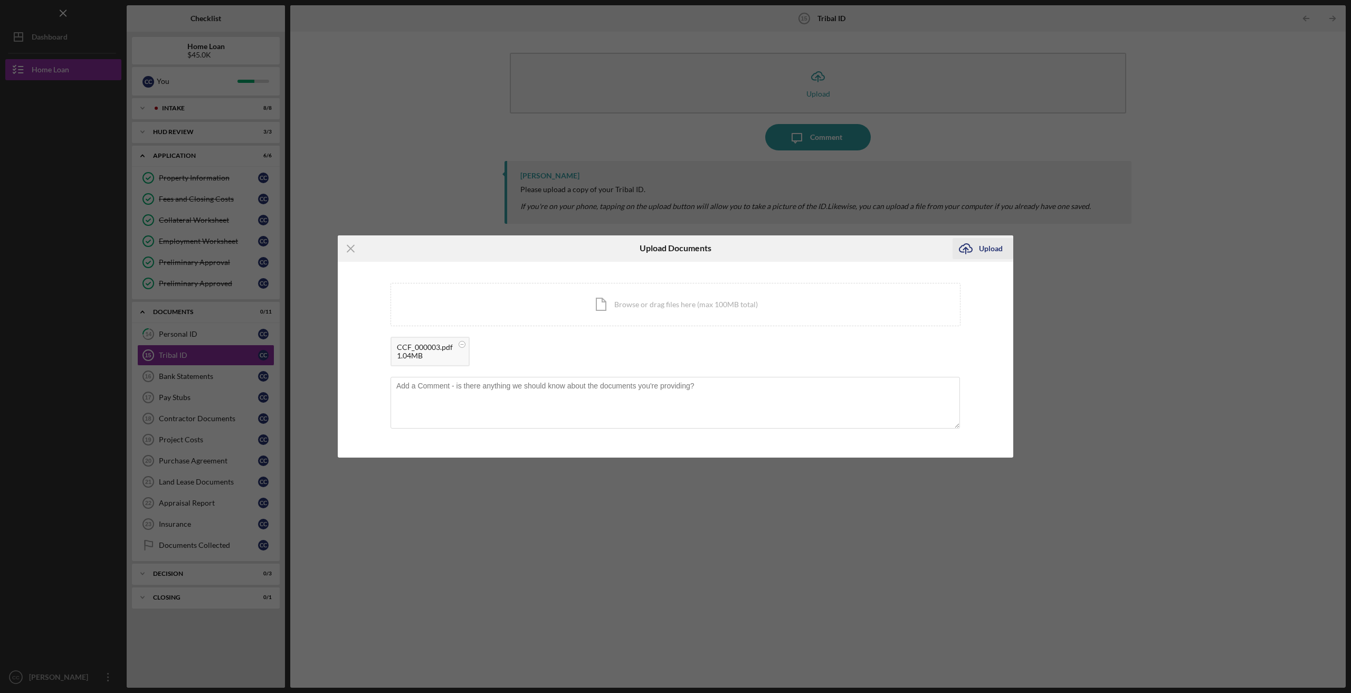
click at [977, 251] on icon "Icon/Upload" at bounding box center [966, 248] width 26 height 26
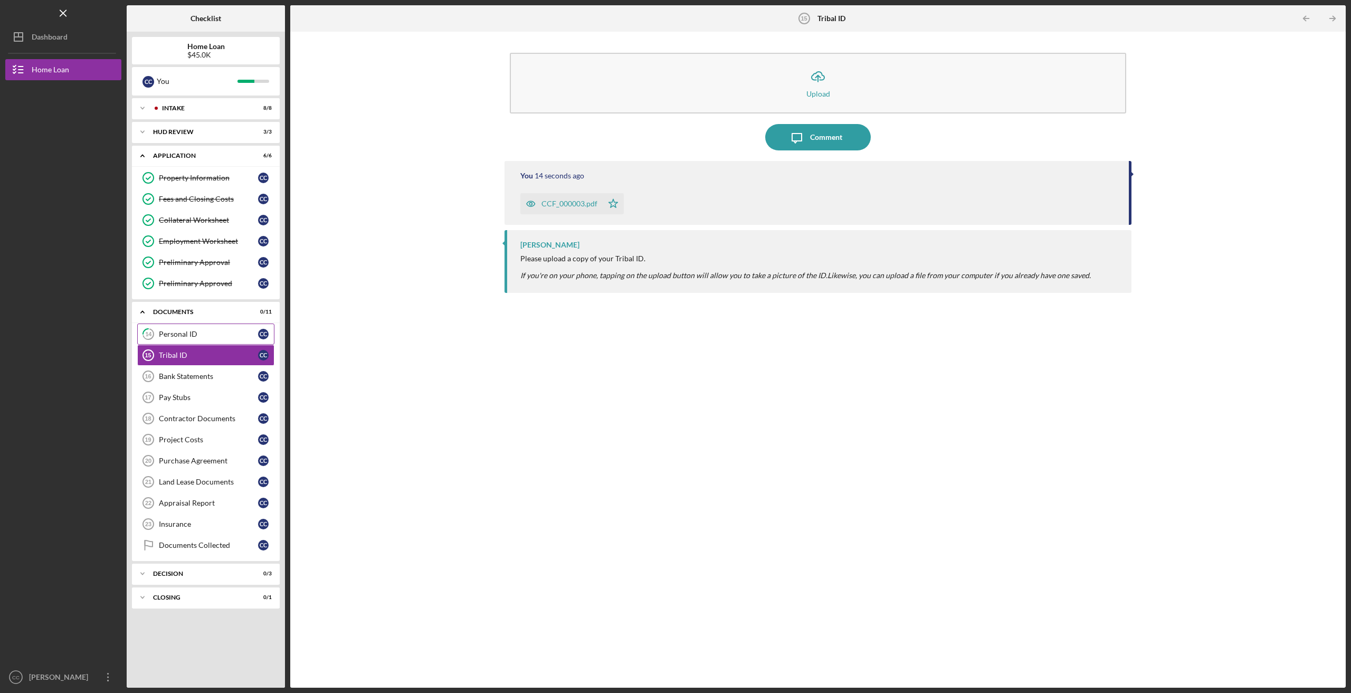
click at [179, 330] on div "Personal ID" at bounding box center [208, 334] width 99 height 8
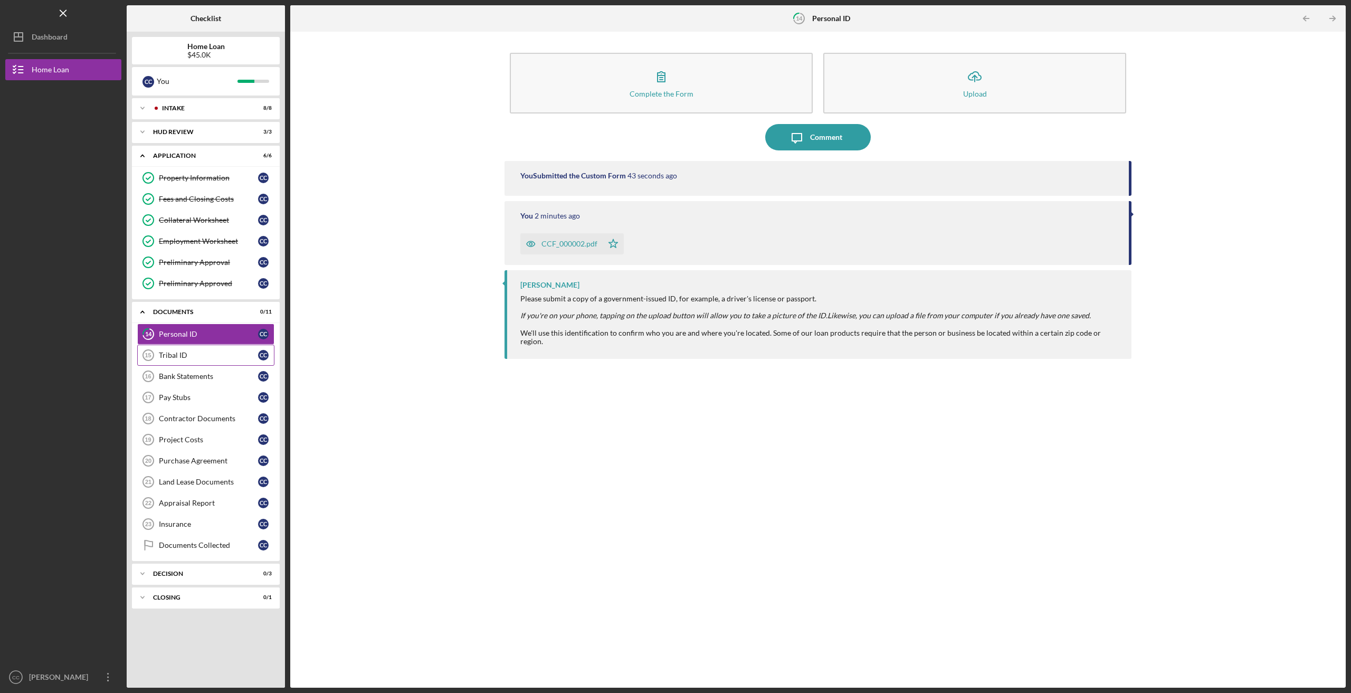
click at [183, 357] on link "Tribal ID 15 Tribal ID C C" at bounding box center [205, 355] width 137 height 21
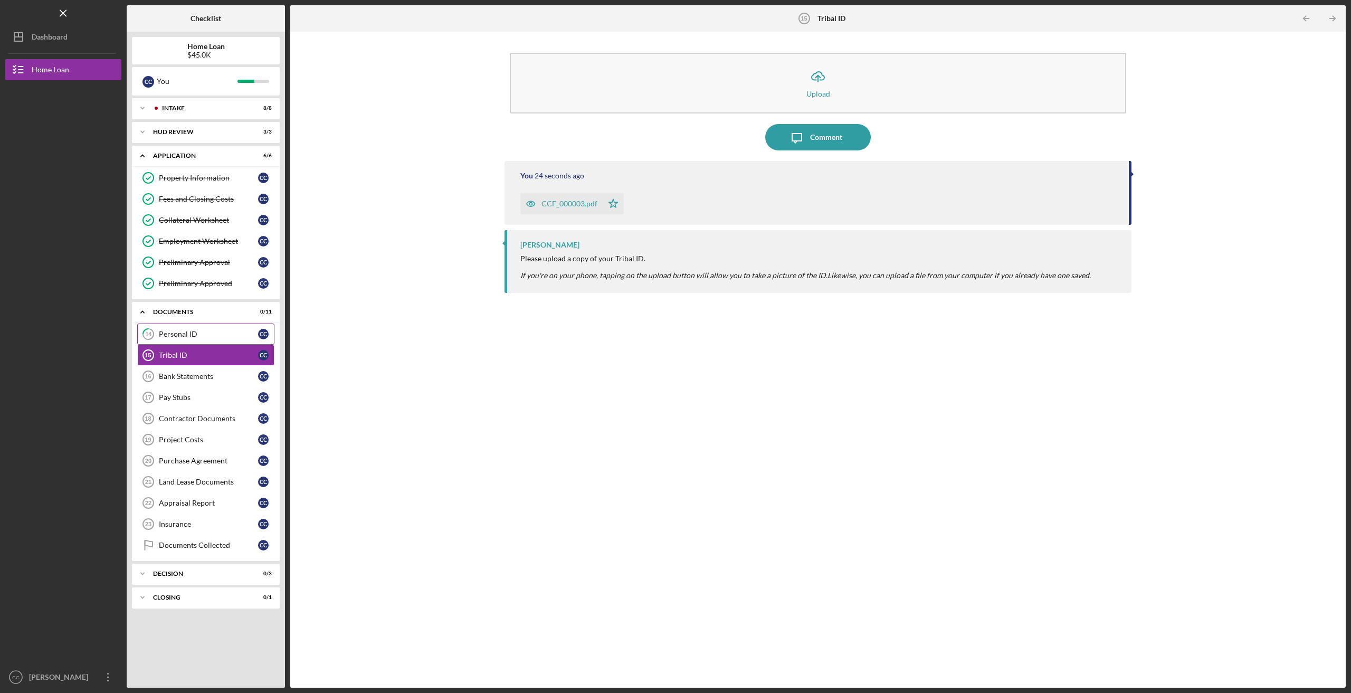
click at [193, 334] on div "Personal ID" at bounding box center [208, 334] width 99 height 8
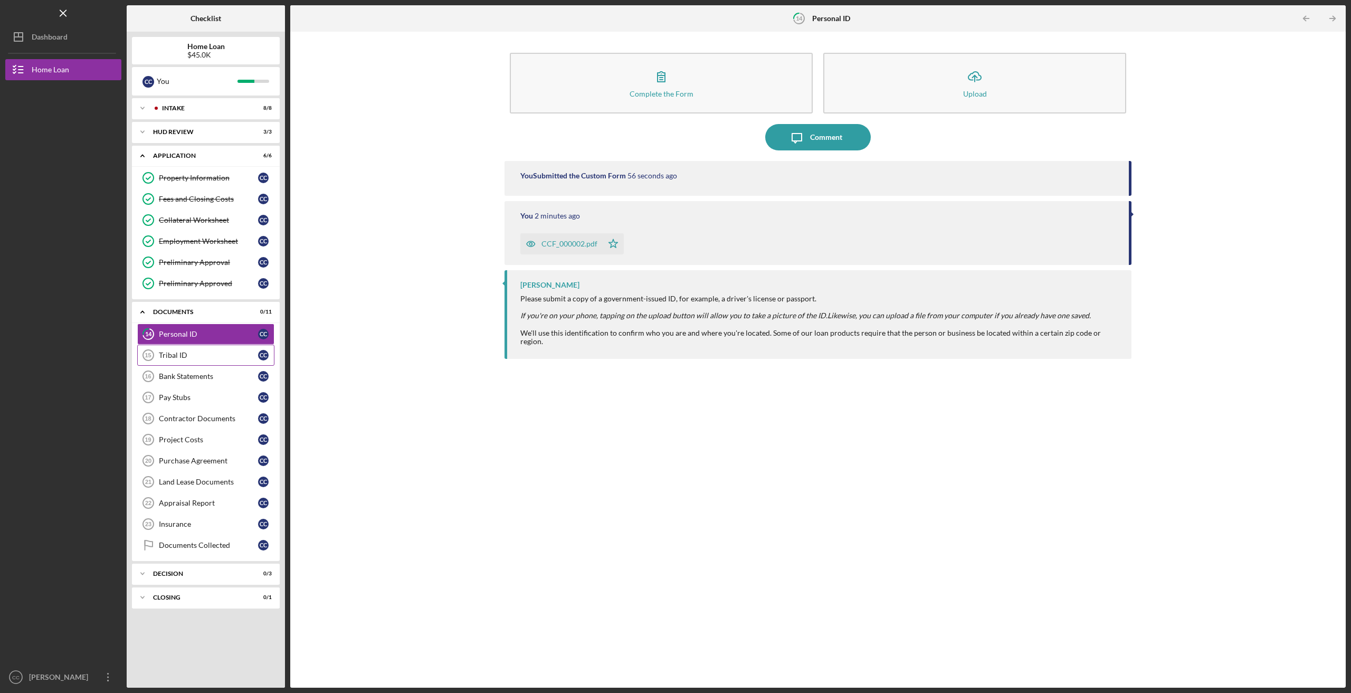
click at [195, 355] on div "Tribal ID" at bounding box center [208, 355] width 99 height 8
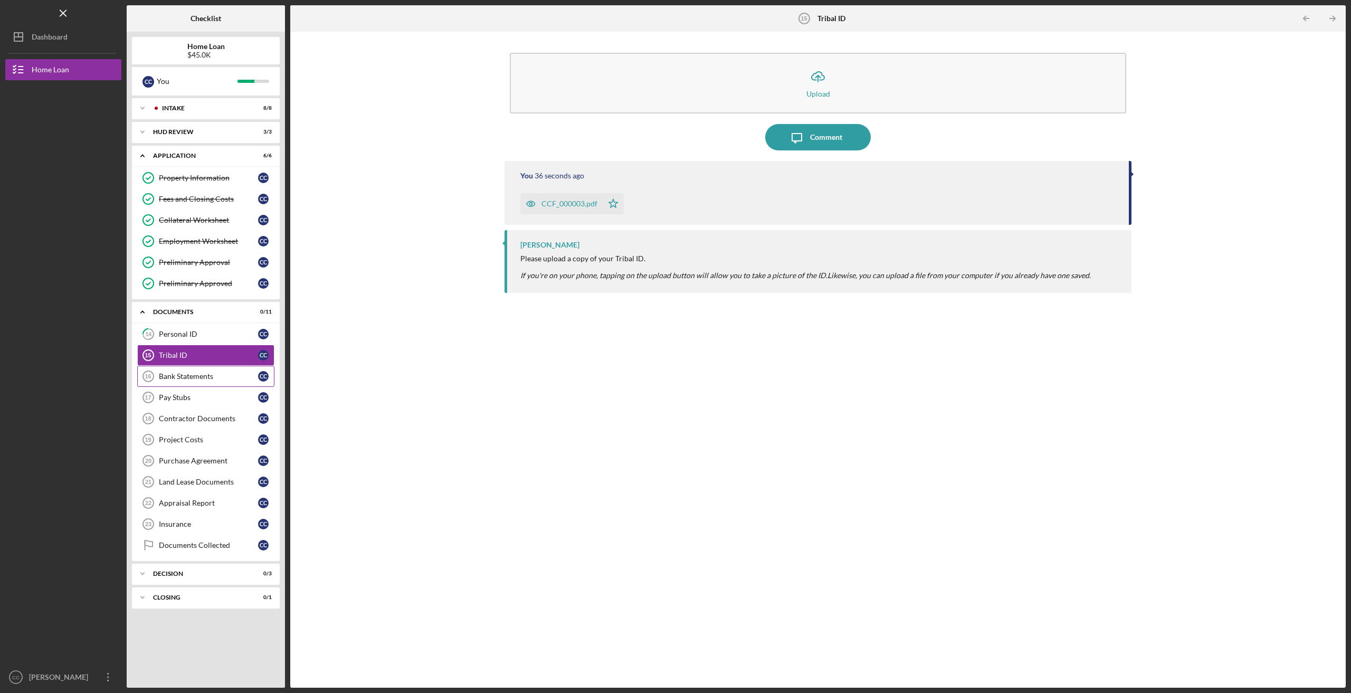
click at [211, 375] on div "Bank Statements" at bounding box center [208, 376] width 99 height 8
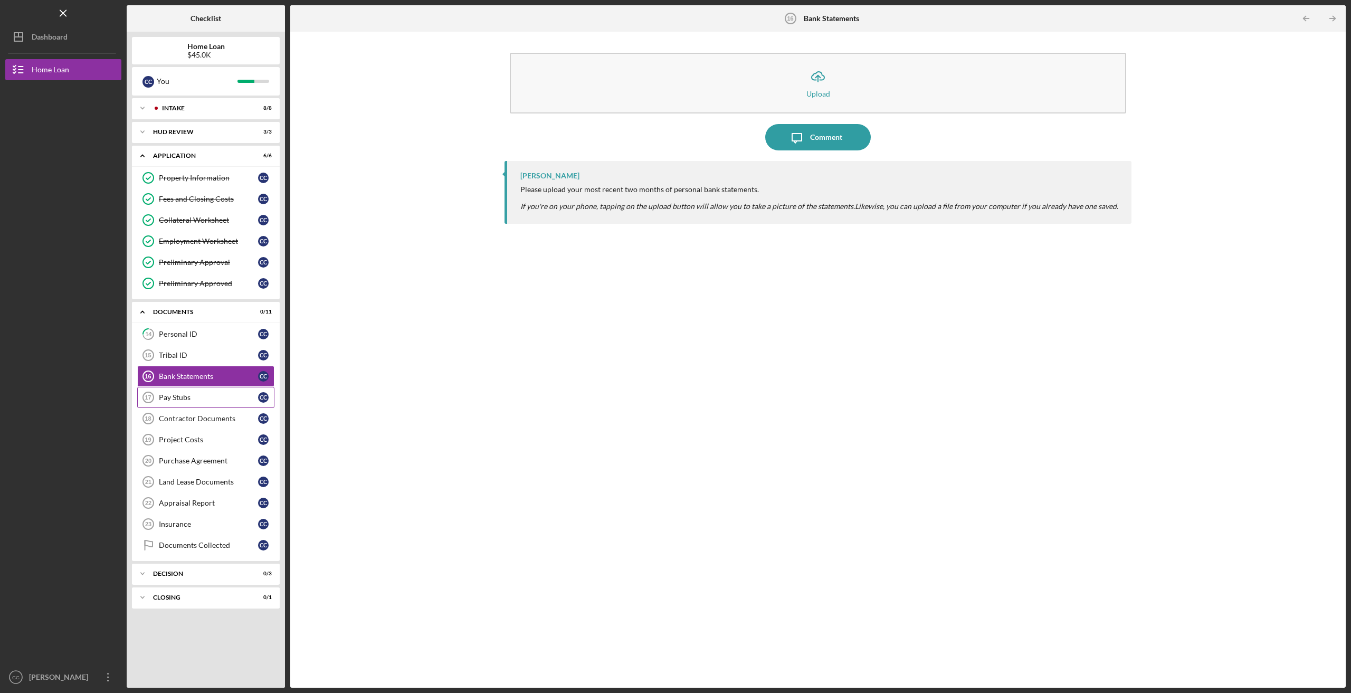
click at [196, 396] on div "Pay Stubs" at bounding box center [208, 397] width 99 height 8
click at [190, 375] on div "Bank Statements" at bounding box center [208, 376] width 99 height 8
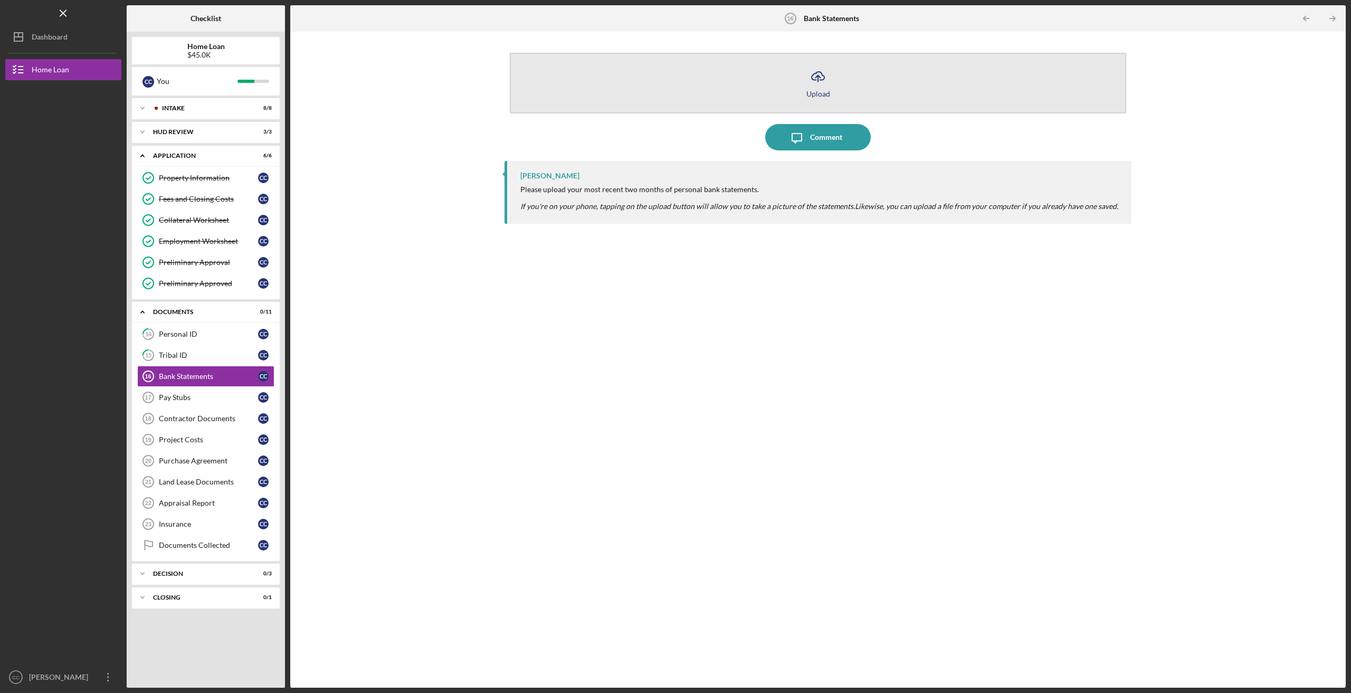
click at [761, 82] on button "Icon/Upload Upload" at bounding box center [818, 83] width 617 height 61
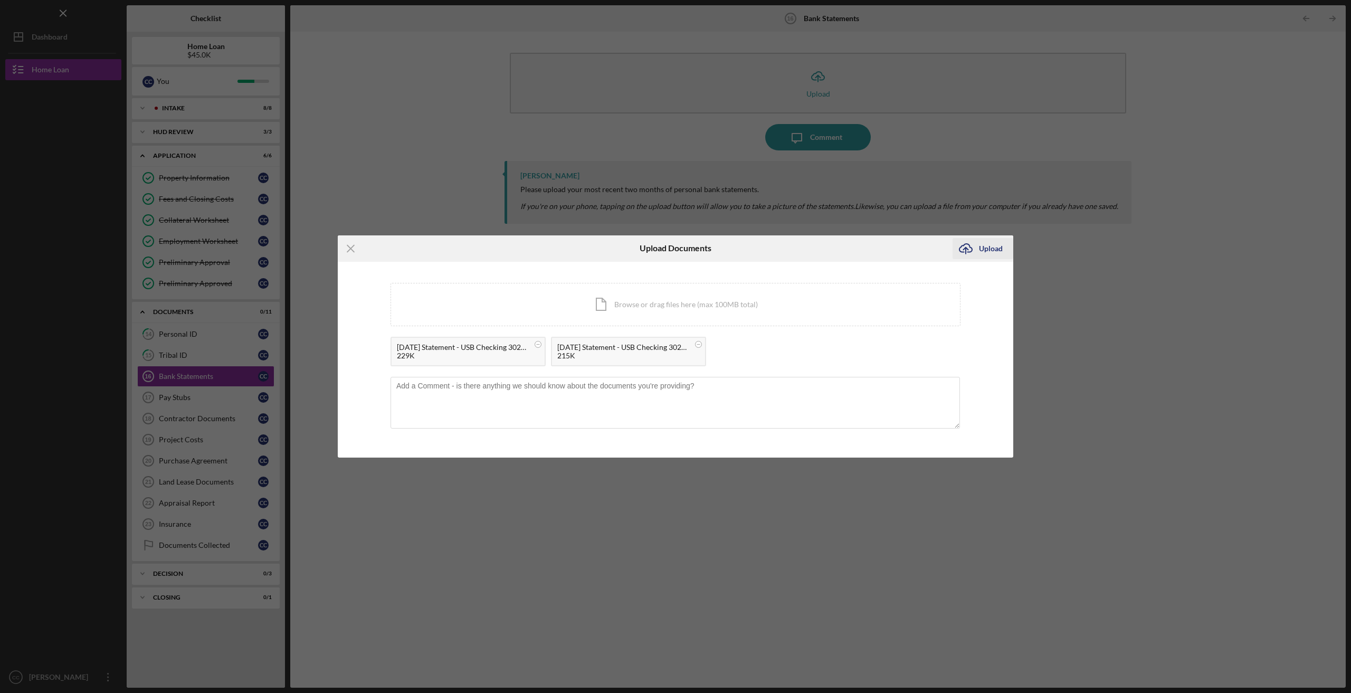
click at [989, 248] on div "Upload" at bounding box center [991, 248] width 24 height 21
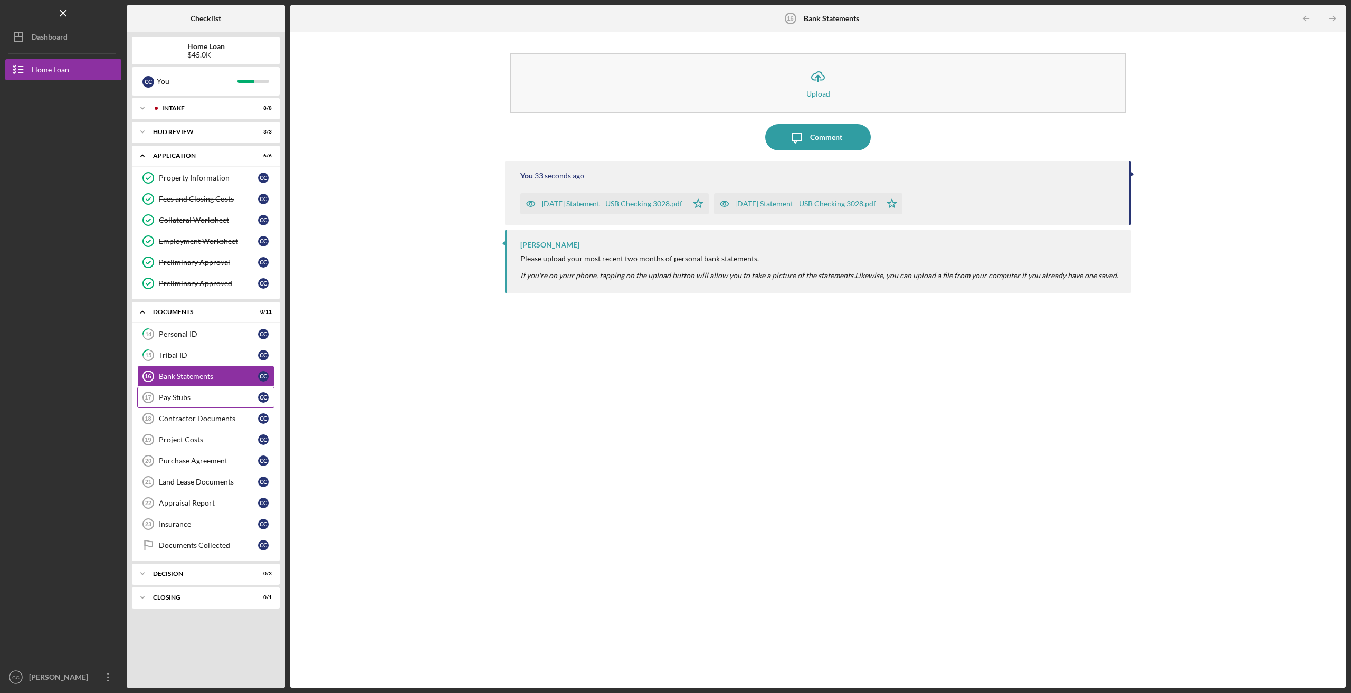
click at [206, 395] on div "Pay Stubs" at bounding box center [208, 397] width 99 height 8
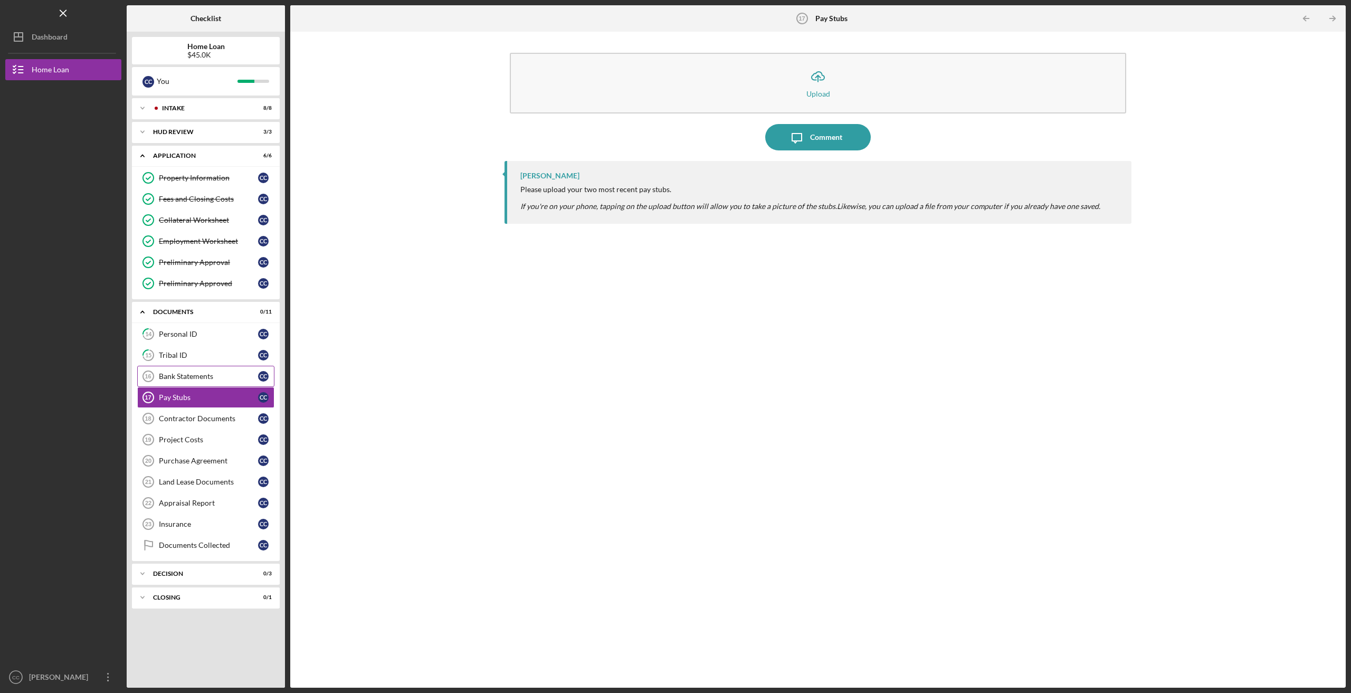
click at [192, 372] on div "Bank Statements" at bounding box center [208, 376] width 99 height 8
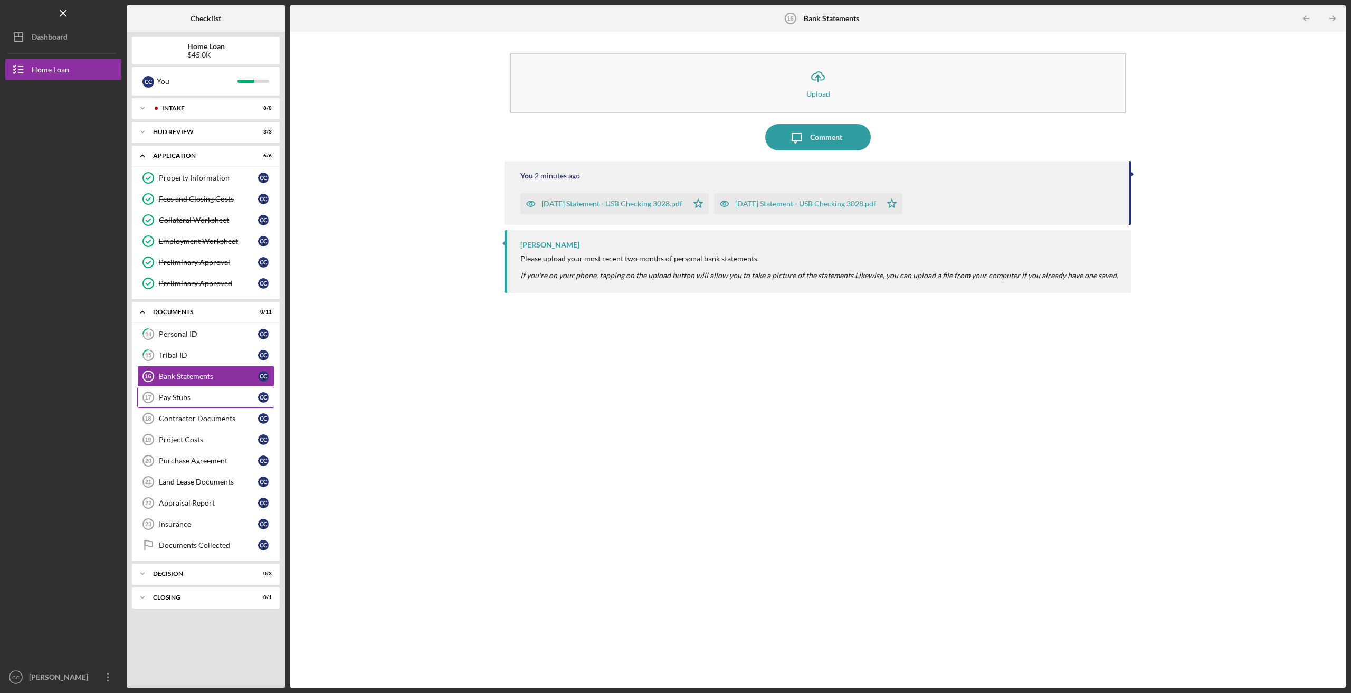
click at [194, 401] on link "Pay Stubs 17 Pay Stubs C C" at bounding box center [205, 397] width 137 height 21
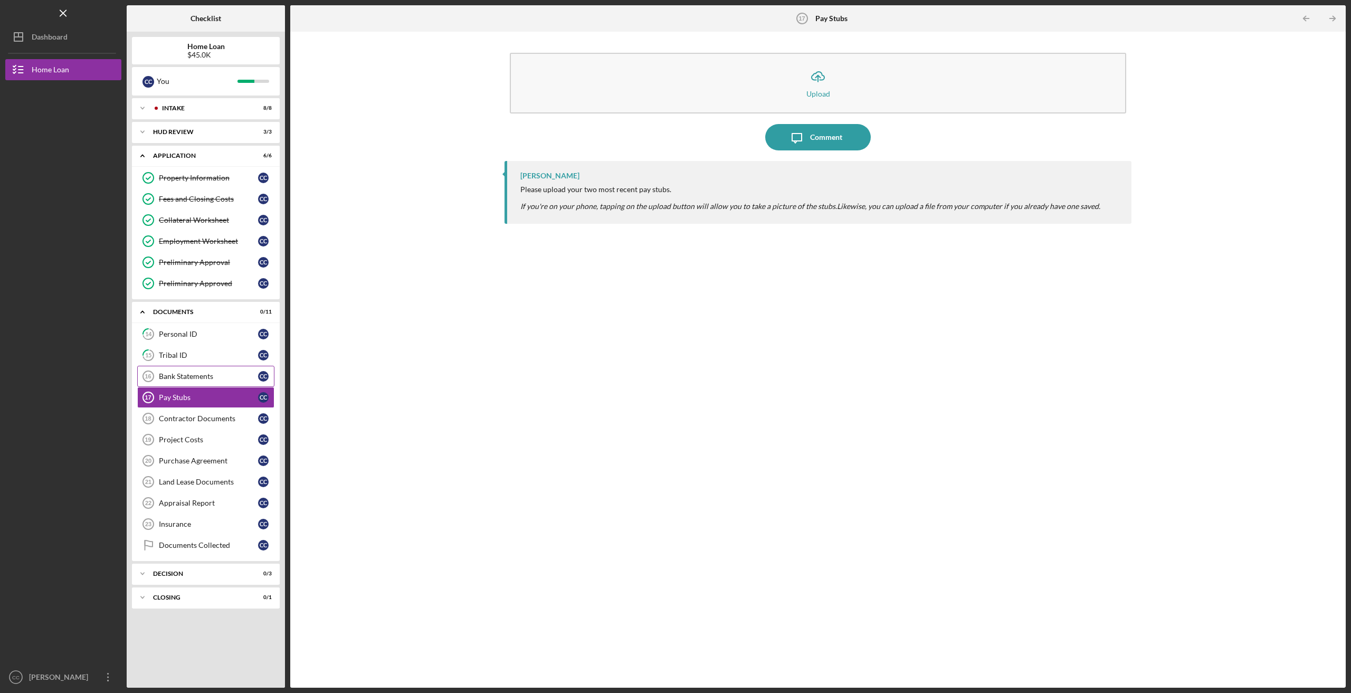
click at [200, 374] on div "Bank Statements" at bounding box center [208, 376] width 99 height 8
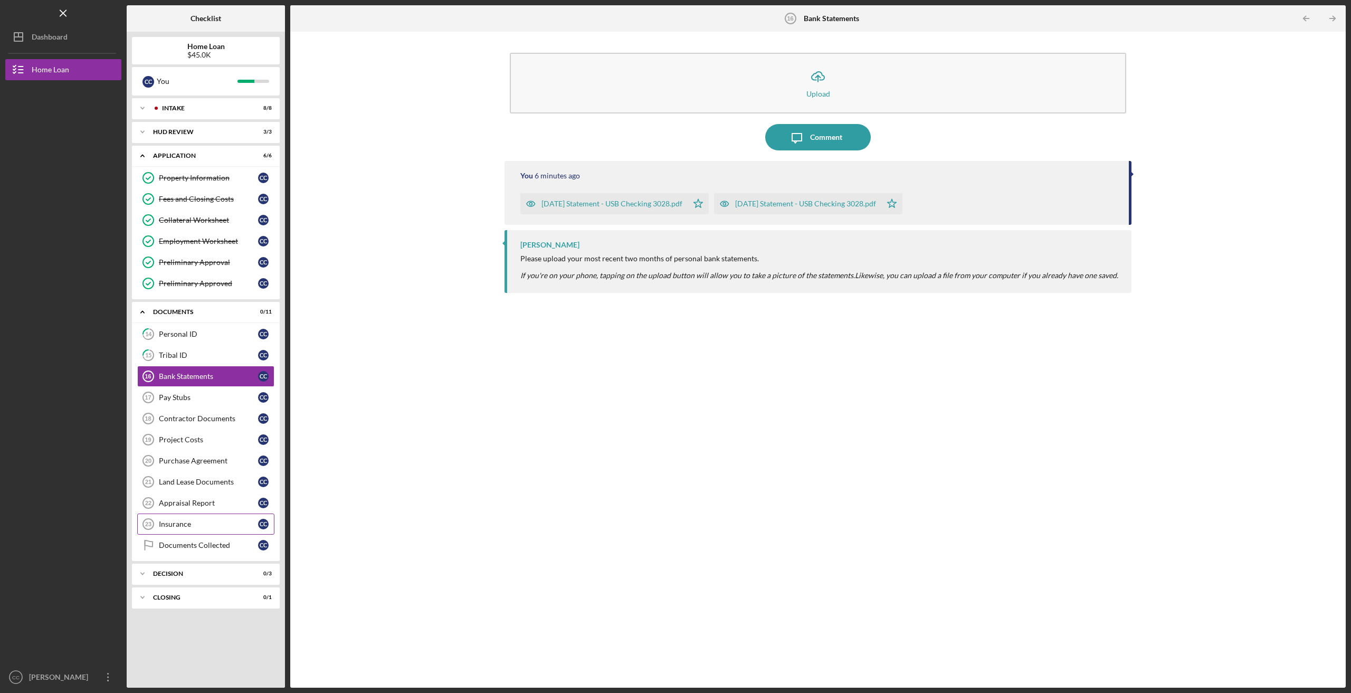
click at [181, 524] on link "Insurance 23 Insurance C C" at bounding box center [205, 524] width 137 height 21
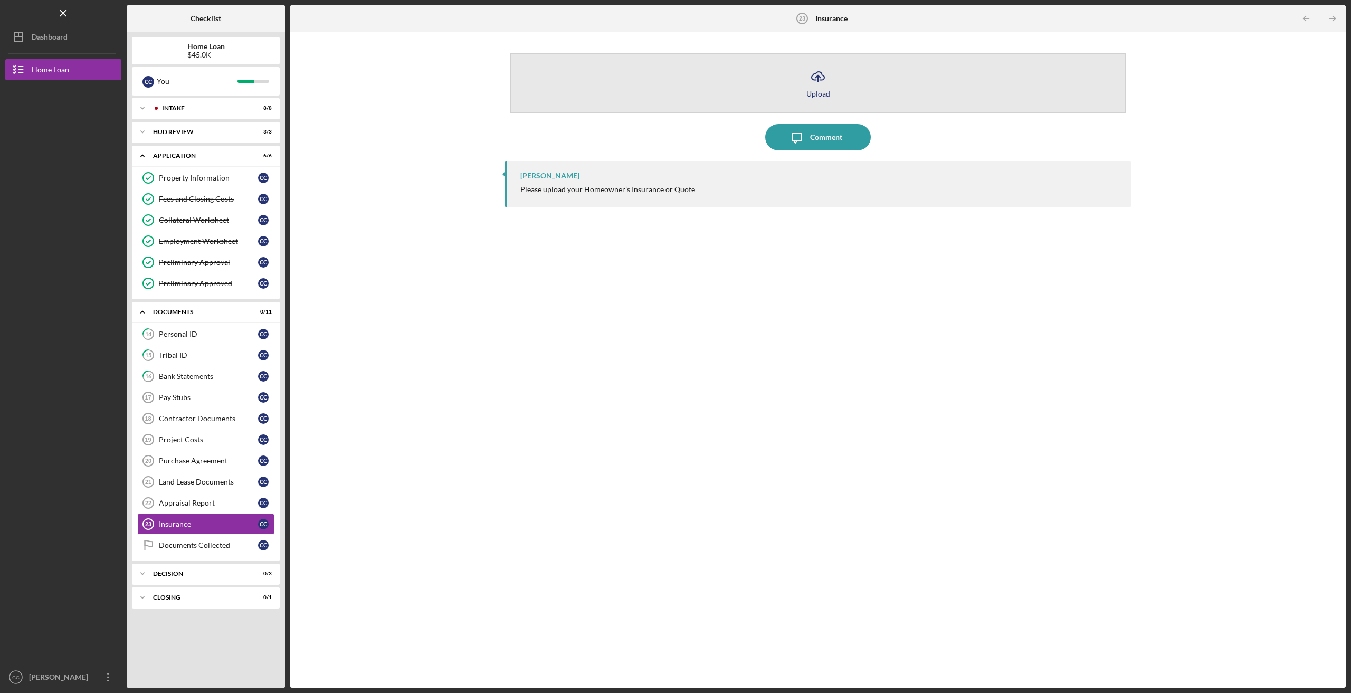
click at [745, 91] on button "Icon/Upload Upload" at bounding box center [818, 83] width 617 height 61
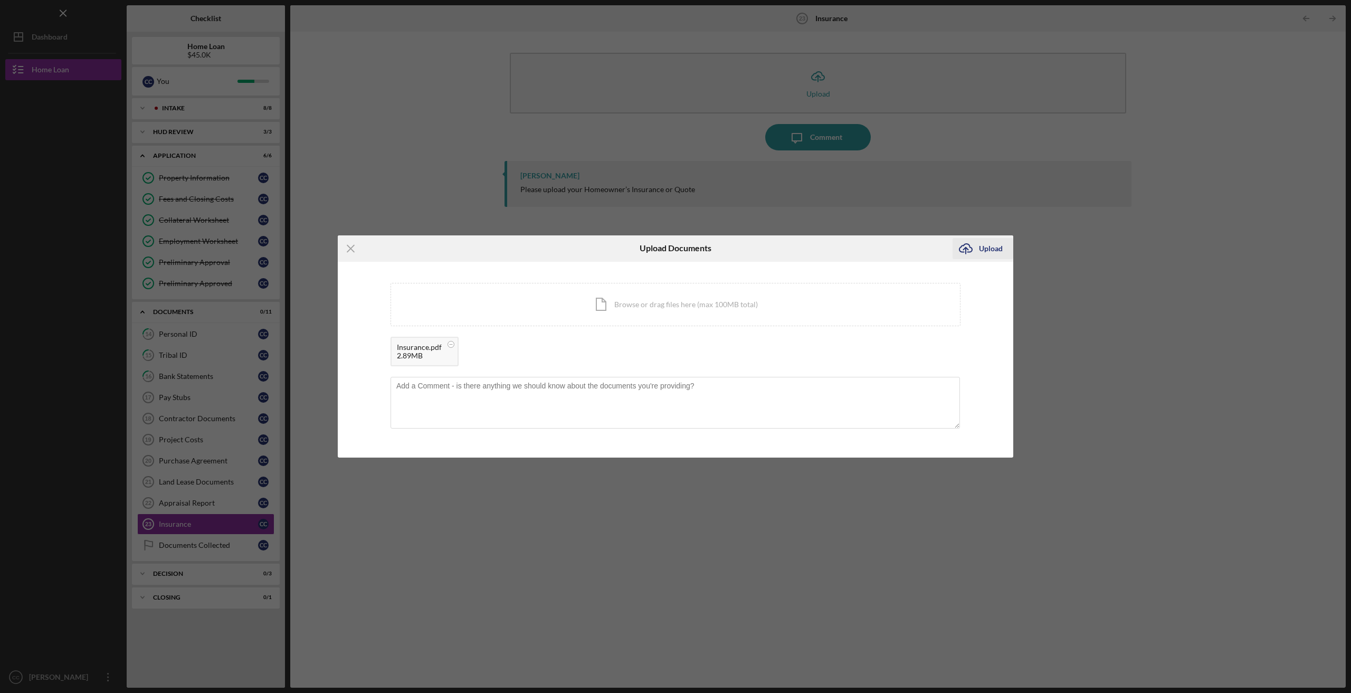
click at [994, 248] on div "Upload" at bounding box center [991, 248] width 24 height 21
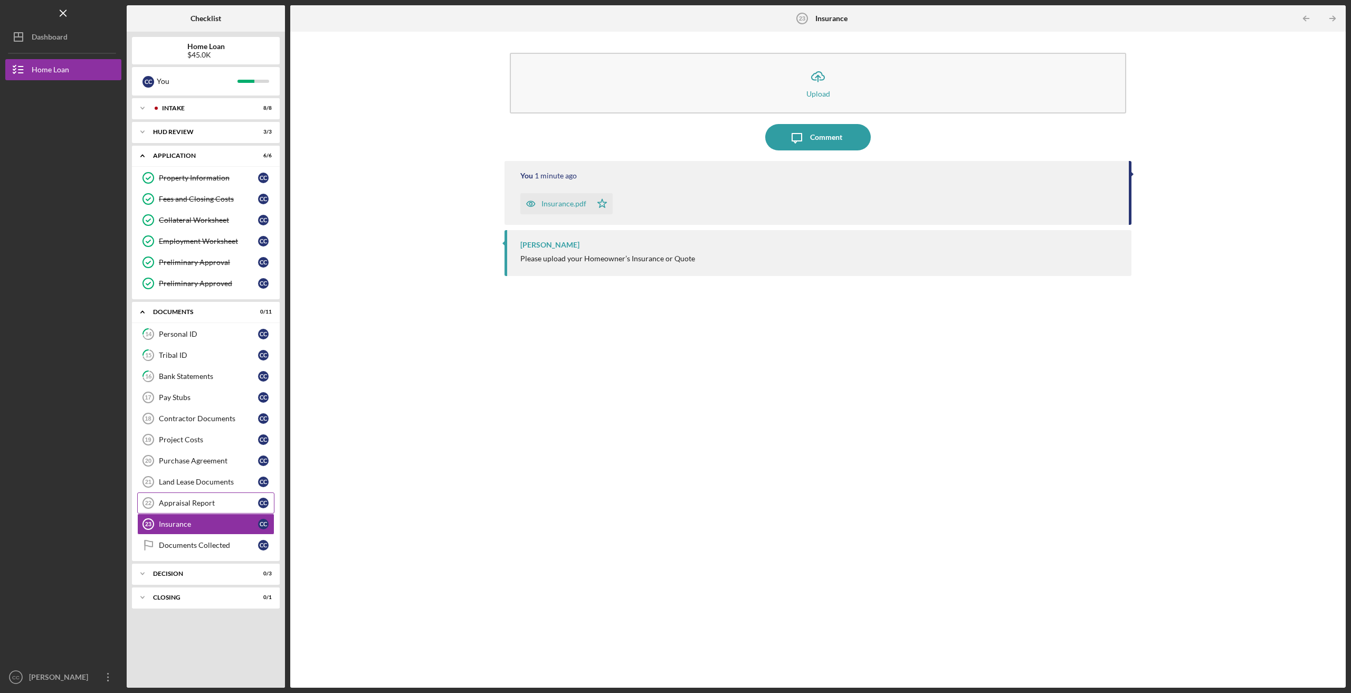
click at [176, 499] on div "Appraisal Report" at bounding box center [208, 503] width 99 height 8
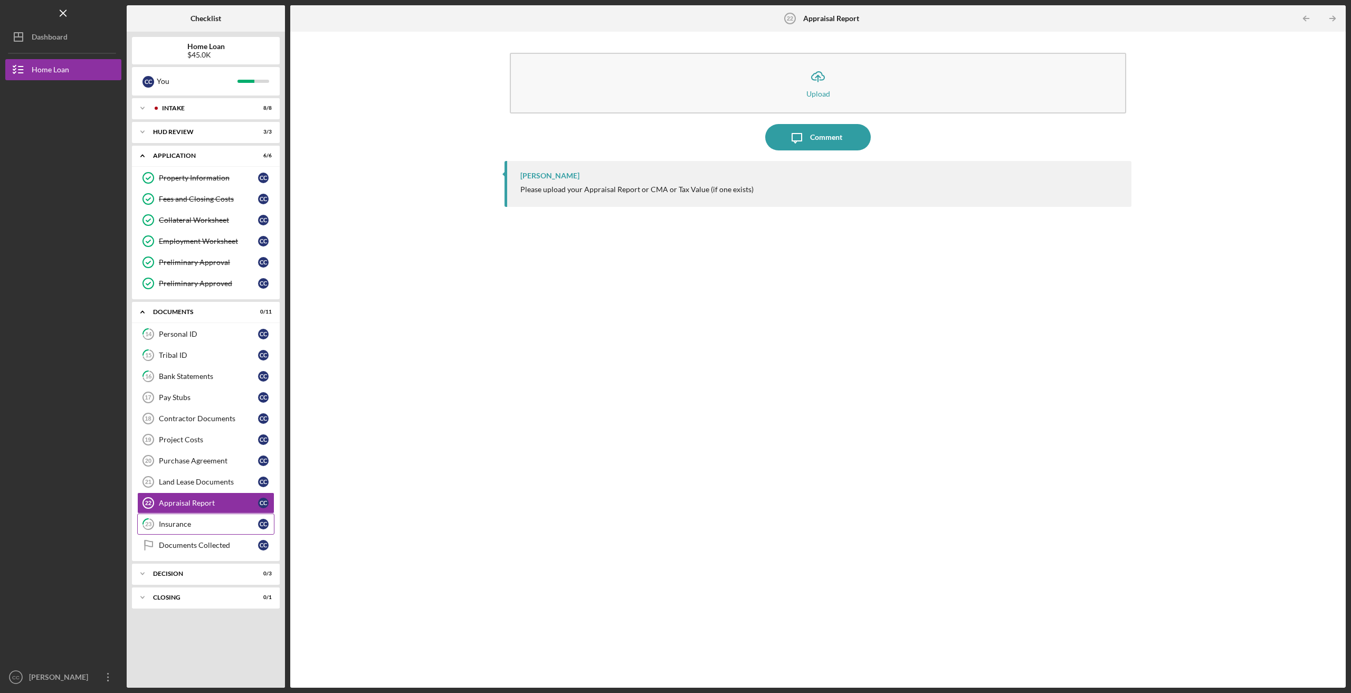
click at [175, 514] on link "23 Insurance C C" at bounding box center [205, 524] width 137 height 21
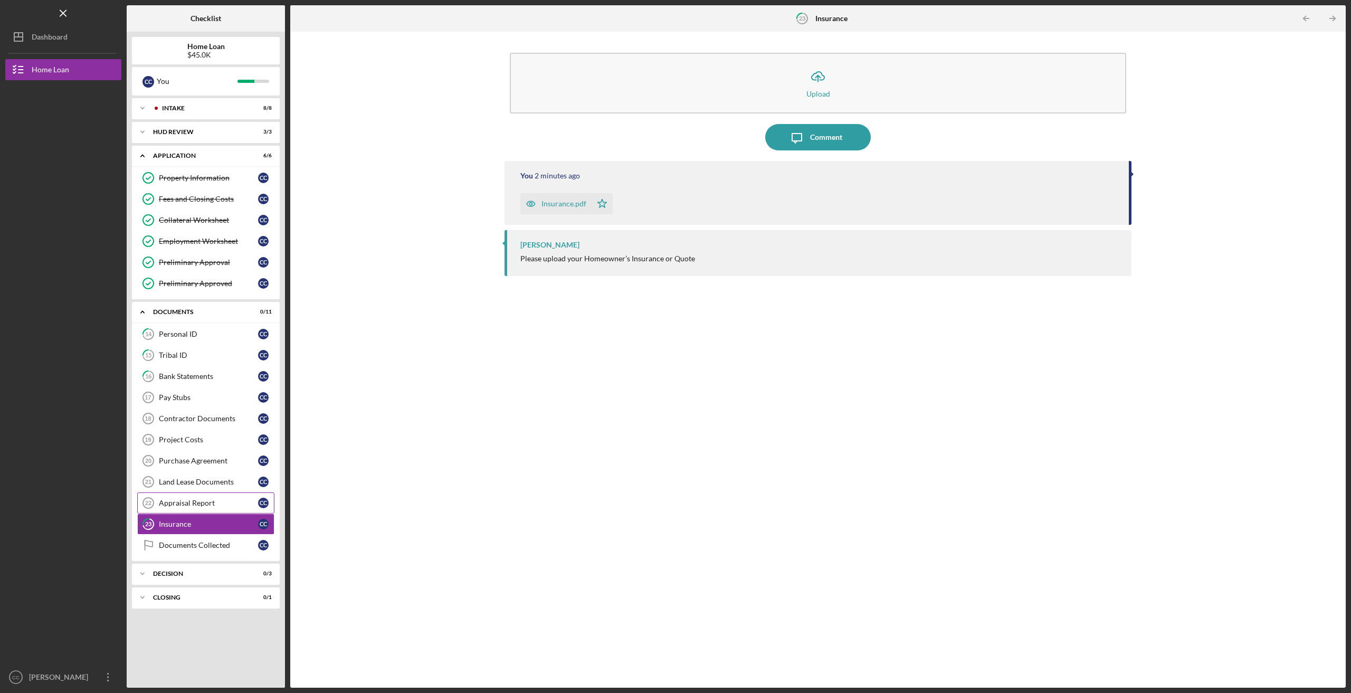
click at [173, 499] on div "Appraisal Report" at bounding box center [208, 503] width 99 height 8
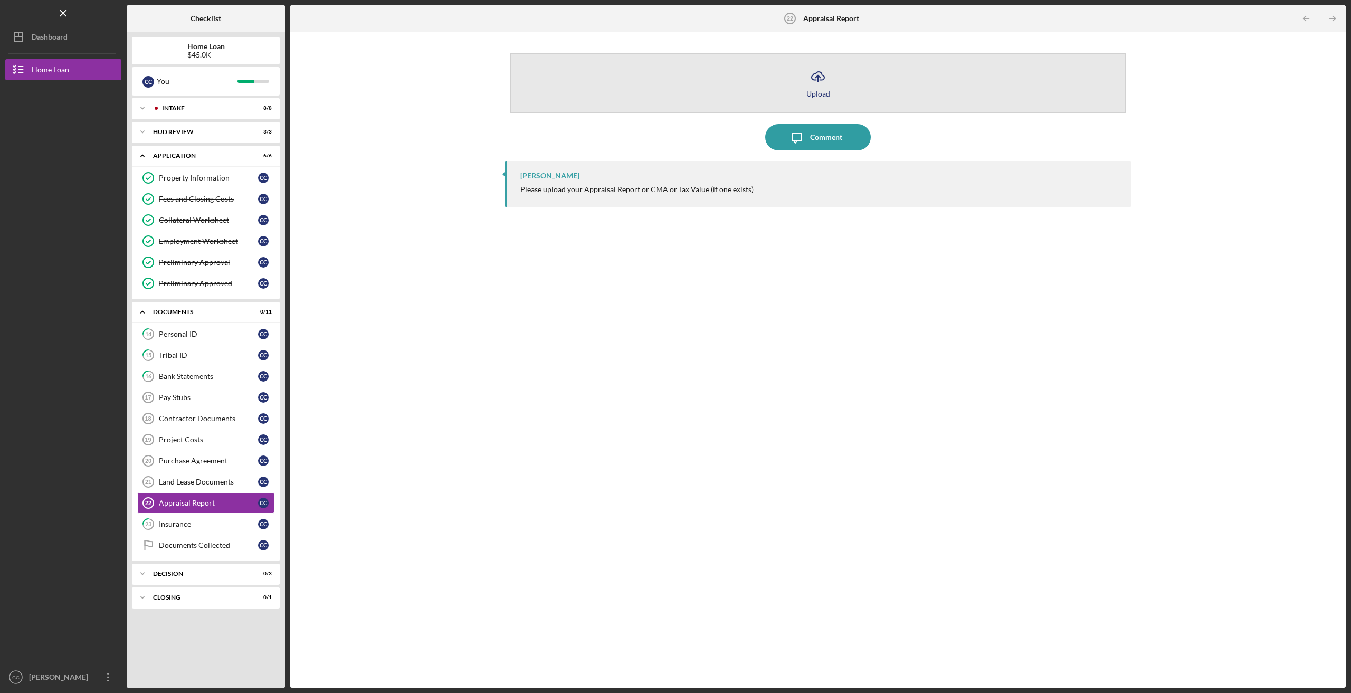
click at [813, 82] on icon "Icon/Upload" at bounding box center [818, 76] width 26 height 26
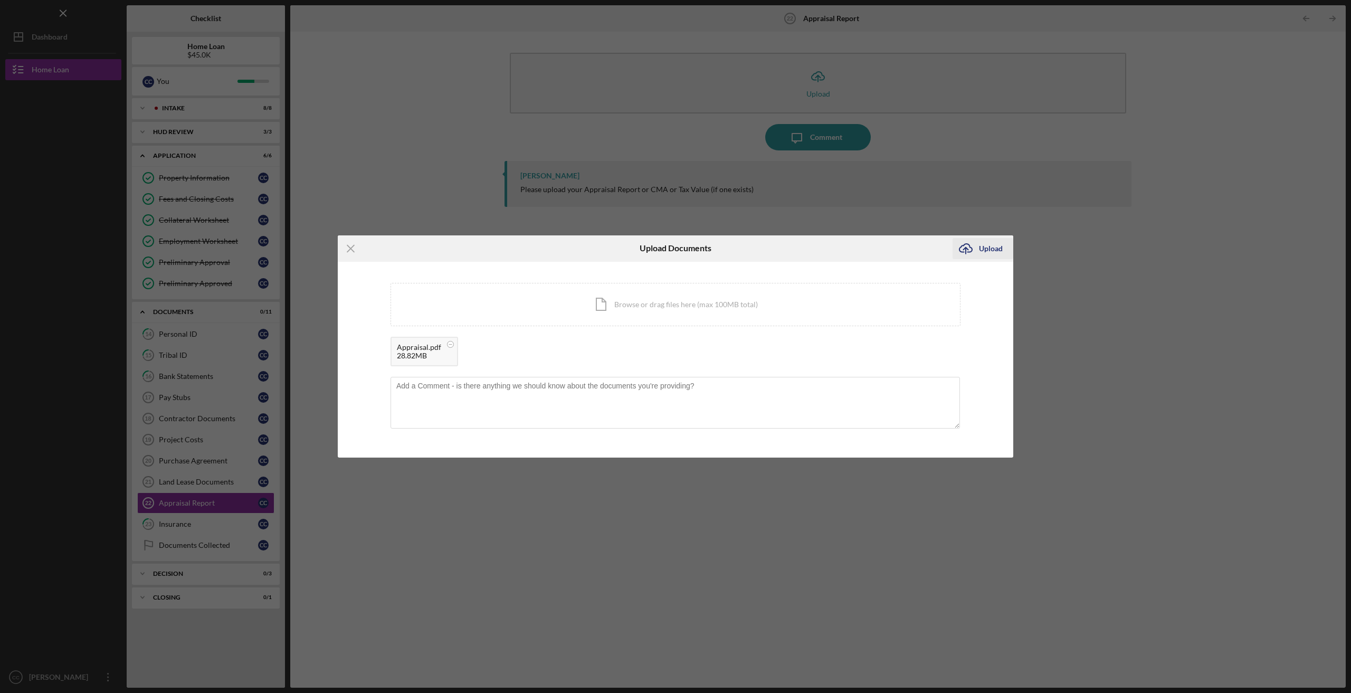
click at [987, 250] on div "Upload" at bounding box center [991, 248] width 24 height 21
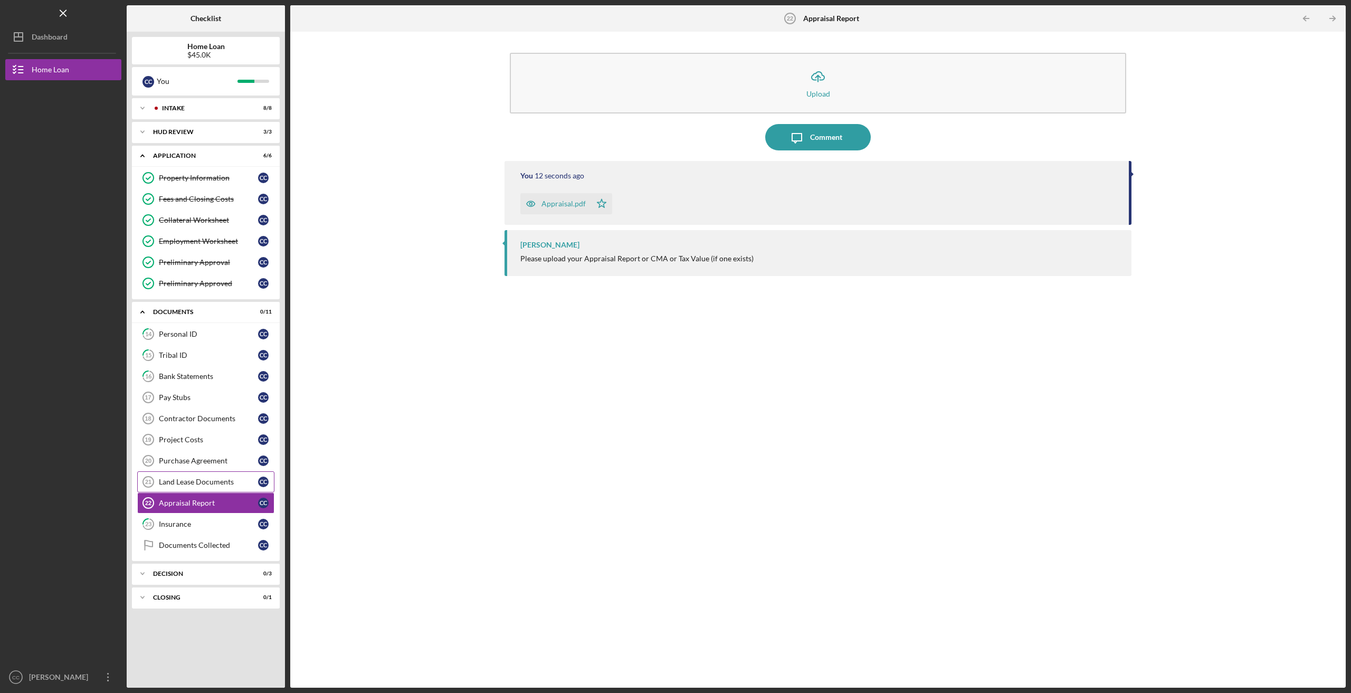
click at [208, 478] on div "Land Lease Documents" at bounding box center [208, 482] width 99 height 8
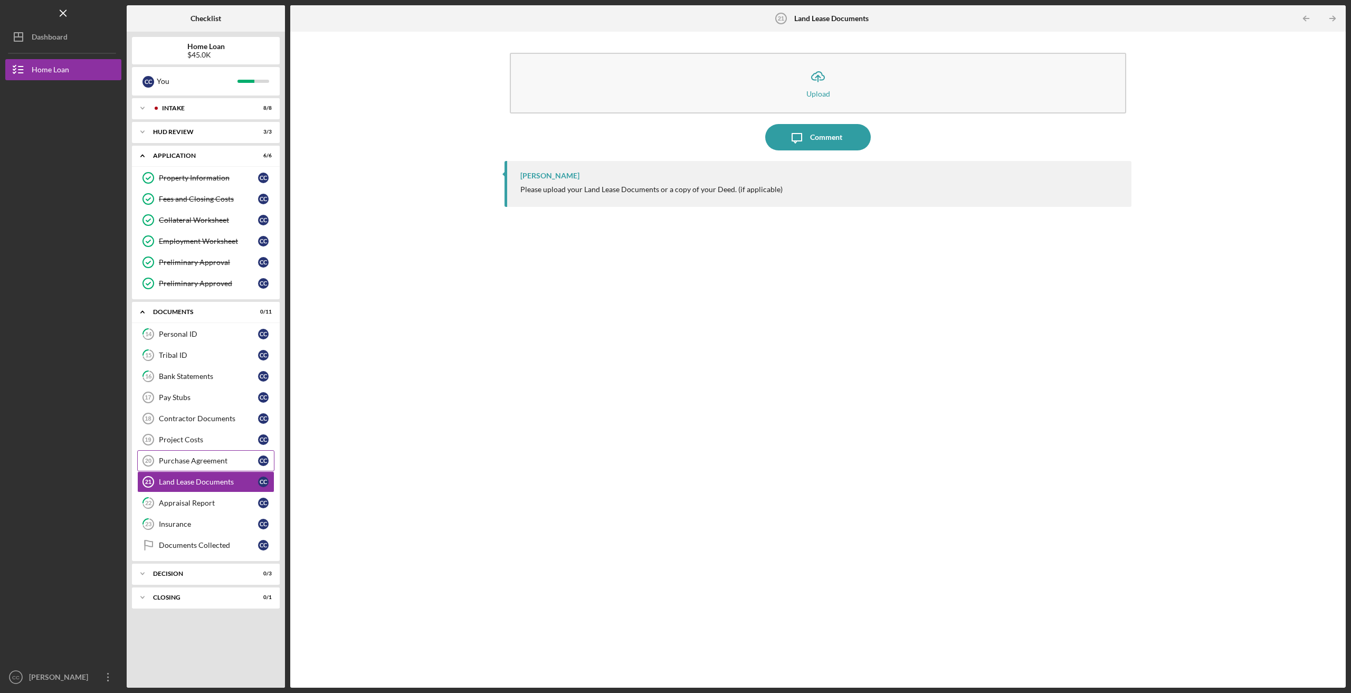
click at [208, 457] on div "Purchase Agreement" at bounding box center [208, 461] width 99 height 8
click at [198, 499] on div "Appraisal Report" at bounding box center [208, 503] width 99 height 8
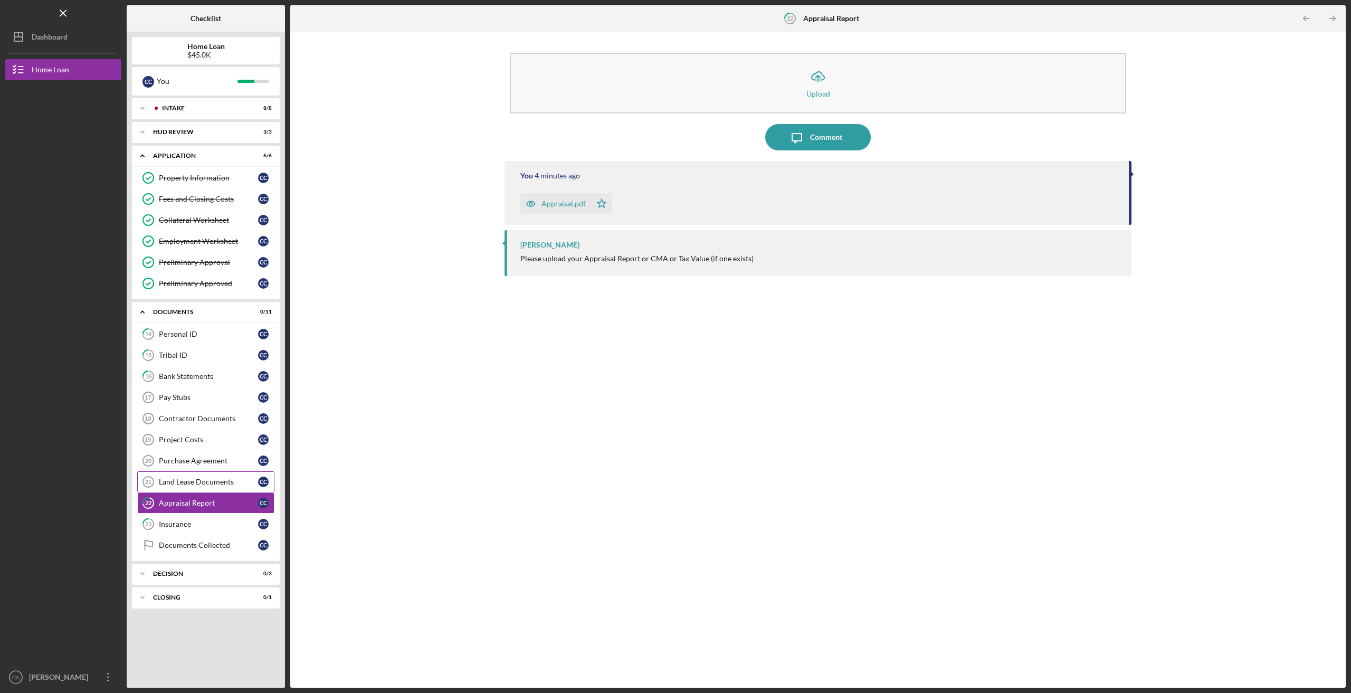
click at [196, 478] on div "Land Lease Documents" at bounding box center [208, 482] width 99 height 8
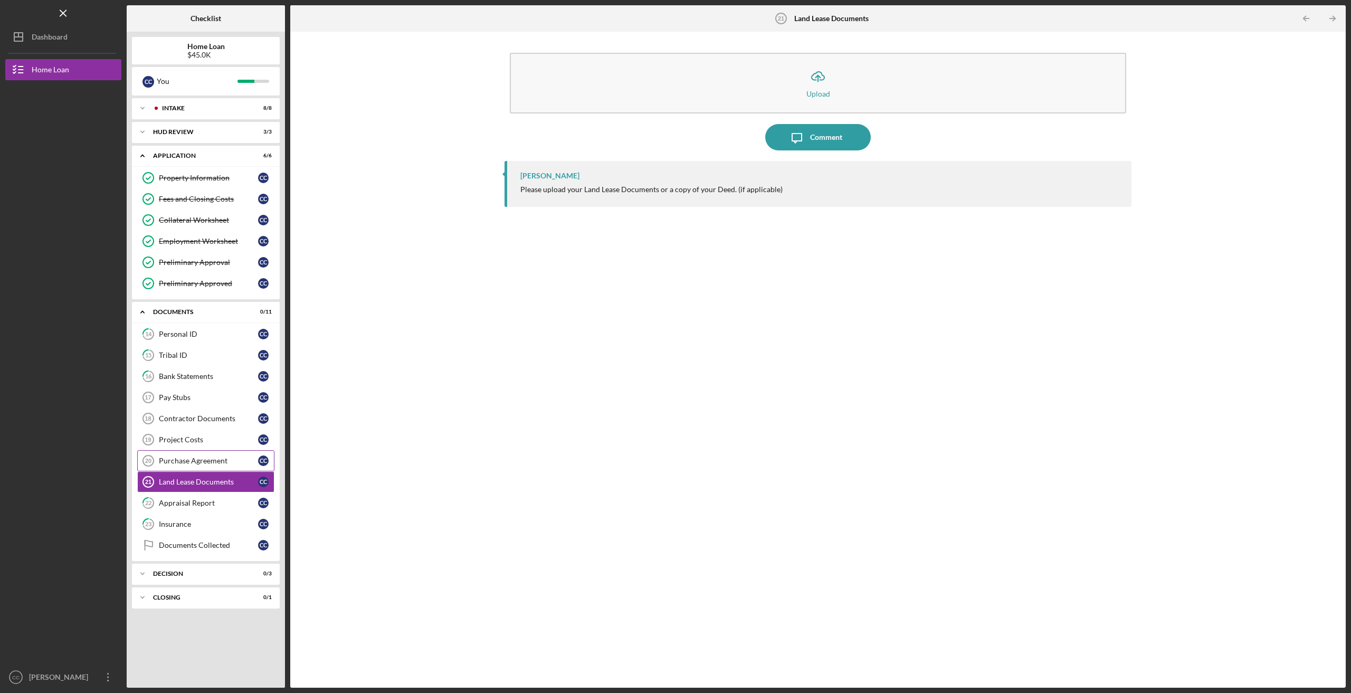
click at [206, 458] on div "Purchase Agreement" at bounding box center [208, 461] width 99 height 8
click at [206, 484] on link "Land Lease Documents 21 Land Lease Documents C C" at bounding box center [205, 481] width 137 height 21
click at [184, 283] on div "Preliminary Approved" at bounding box center [208, 283] width 99 height 8
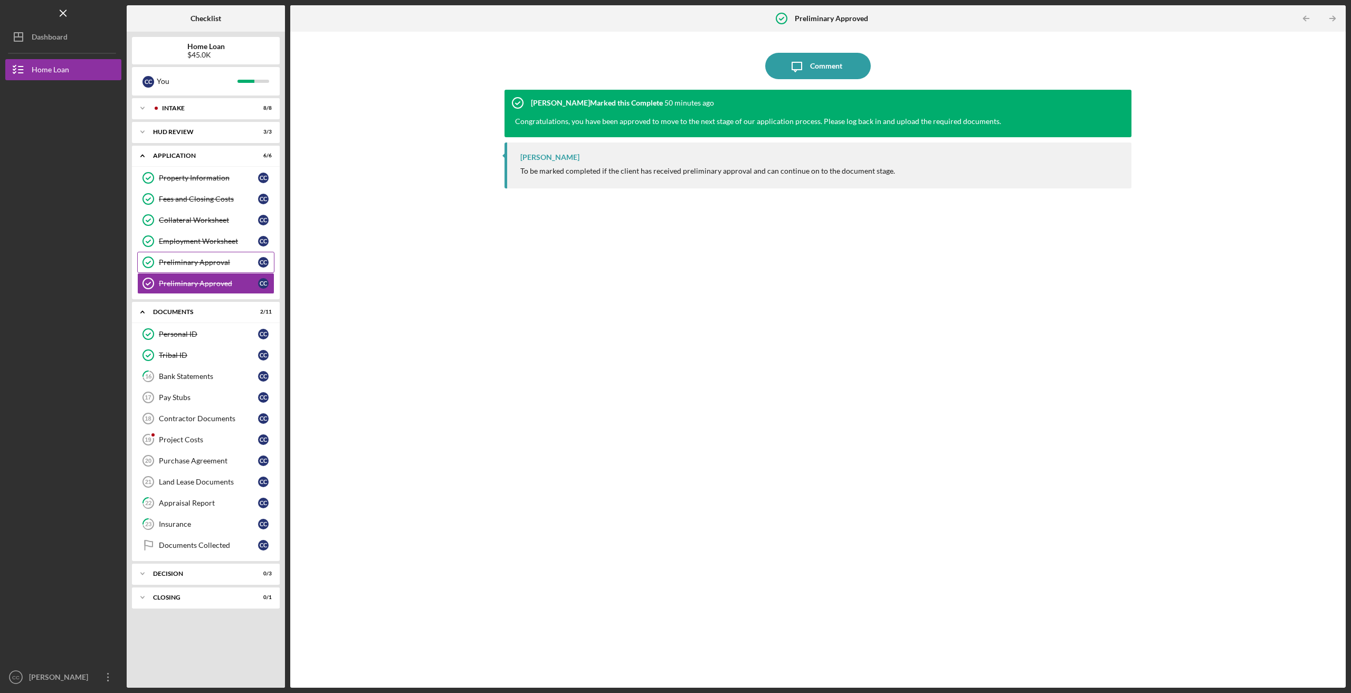
click at [186, 262] on div "Preliminary Approval" at bounding box center [208, 262] width 99 height 8
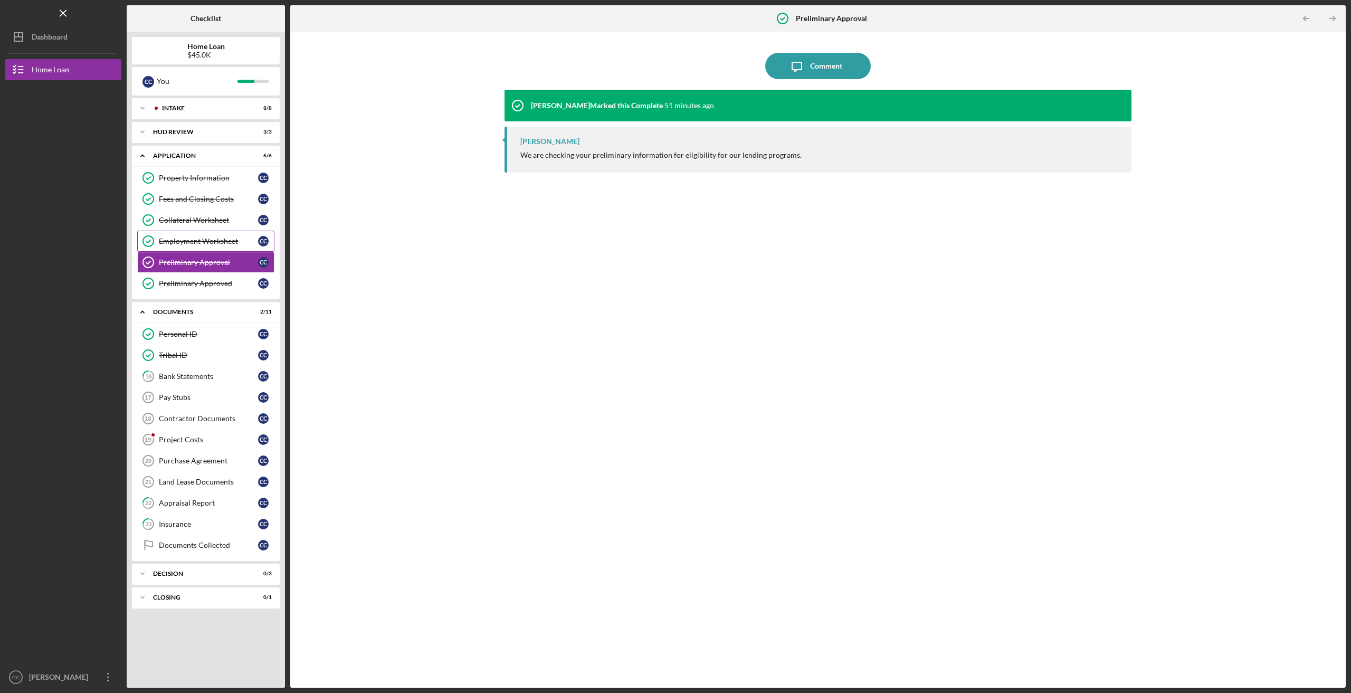
click at [186, 238] on div "Employment Worksheet" at bounding box center [208, 241] width 99 height 8
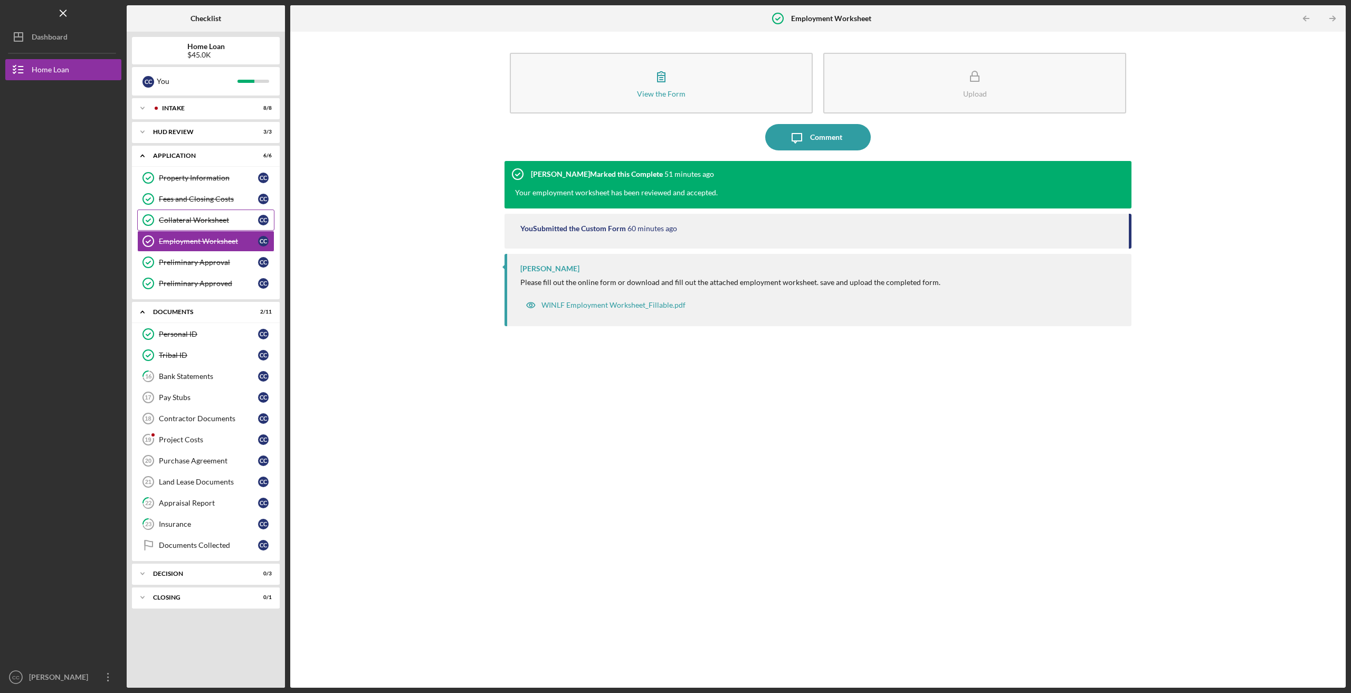
click at [185, 219] on div "Collateral Worksheet" at bounding box center [208, 220] width 99 height 8
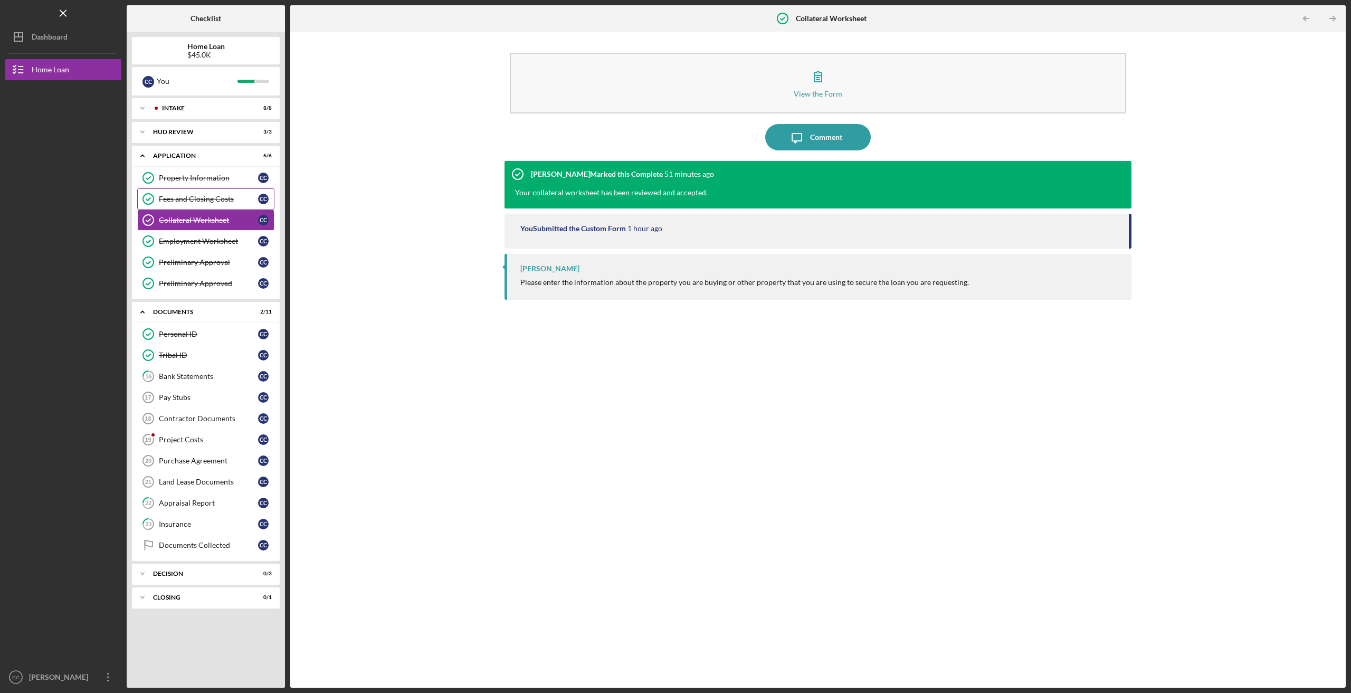
click at [191, 197] on div "Fees and Closing Costs" at bounding box center [208, 199] width 99 height 8
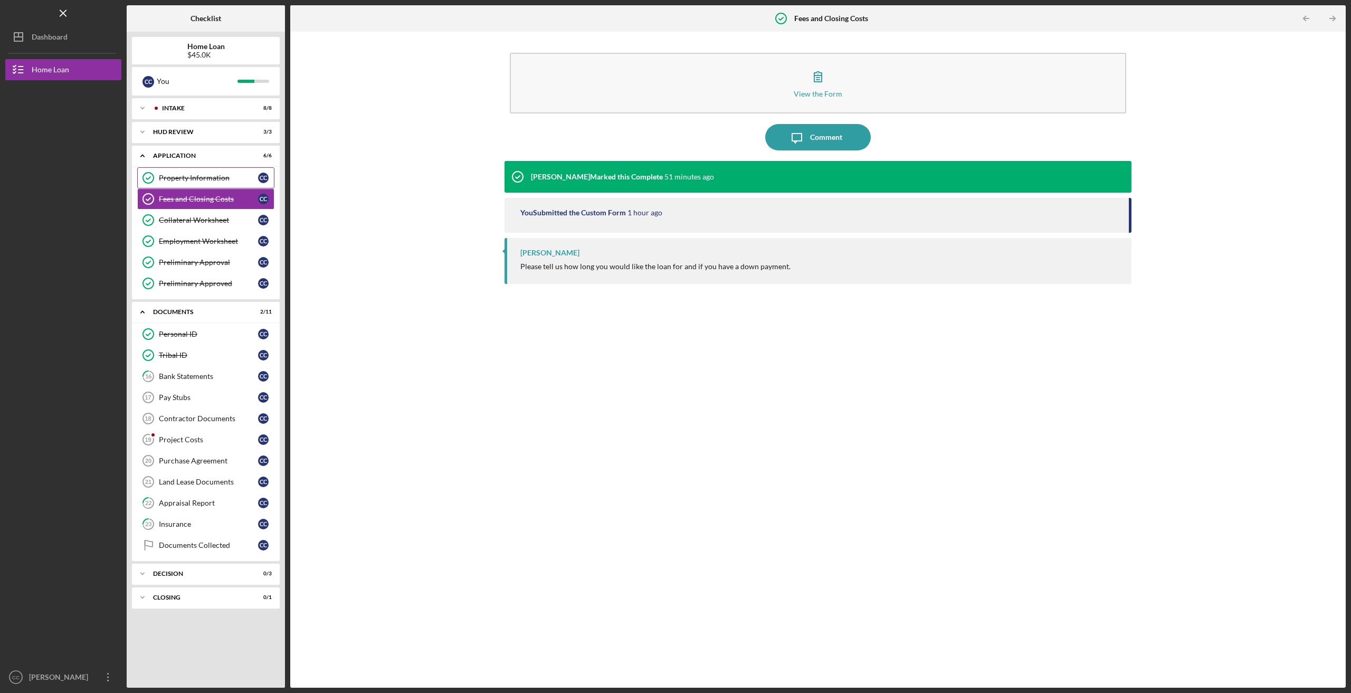
click at [188, 185] on link "Property Information Property Information C C" at bounding box center [205, 177] width 137 height 21
click at [176, 331] on div "Personal ID" at bounding box center [208, 334] width 99 height 8
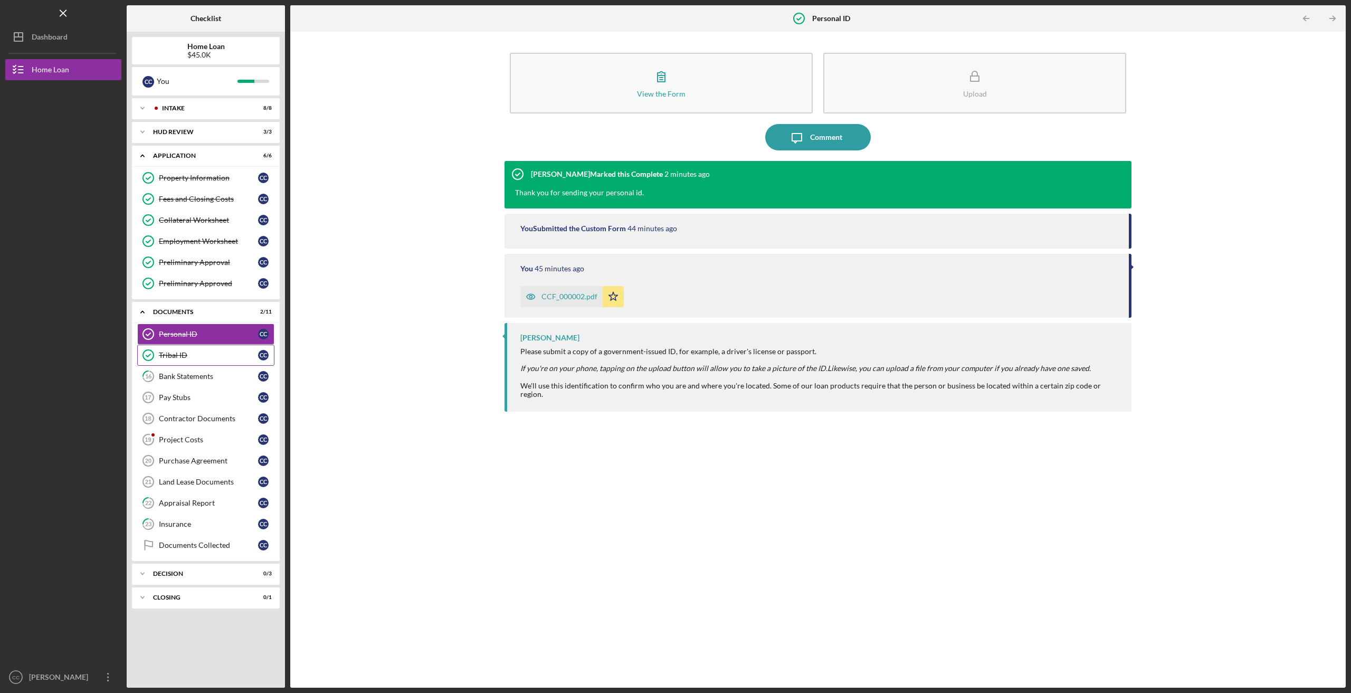
click at [170, 355] on div "Tribal ID" at bounding box center [208, 355] width 99 height 8
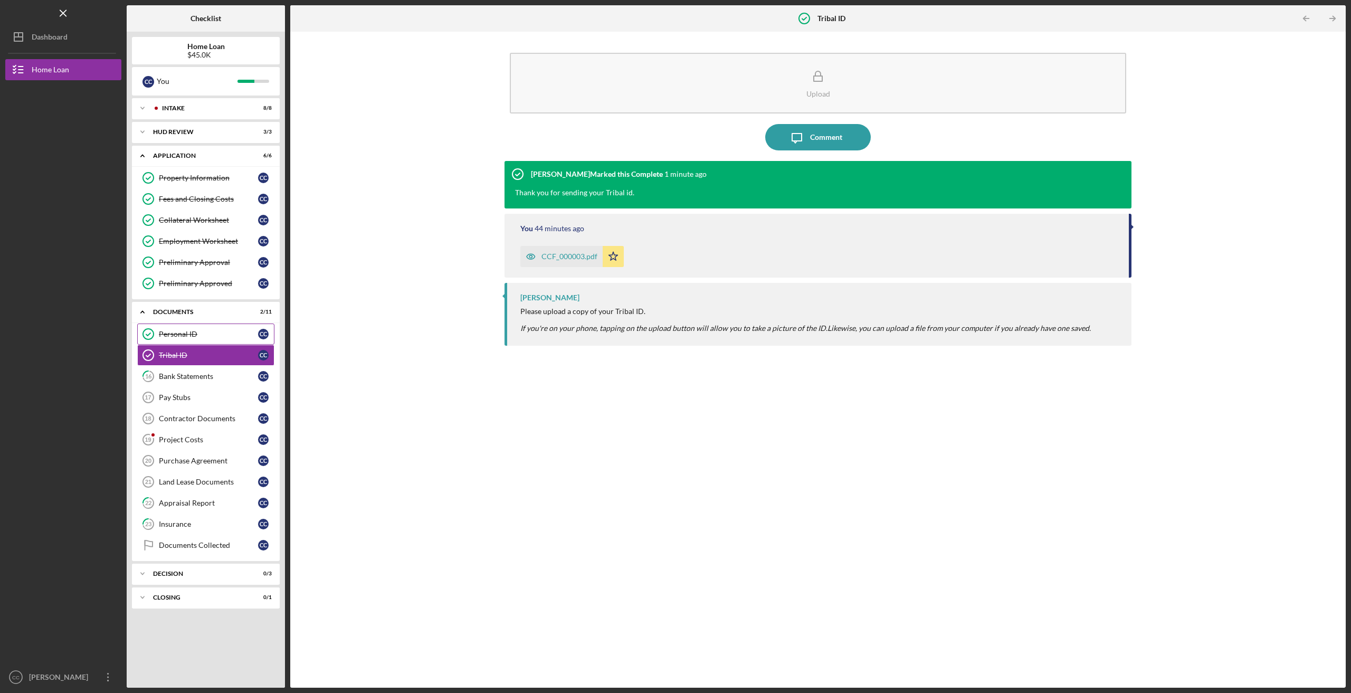
click at [171, 330] on div "Personal ID" at bounding box center [208, 334] width 99 height 8
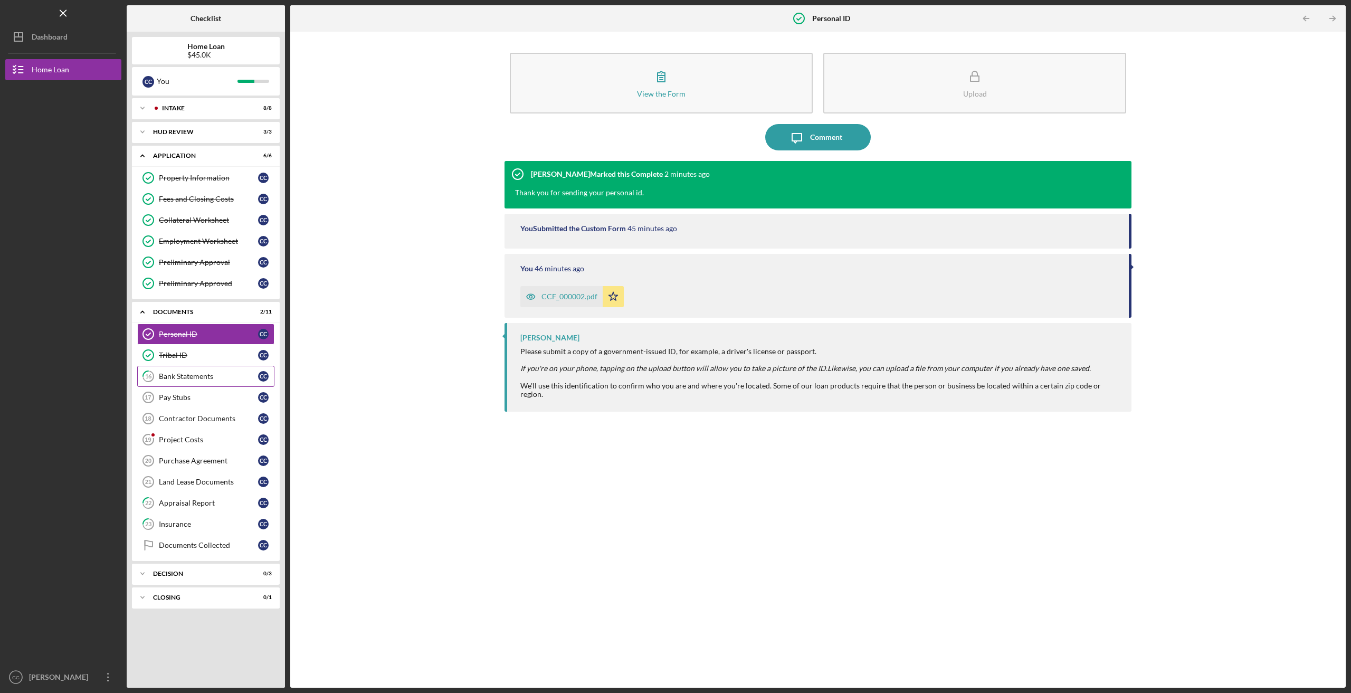
click at [177, 373] on div "Bank Statements" at bounding box center [208, 376] width 99 height 8
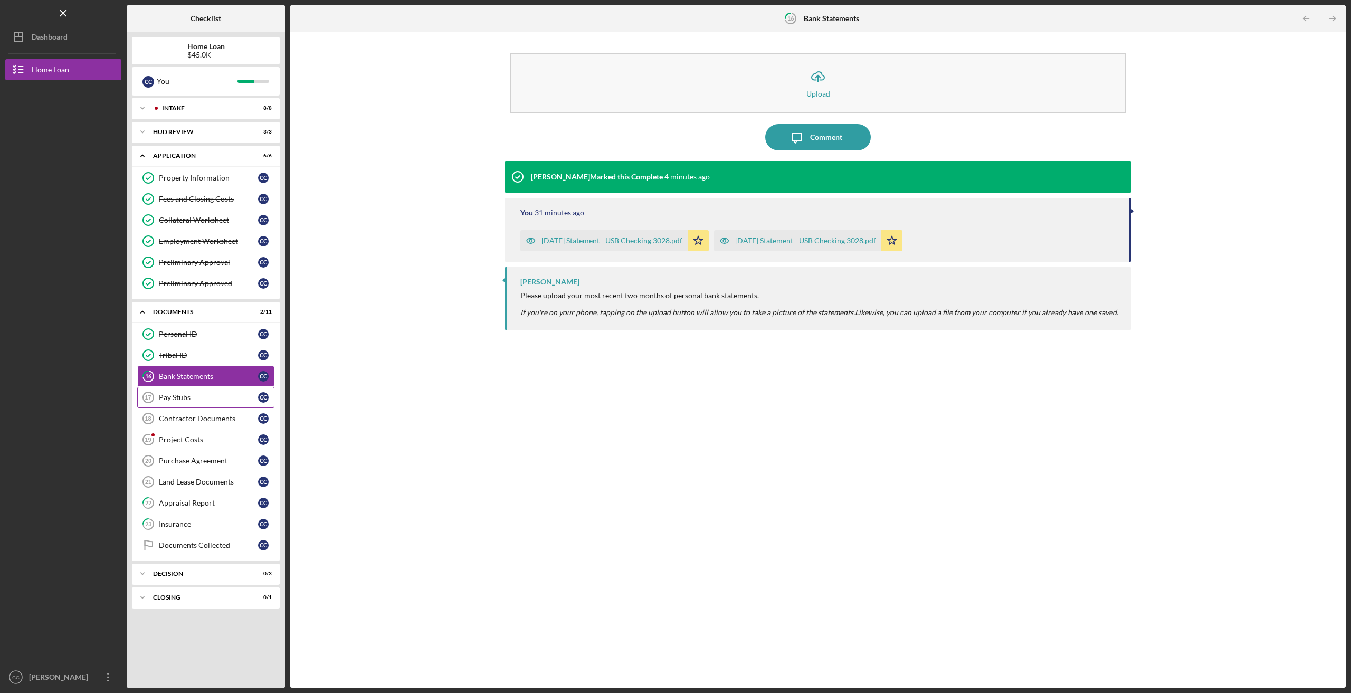
click at [194, 393] on div "Pay Stubs" at bounding box center [208, 397] width 99 height 8
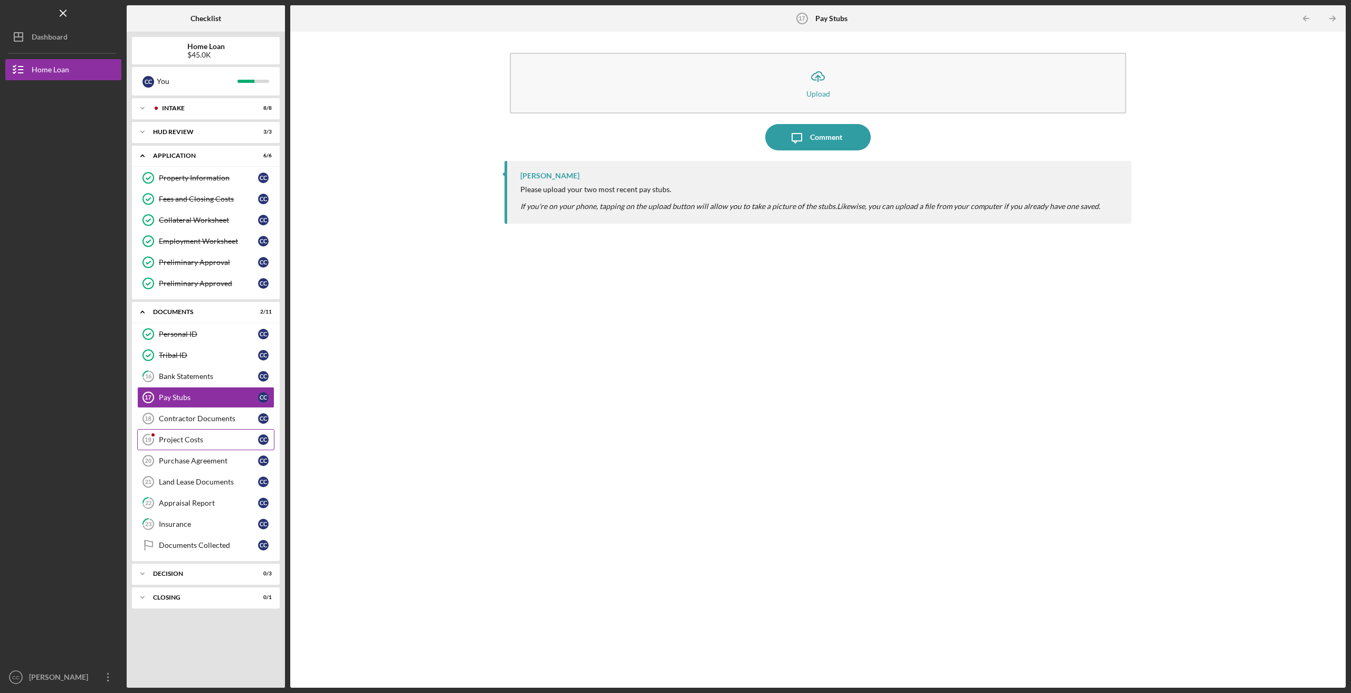
click at [221, 443] on link "Project Costs 19 Project Costs C C" at bounding box center [205, 439] width 137 height 21
